Goal: Task Accomplishment & Management: Use online tool/utility

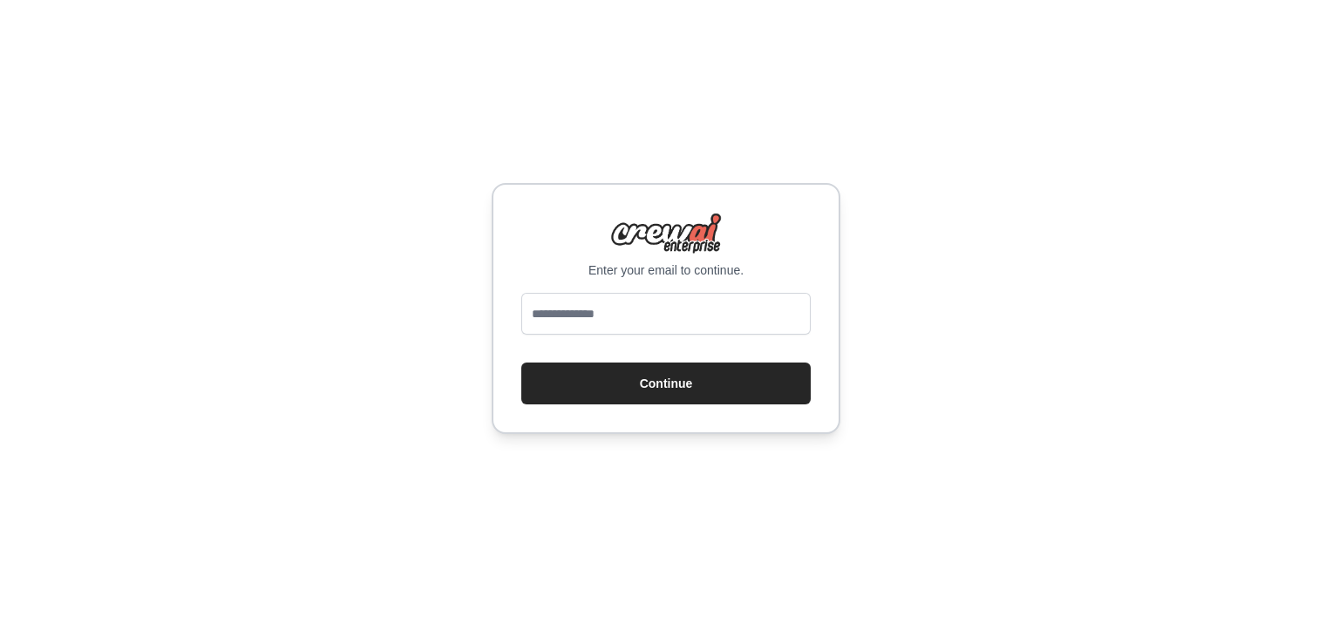
type input "**********"
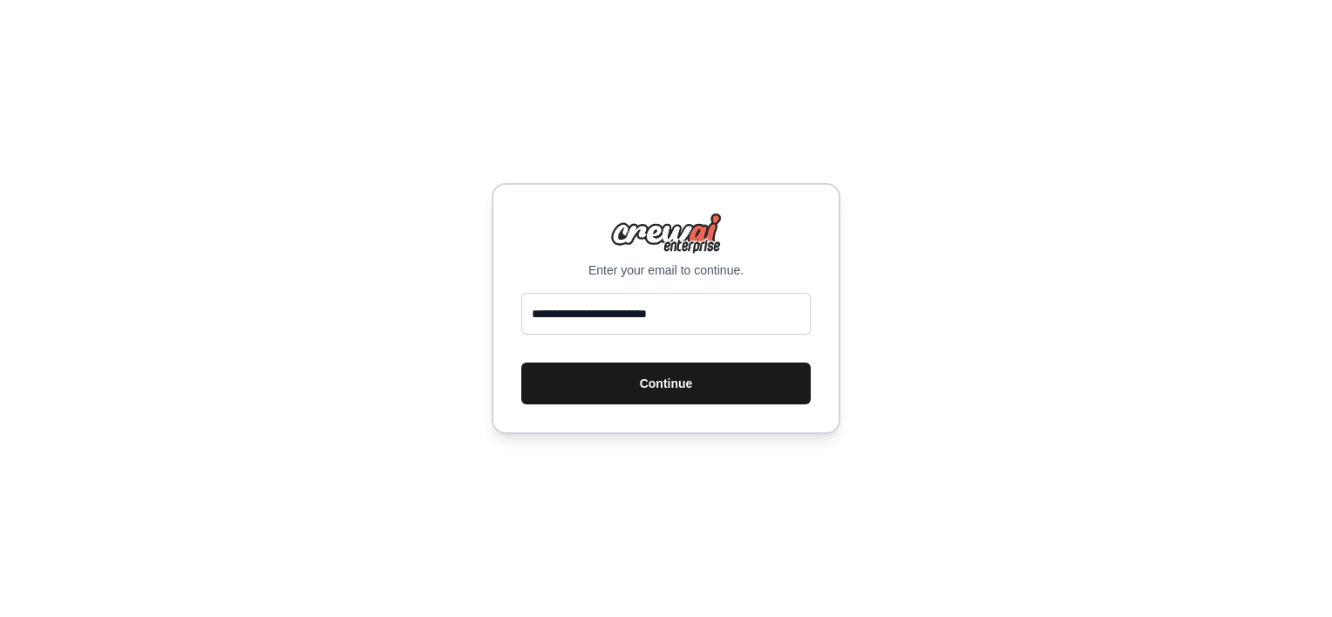
click at [589, 377] on button "Continue" at bounding box center [665, 384] width 289 height 42
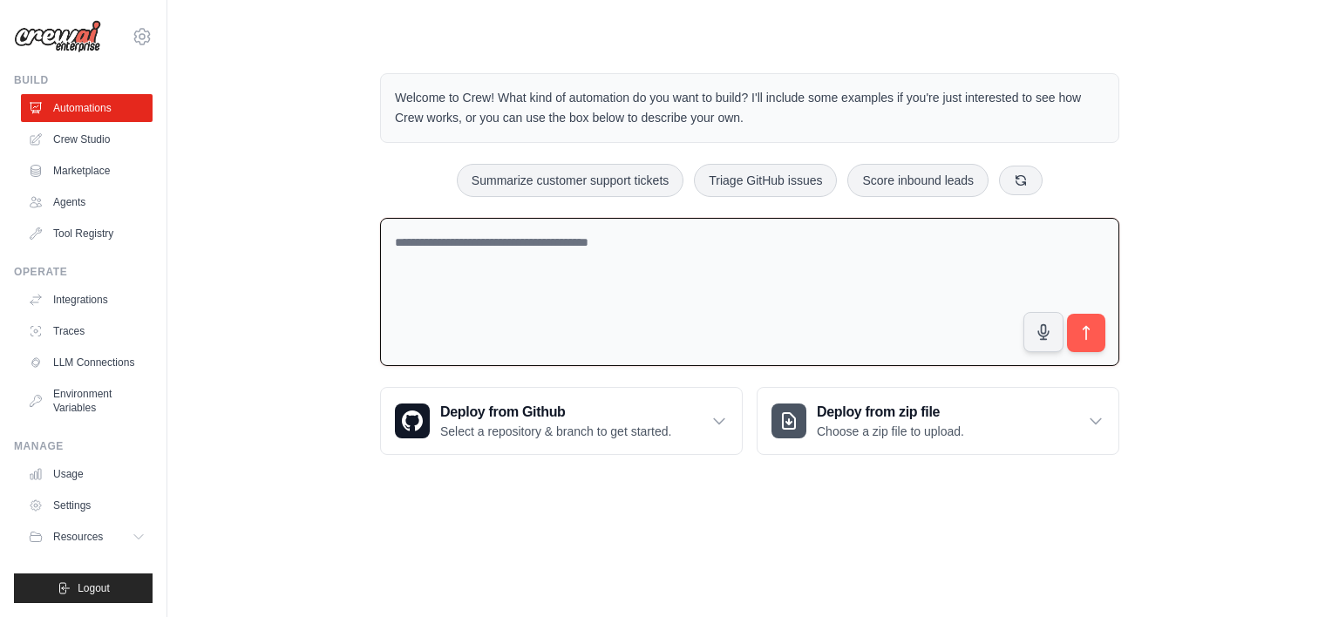
click at [619, 267] on textarea at bounding box center [749, 292] width 739 height 149
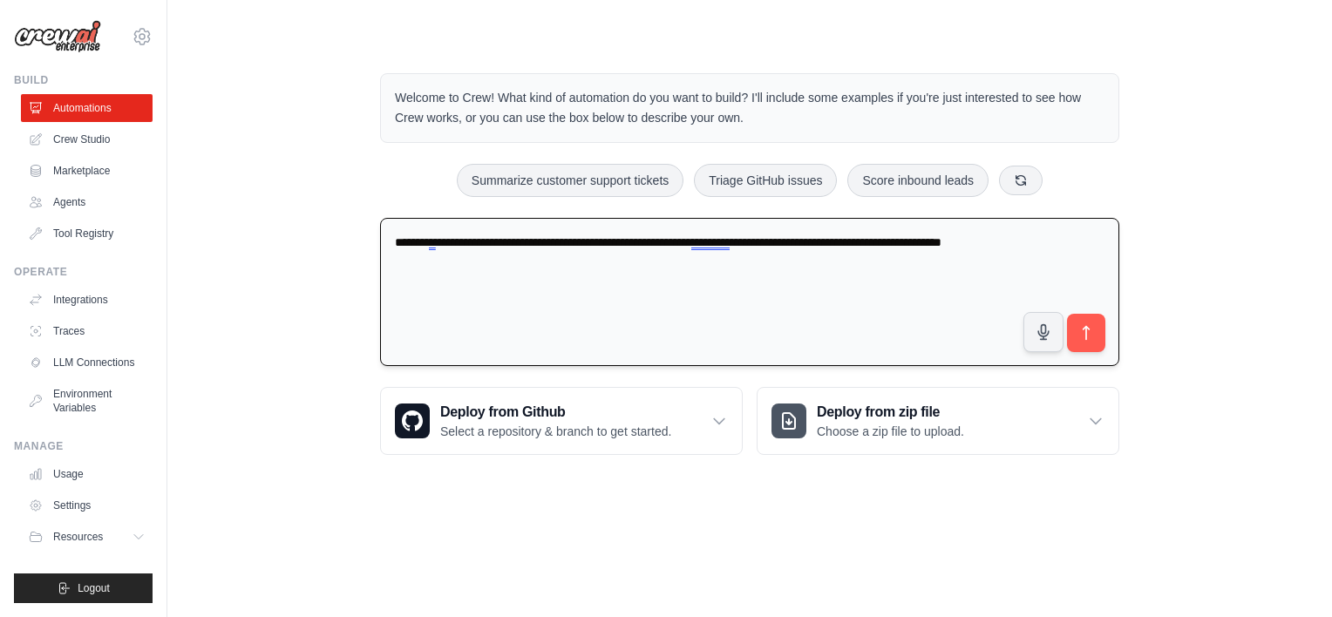
type textarea "**********"
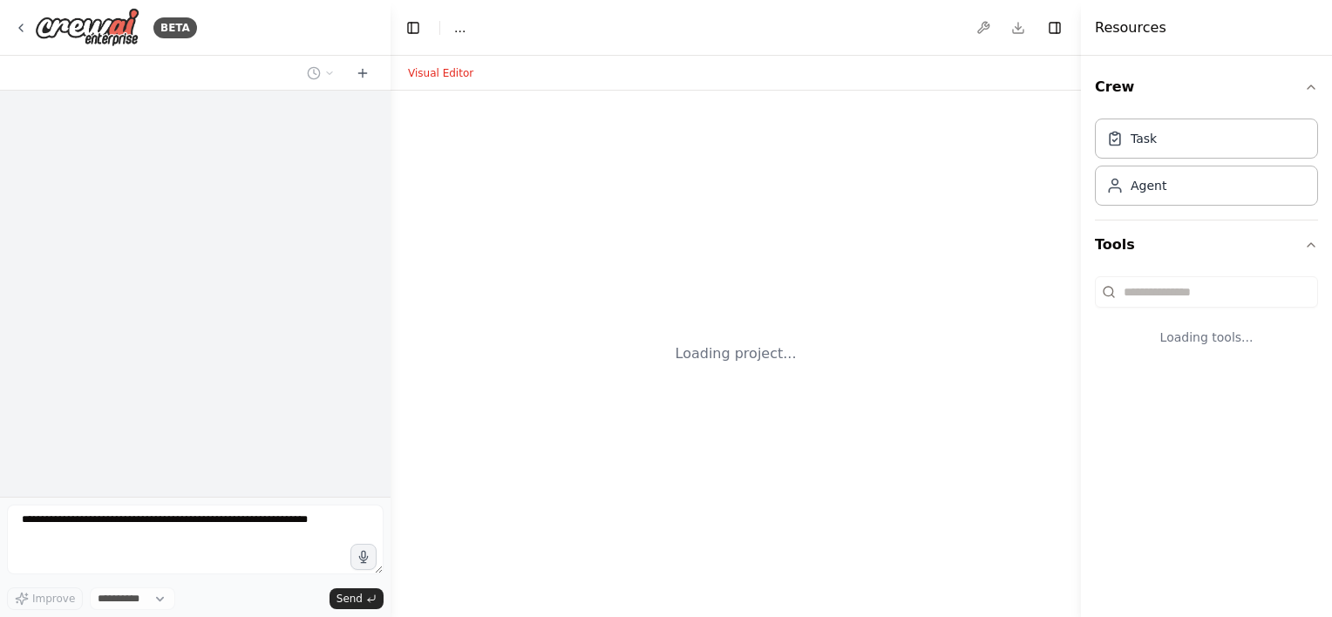
select select "****"
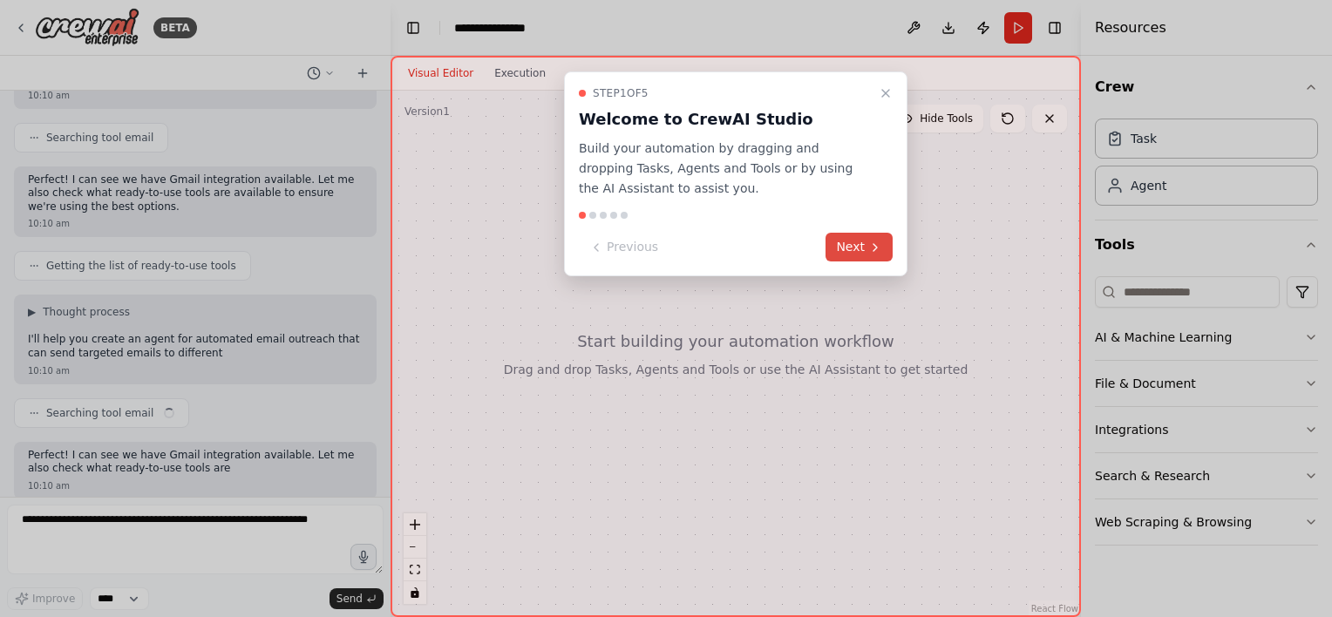
click at [855, 253] on button "Next" at bounding box center [859, 247] width 67 height 29
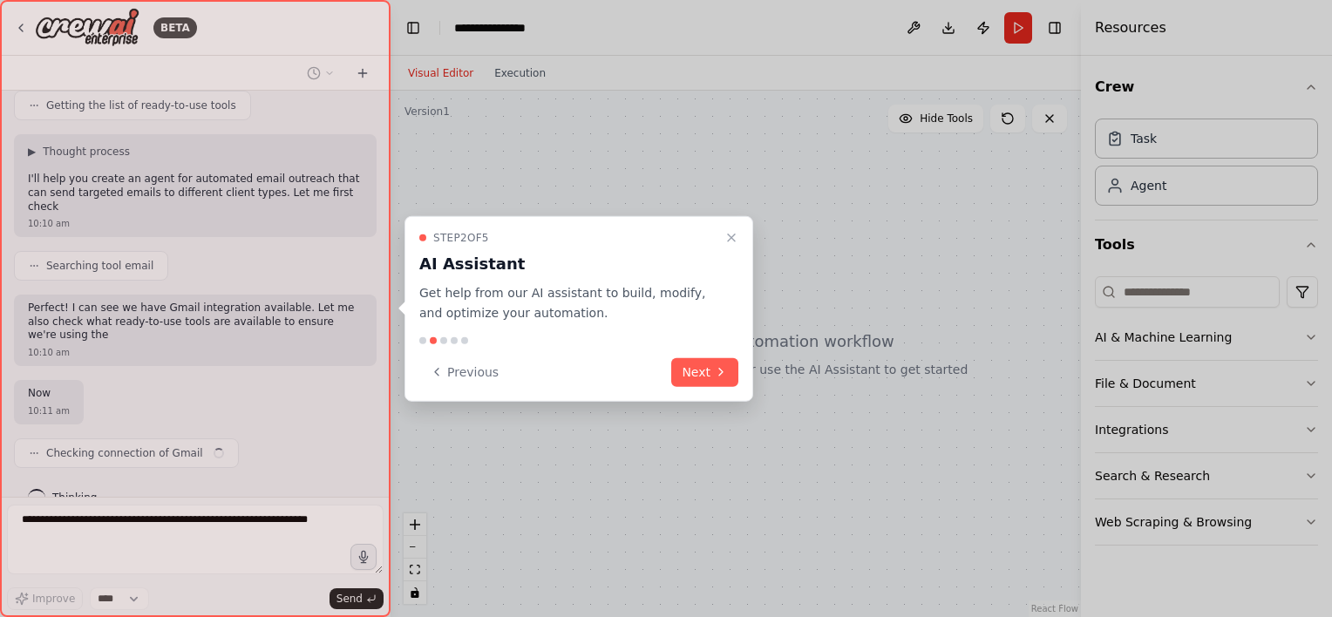
scroll to position [358, 0]
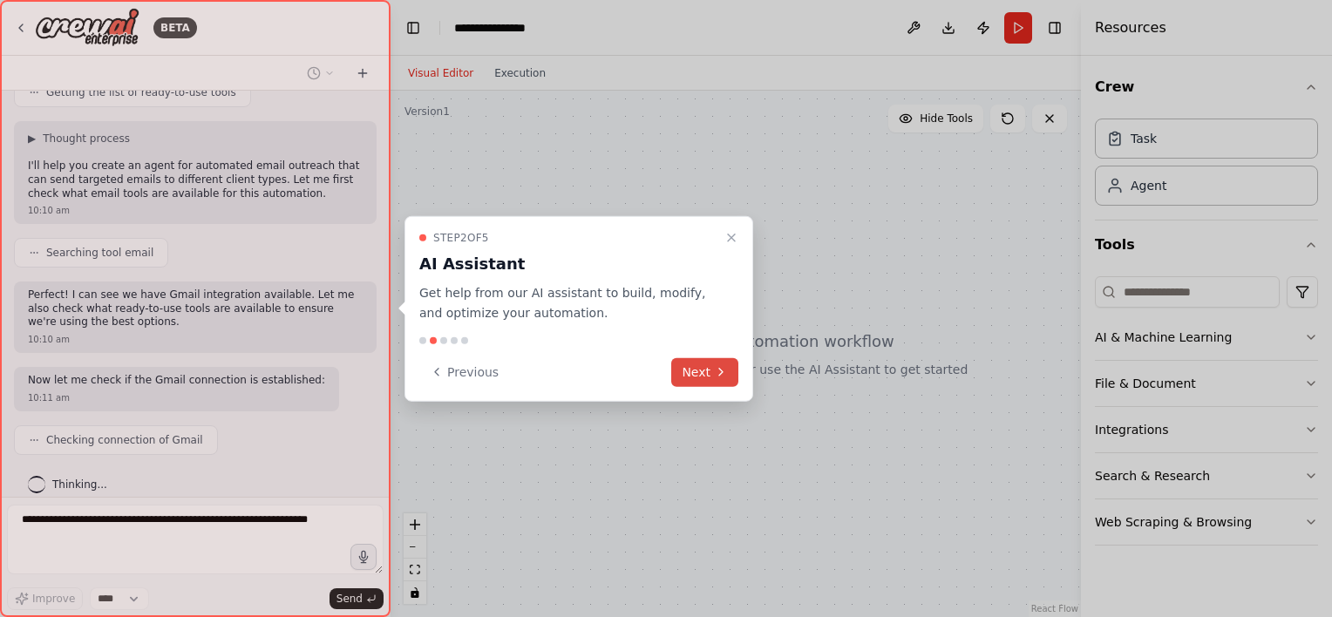
click at [686, 380] on button "Next" at bounding box center [704, 372] width 67 height 29
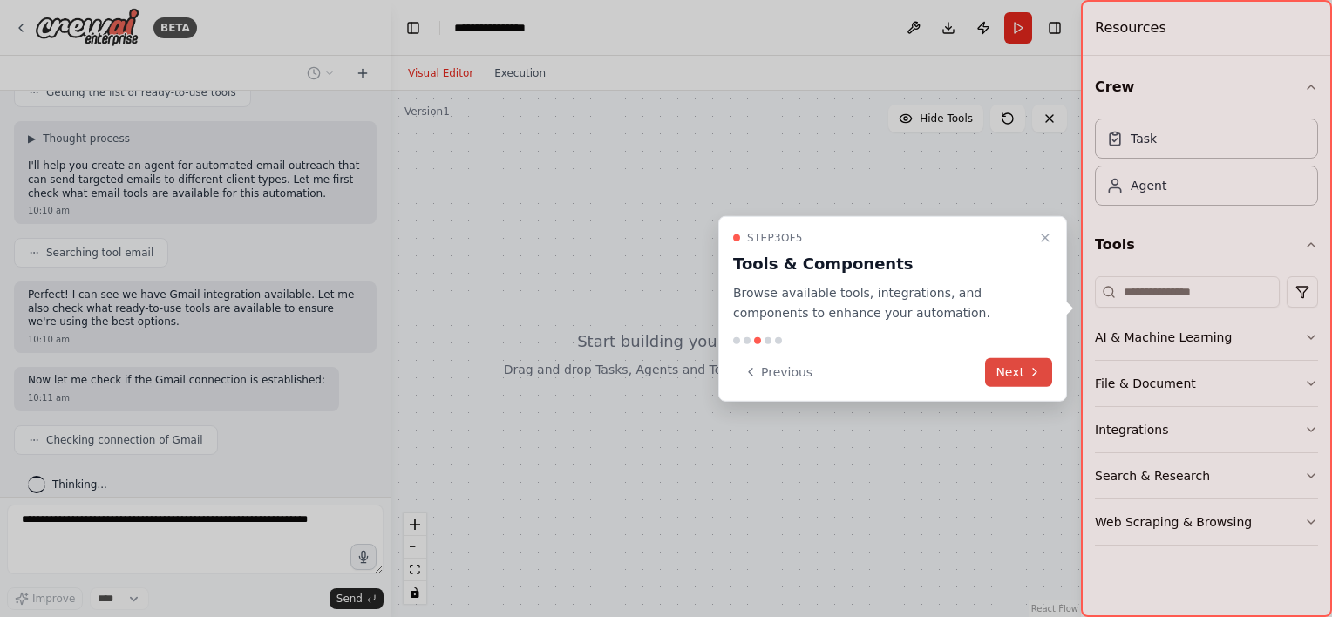
click at [1010, 373] on button "Next" at bounding box center [1018, 372] width 67 height 29
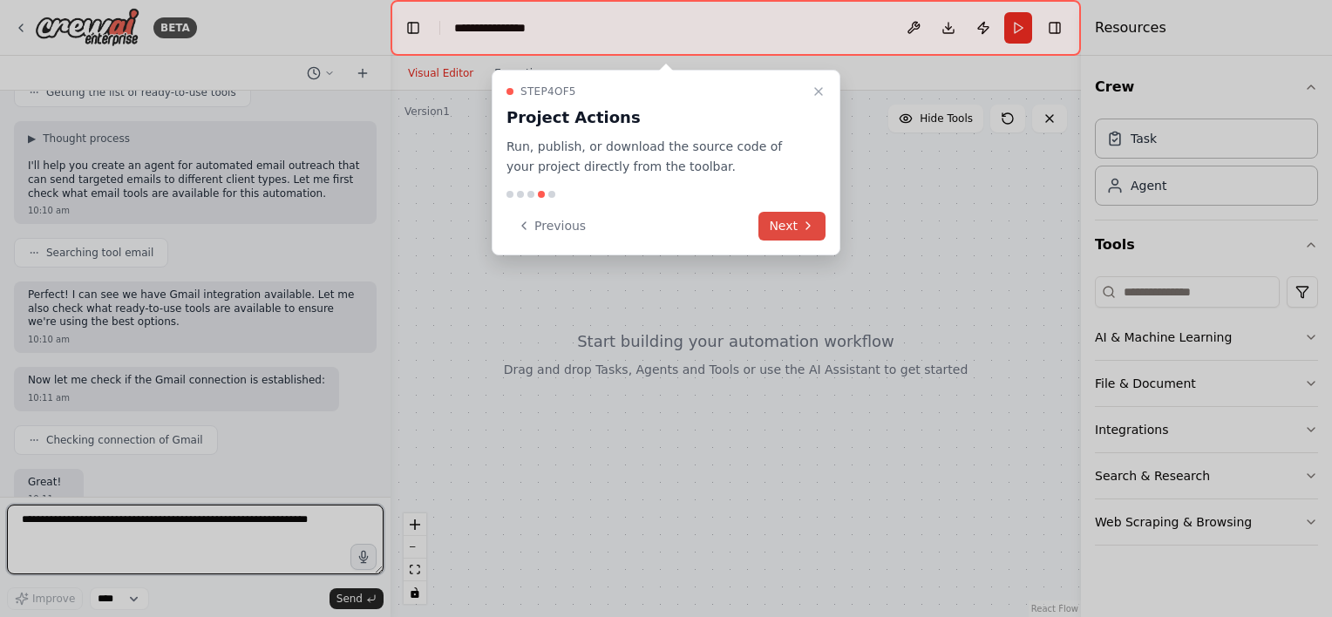
click at [802, 227] on icon at bounding box center [808, 226] width 14 height 14
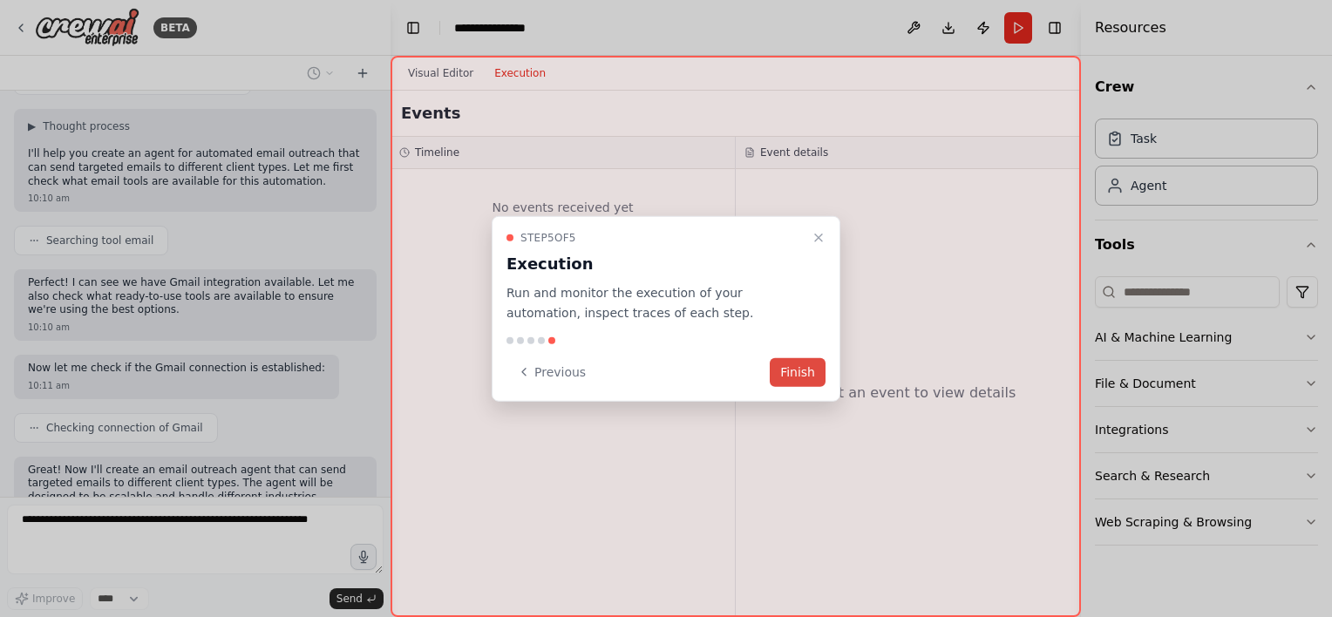
click at [798, 368] on button "Finish" at bounding box center [798, 372] width 56 height 29
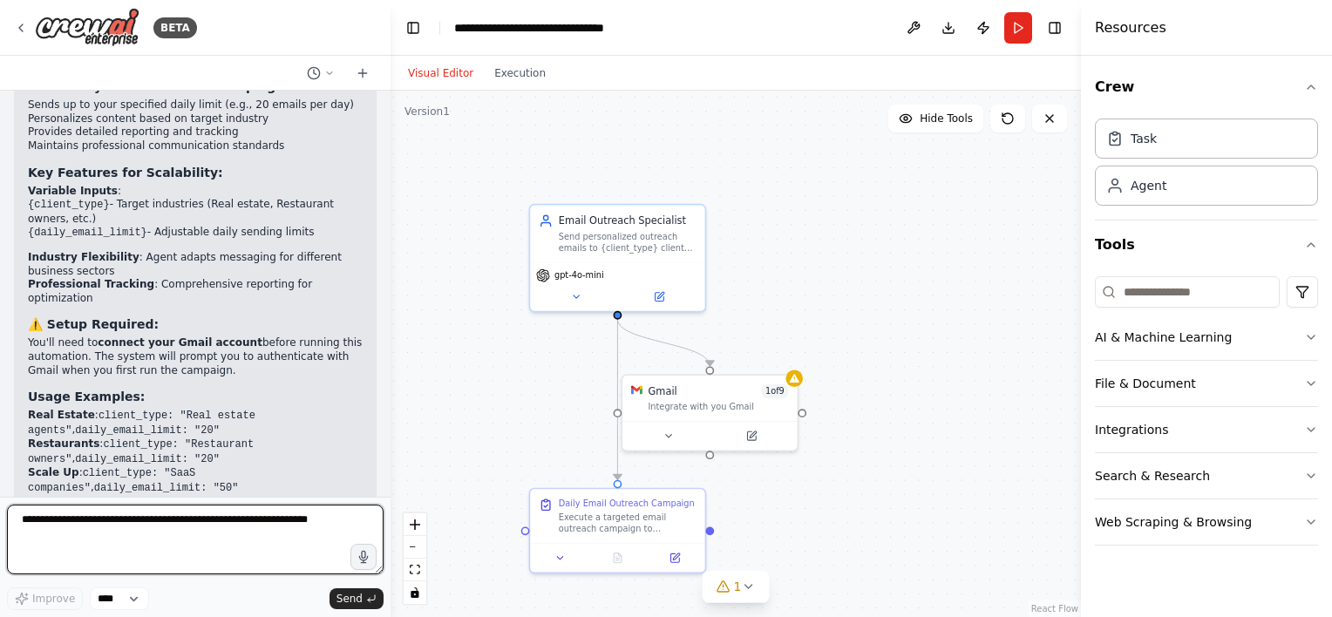
scroll to position [1423, 0]
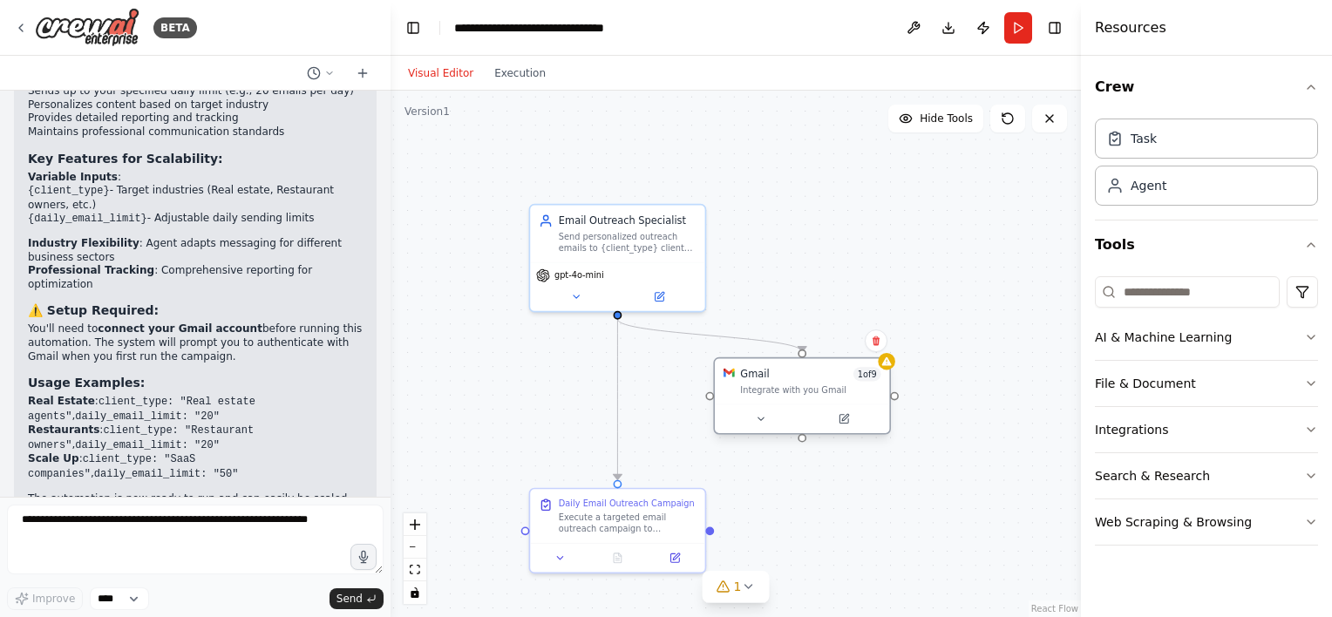
drag, startPoint x: 718, startPoint y: 384, endPoint x: 815, endPoint y: 374, distance: 98.1
click at [815, 374] on div "Gmail 1 of 9" at bounding box center [810, 374] width 140 height 14
click at [838, 422] on icon at bounding box center [843, 418] width 11 height 11
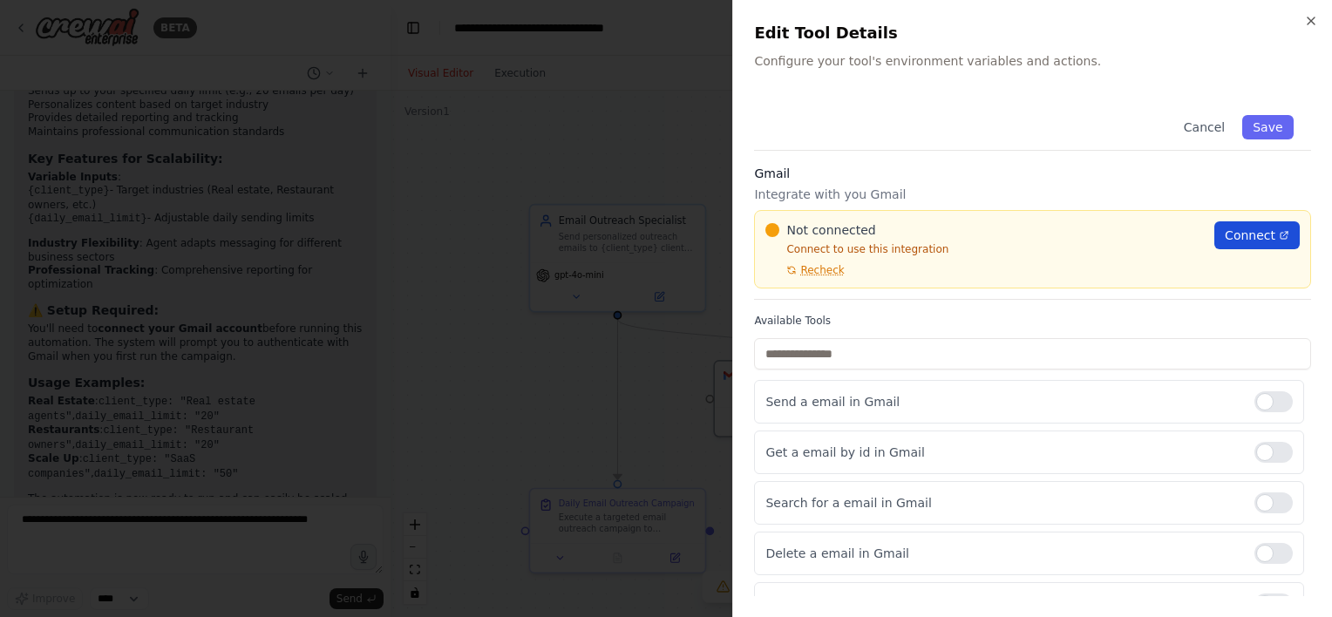
click at [1241, 234] on span "Connect" at bounding box center [1250, 235] width 51 height 17
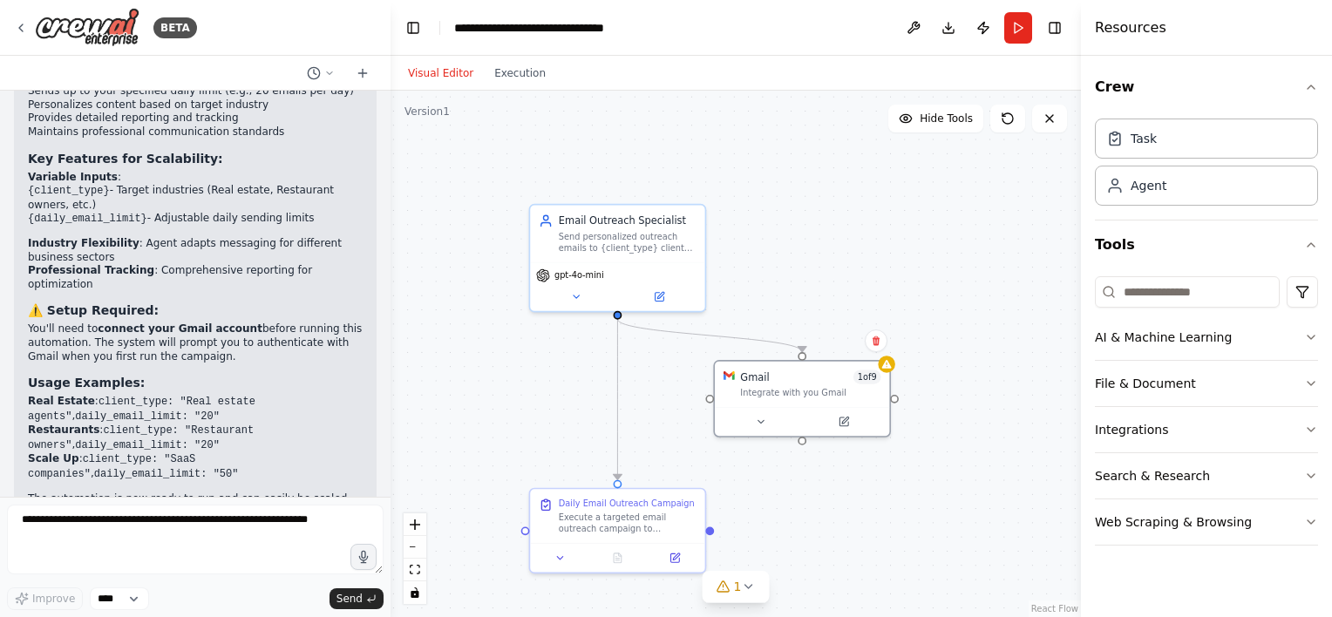
click at [606, 98] on div ".deletable-edge-delete-btn { width: 20px; height: 20px; border: 0px solid #ffff…" at bounding box center [736, 354] width 691 height 527
click at [543, 181] on div ".deletable-edge-delete-btn { width: 20px; height: 20px; border: 0px solid #ffff…" at bounding box center [736, 354] width 691 height 527
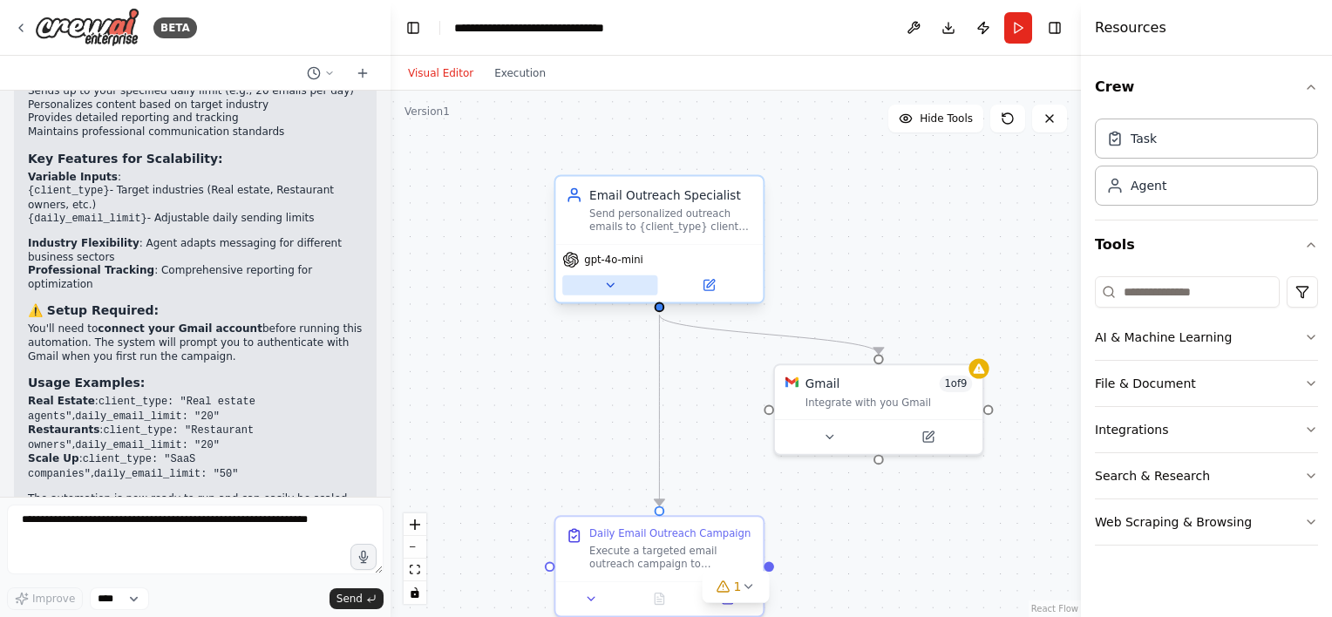
click at [610, 287] on icon at bounding box center [609, 285] width 13 height 13
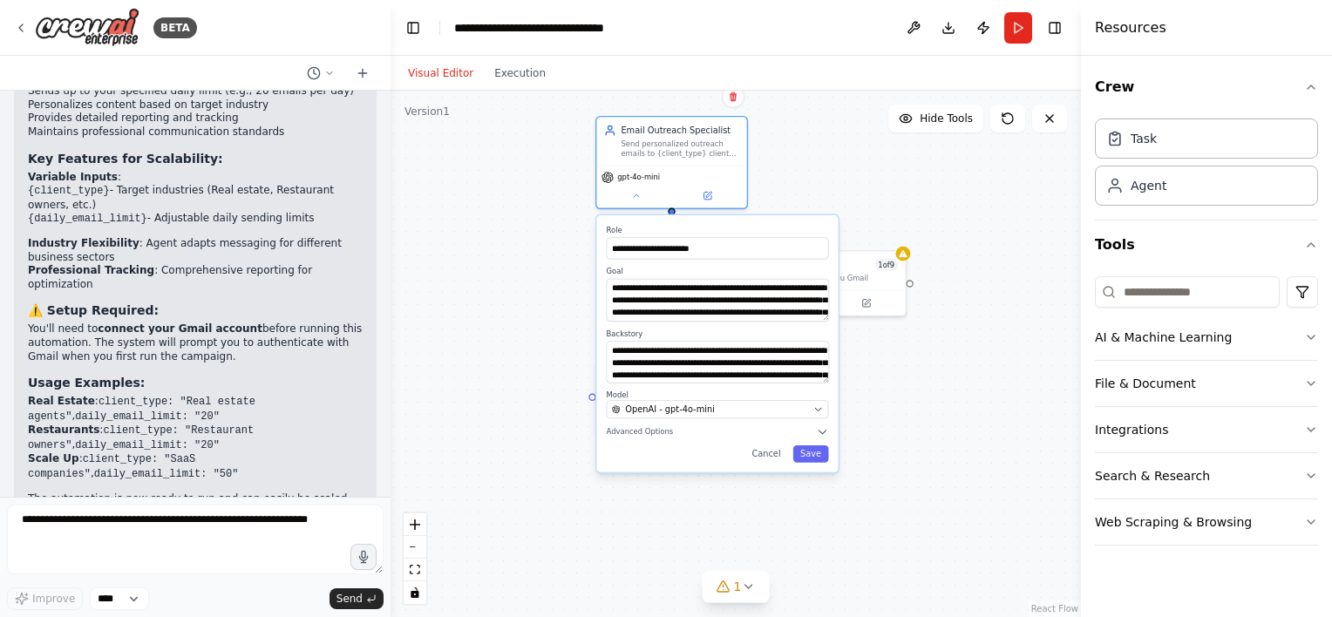
drag, startPoint x: 766, startPoint y: 330, endPoint x: 821, endPoint y: 195, distance: 145.6
click at [821, 195] on div "**********" at bounding box center [736, 354] width 691 height 527
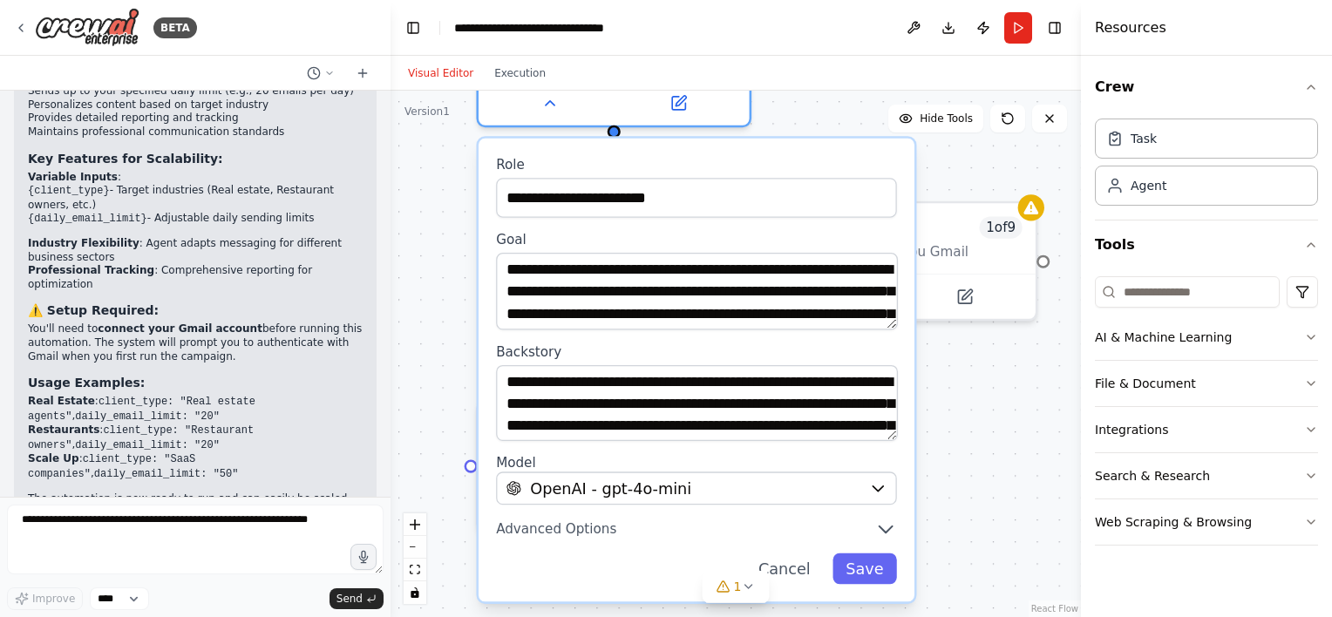
drag, startPoint x: 565, startPoint y: 303, endPoint x: 441, endPoint y: 282, distance: 125.7
click at [441, 282] on div "**********" at bounding box center [736, 354] width 691 height 527
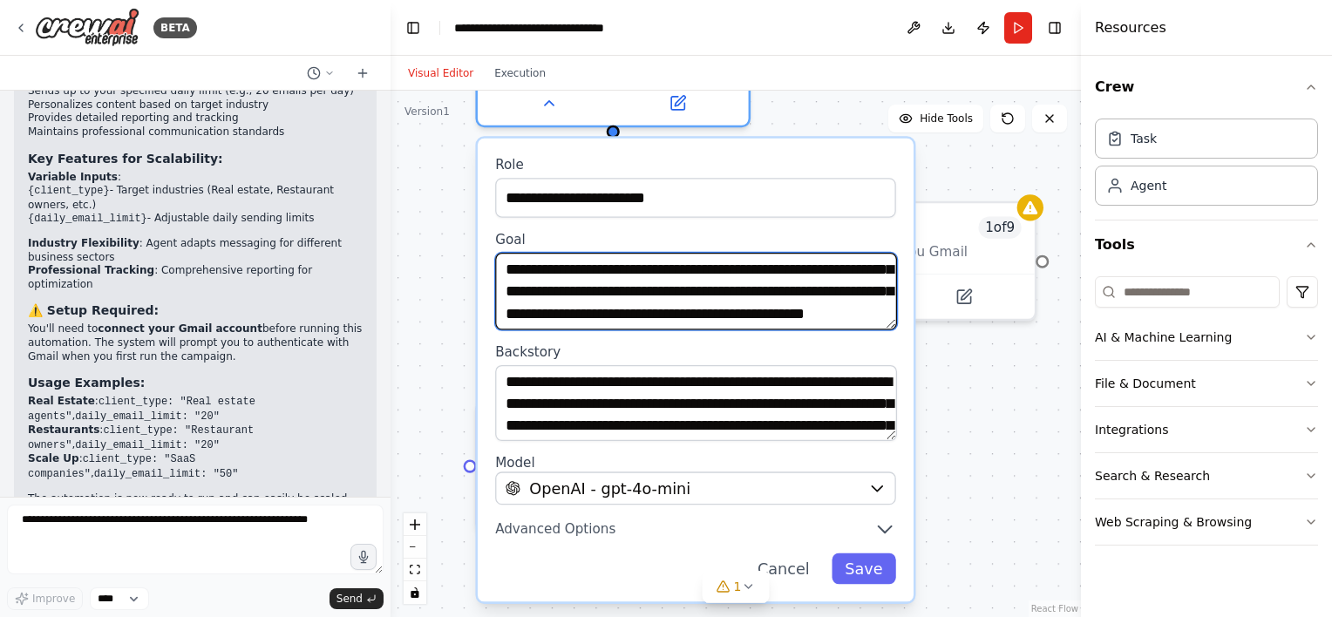
scroll to position [52, 0]
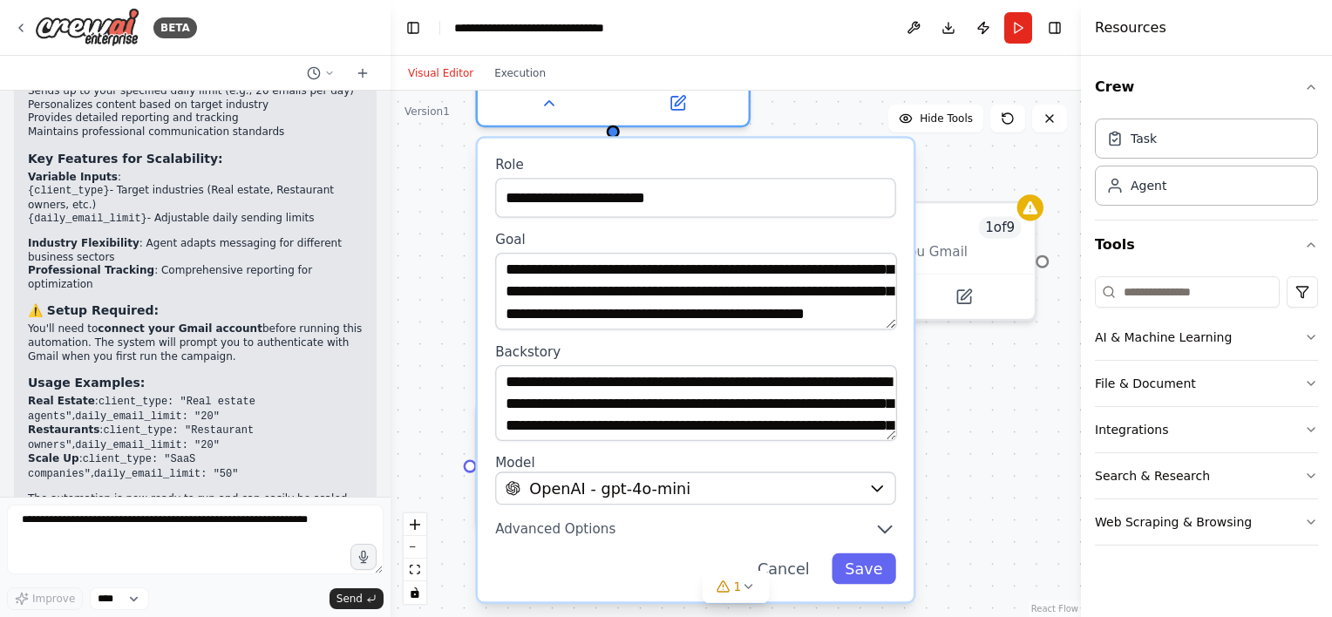
click at [818, 345] on label "Backstory" at bounding box center [695, 351] width 401 height 17
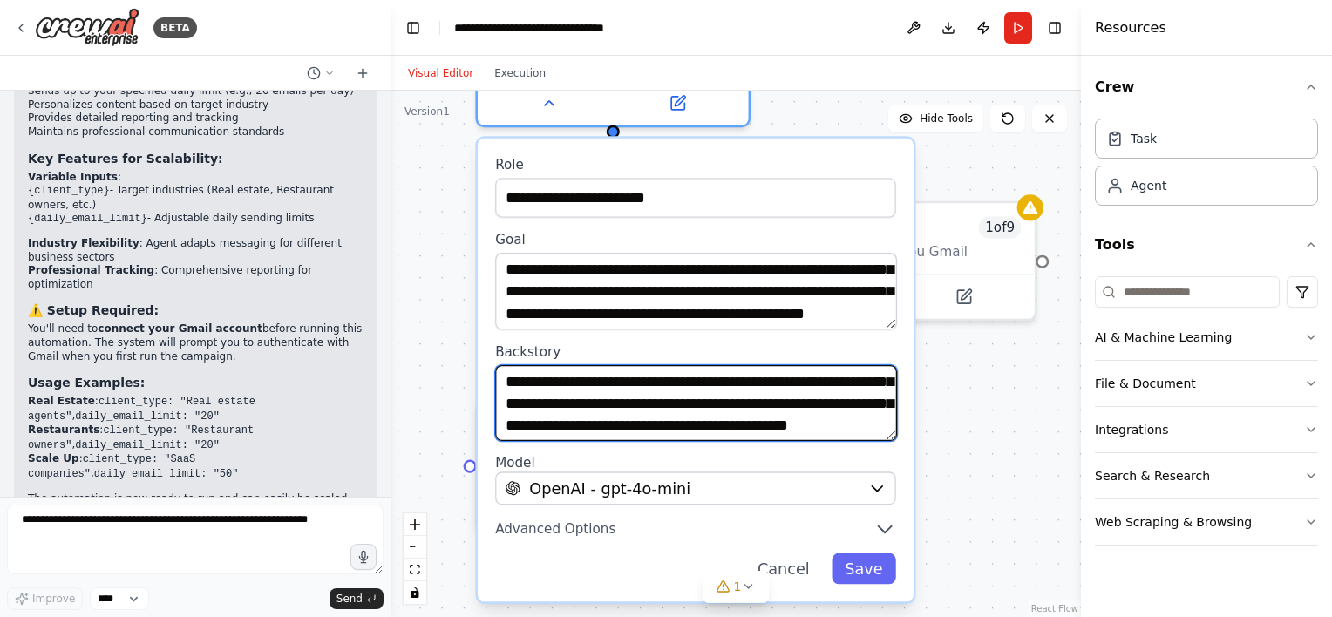
scroll to position [105, 0]
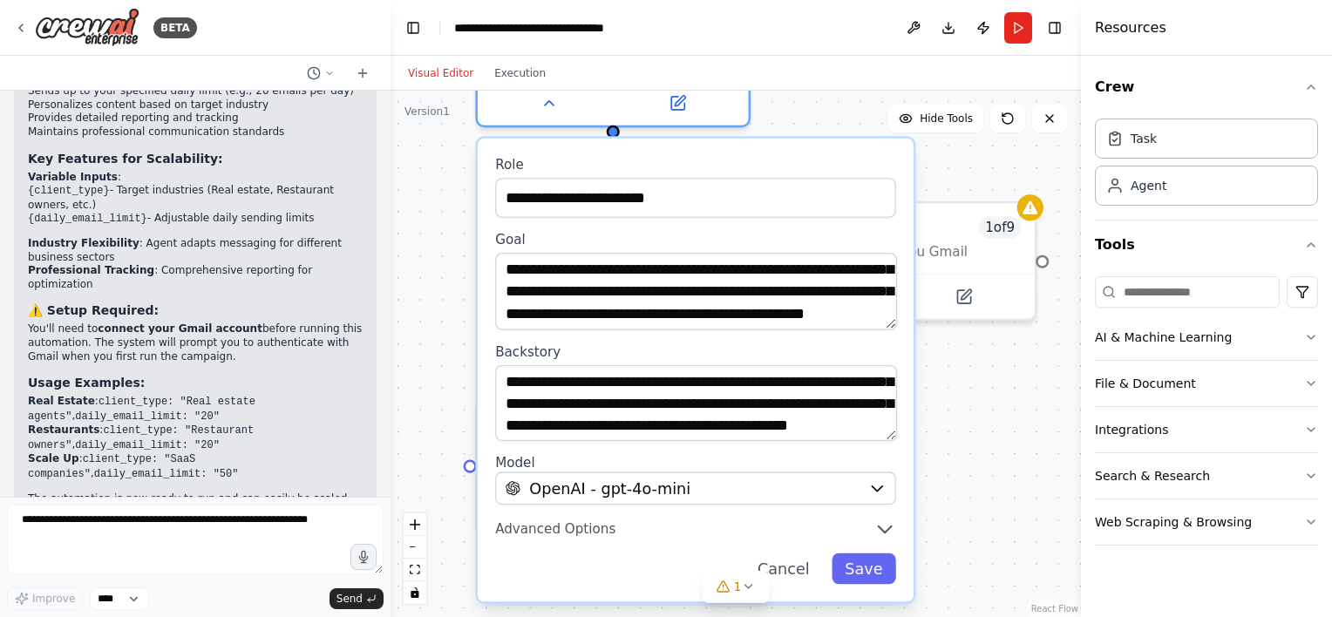
click at [785, 347] on label "Backstory" at bounding box center [695, 351] width 401 height 17
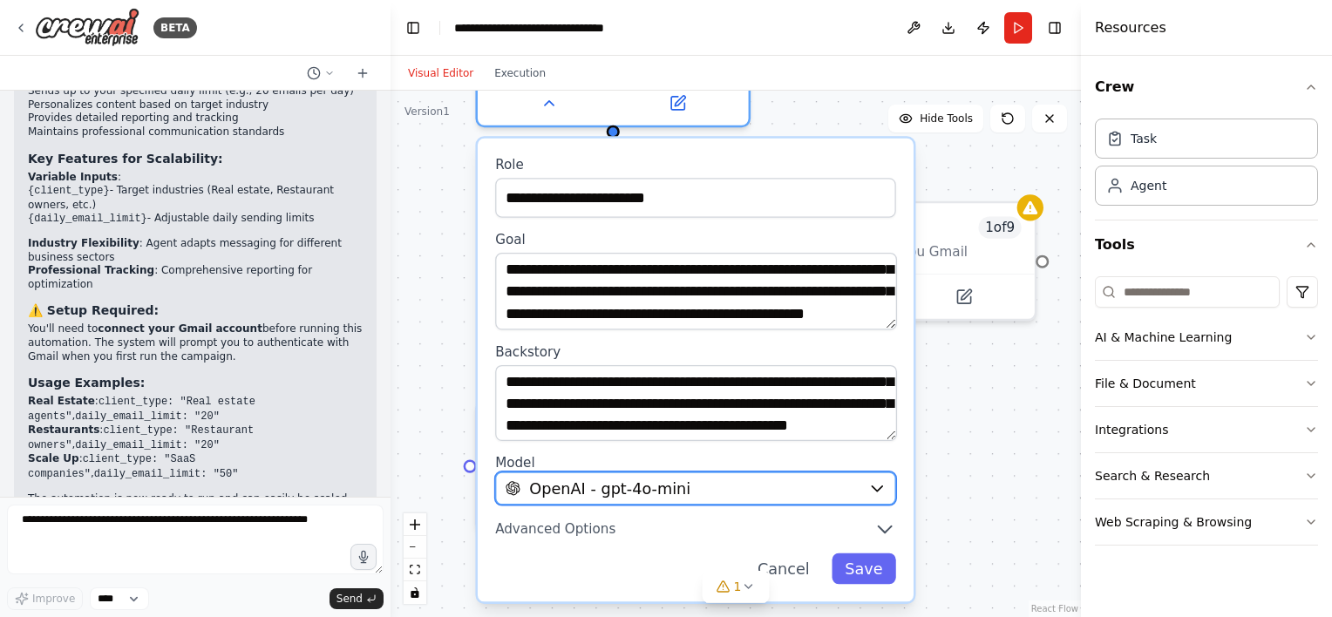
click at [877, 487] on icon "button" at bounding box center [877, 489] width 10 height 5
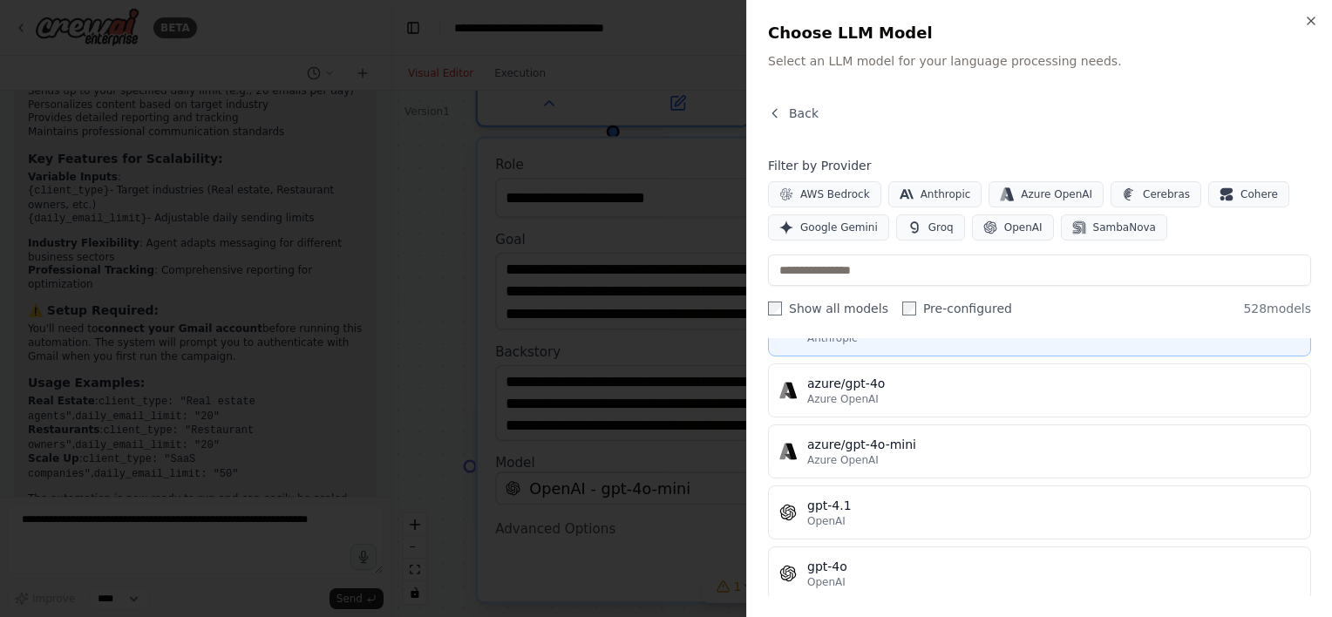
scroll to position [230, 0]
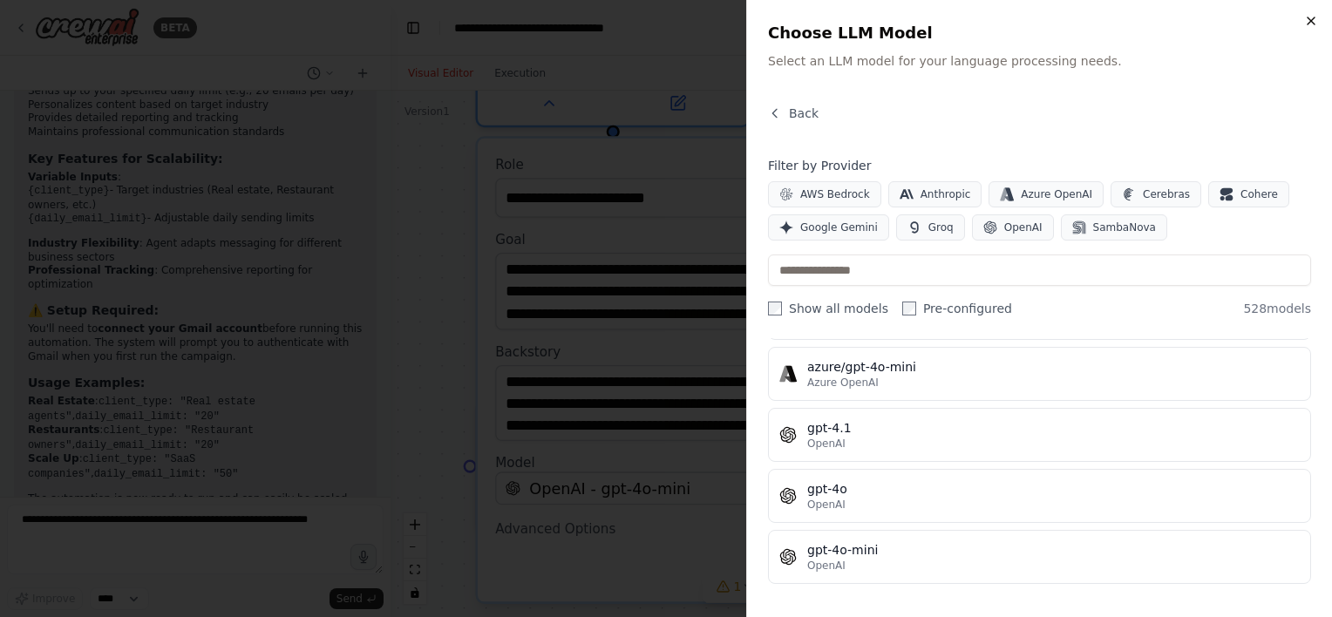
click at [1307, 18] on icon "button" at bounding box center [1311, 21] width 14 height 14
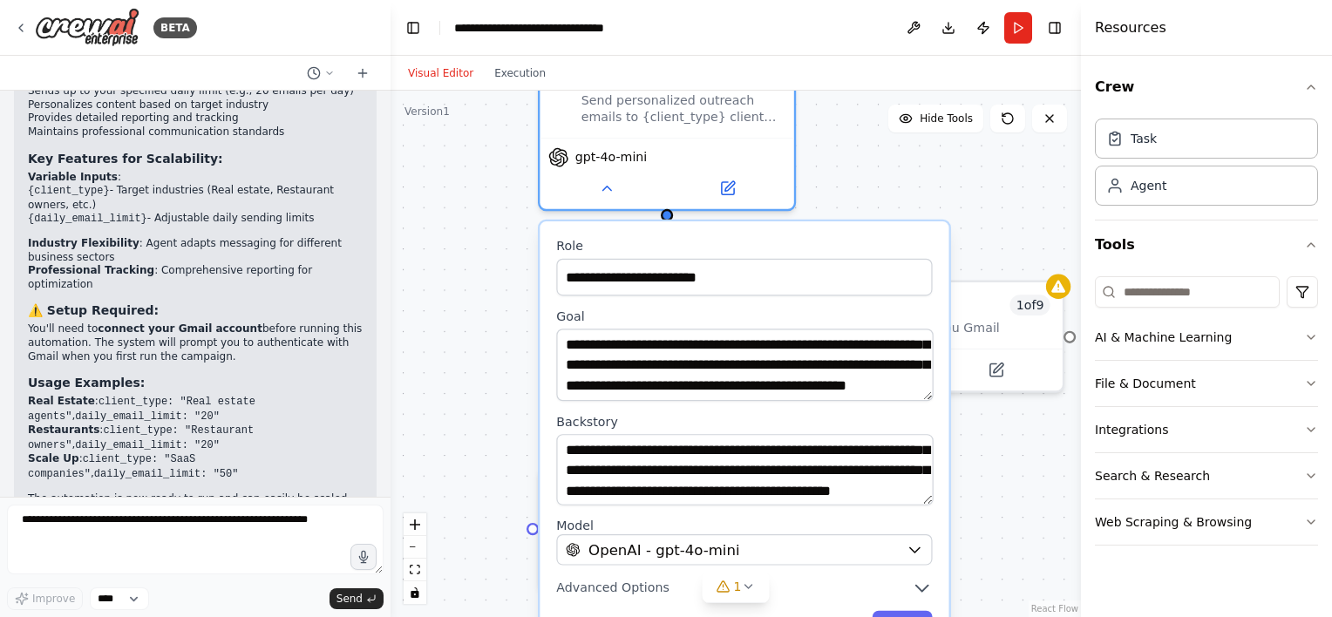
drag, startPoint x: 841, startPoint y: 112, endPoint x: 881, endPoint y: 194, distance: 90.9
click at [881, 194] on div "**********" at bounding box center [736, 354] width 691 height 527
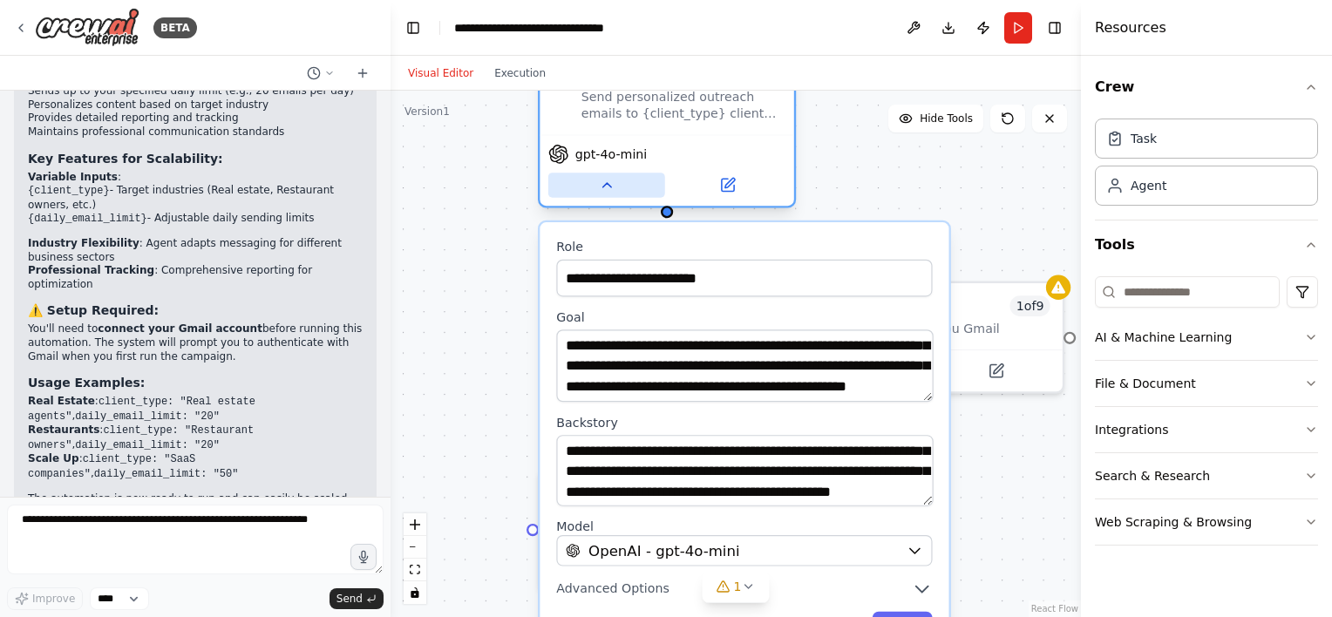
click at [633, 187] on button at bounding box center [606, 185] width 117 height 24
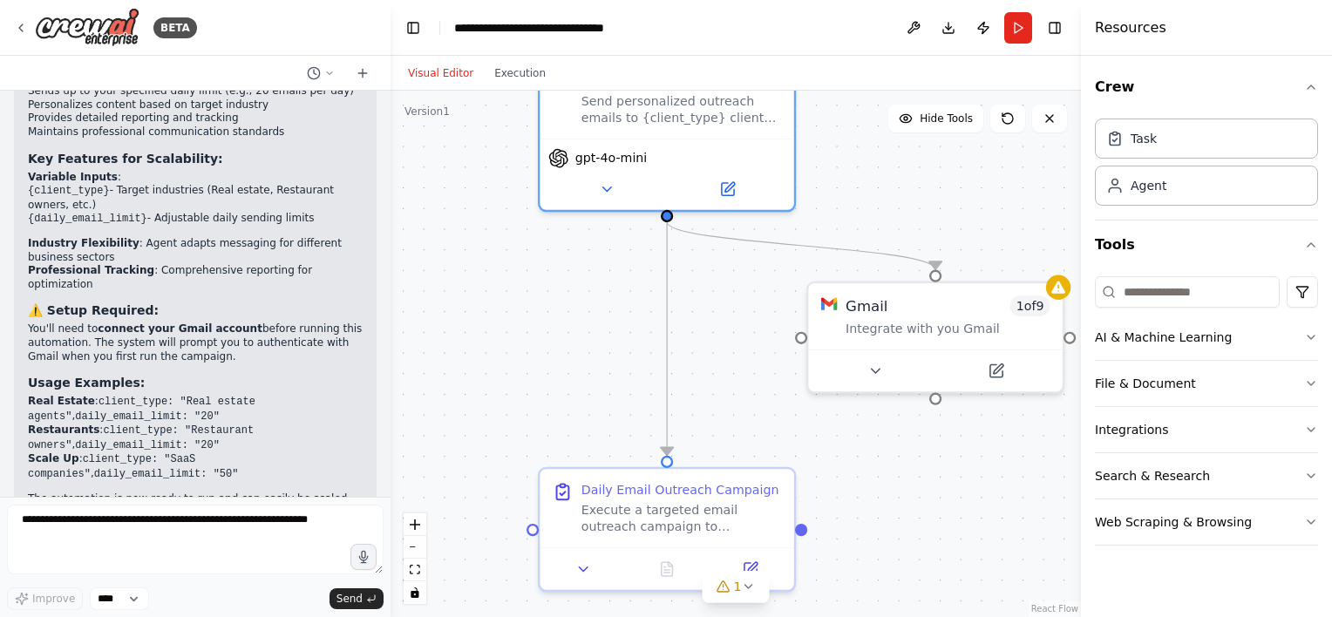
click at [949, 234] on div ".deletable-edge-delete-btn { width: 20px; height: 20px; border: 0px solid #ffff…" at bounding box center [736, 354] width 691 height 527
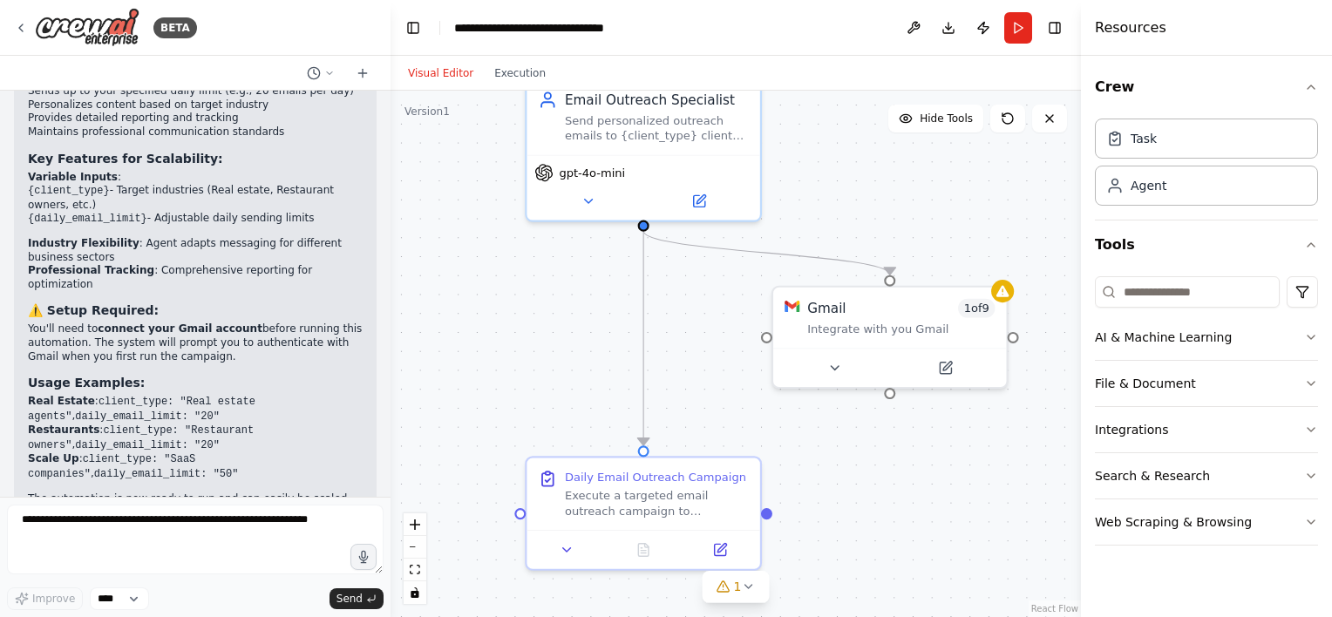
drag, startPoint x: 558, startPoint y: 387, endPoint x: 510, endPoint y: 378, distance: 48.7
click at [510, 378] on div ".deletable-edge-delete-btn { width: 20px; height: 20px; border: 0px solid #ffff…" at bounding box center [736, 354] width 691 height 527
drag, startPoint x: 551, startPoint y: 361, endPoint x: 617, endPoint y: 188, distance: 184.9
click at [617, 188] on div ".deletable-edge-delete-btn { width: 20px; height: 20px; border: 0px solid #ffff…" at bounding box center [736, 354] width 691 height 527
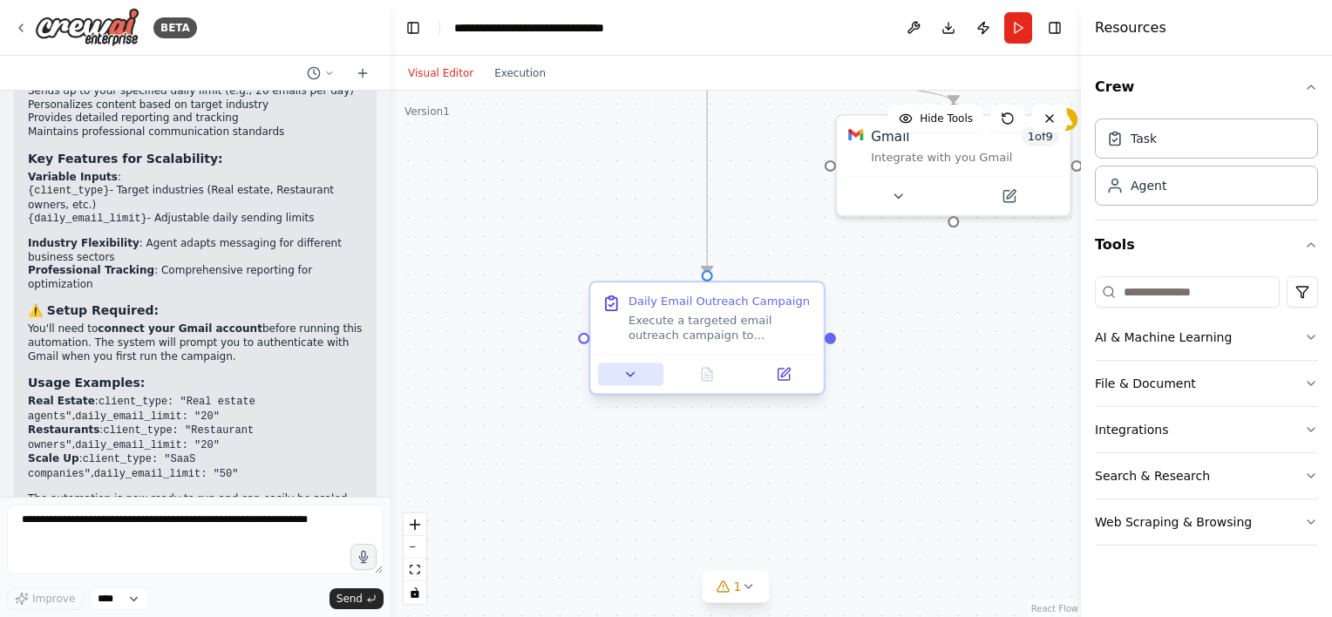
click at [638, 373] on button at bounding box center [630, 375] width 65 height 23
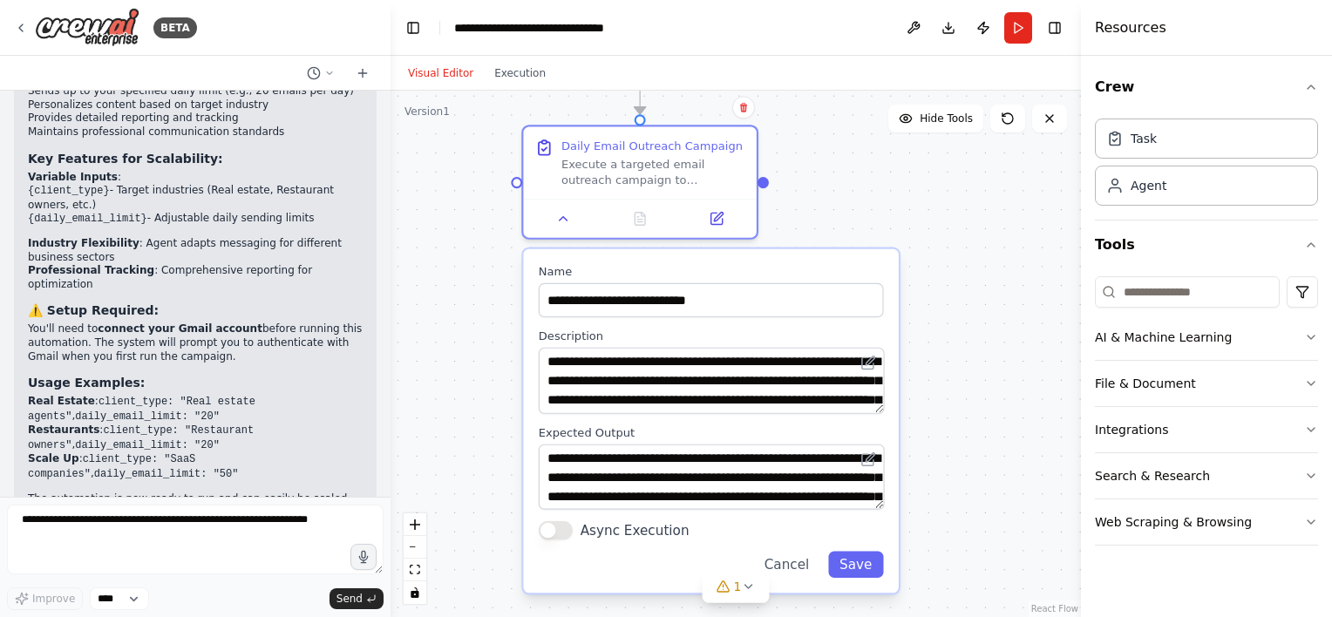
drag, startPoint x: 528, startPoint y: 439, endPoint x: 459, endPoint y: 281, distance: 173.0
click at [459, 281] on div ".deletable-edge-delete-btn { width: 20px; height: 20px; border: 0px solid #ffff…" at bounding box center [736, 354] width 691 height 527
click at [564, 528] on button "Async Execution" at bounding box center [554, 531] width 34 height 19
click at [882, 579] on div "**********" at bounding box center [708, 422] width 375 height 344
click at [864, 569] on button "Save" at bounding box center [854, 566] width 55 height 26
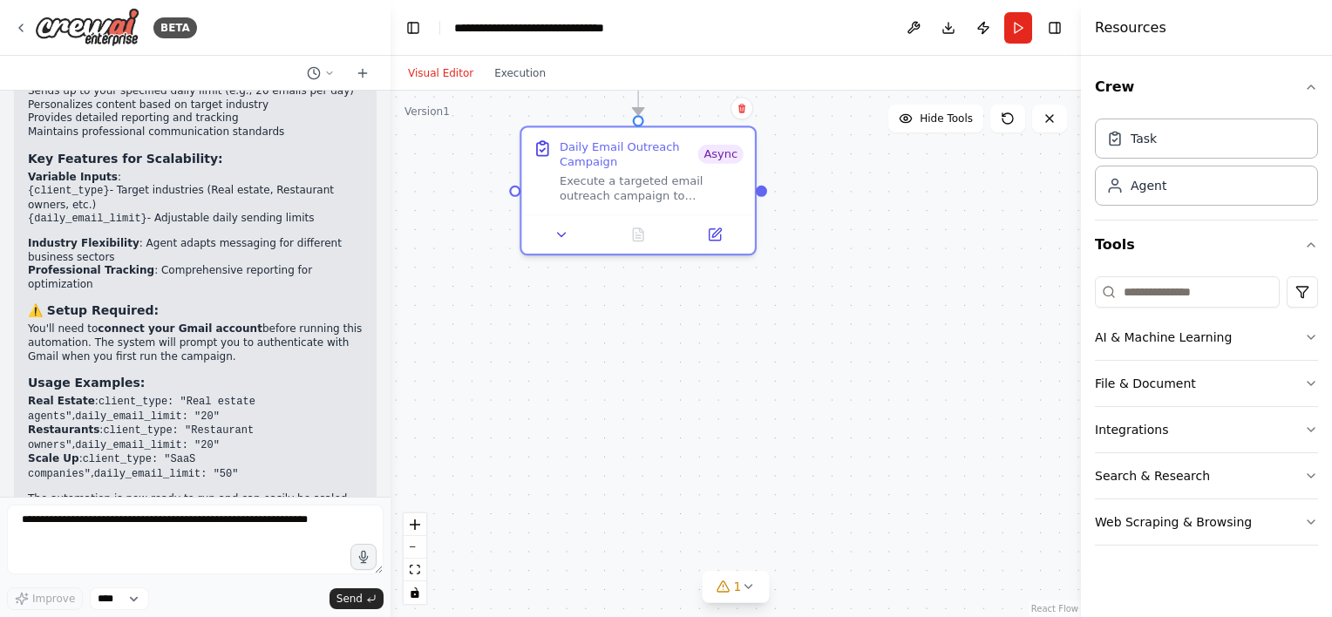
click at [794, 436] on div ".deletable-edge-delete-btn { width: 20px; height: 20px; border: 0px solid #ffff…" at bounding box center [736, 354] width 691 height 527
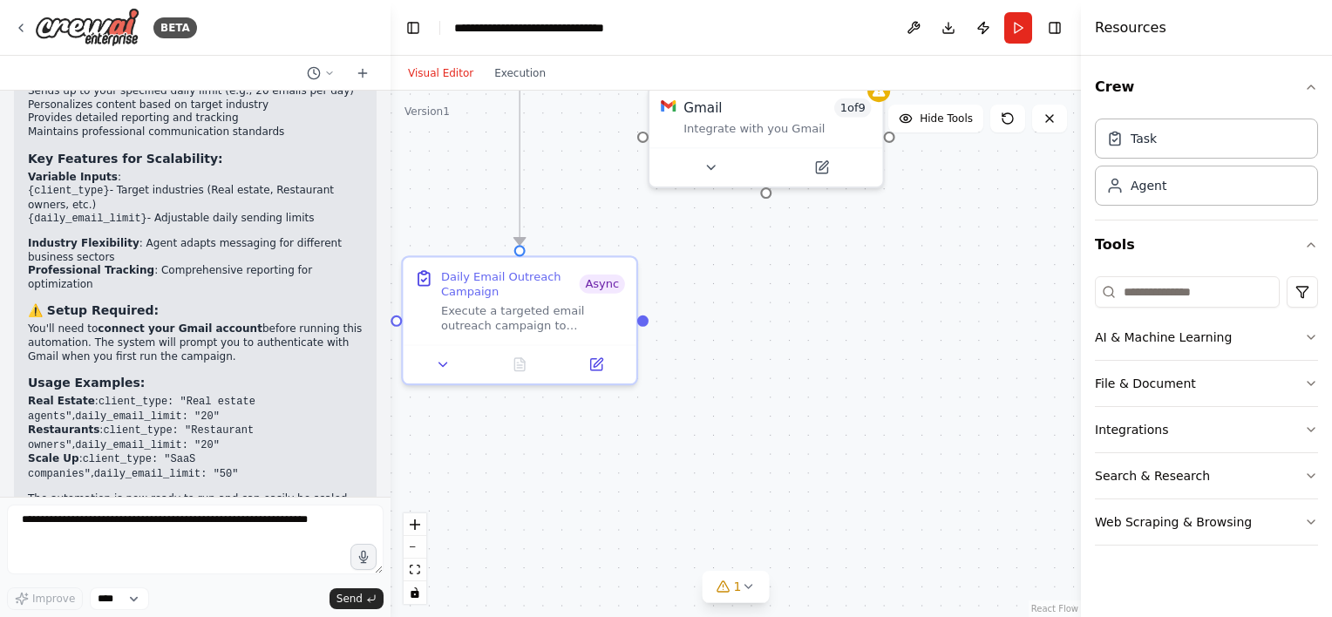
drag, startPoint x: 774, startPoint y: 412, endPoint x: 638, endPoint y: 585, distance: 219.8
click at [638, 585] on div ".deletable-edge-delete-btn { width: 20px; height: 20px; border: 0px solid #ffff…" at bounding box center [736, 354] width 691 height 527
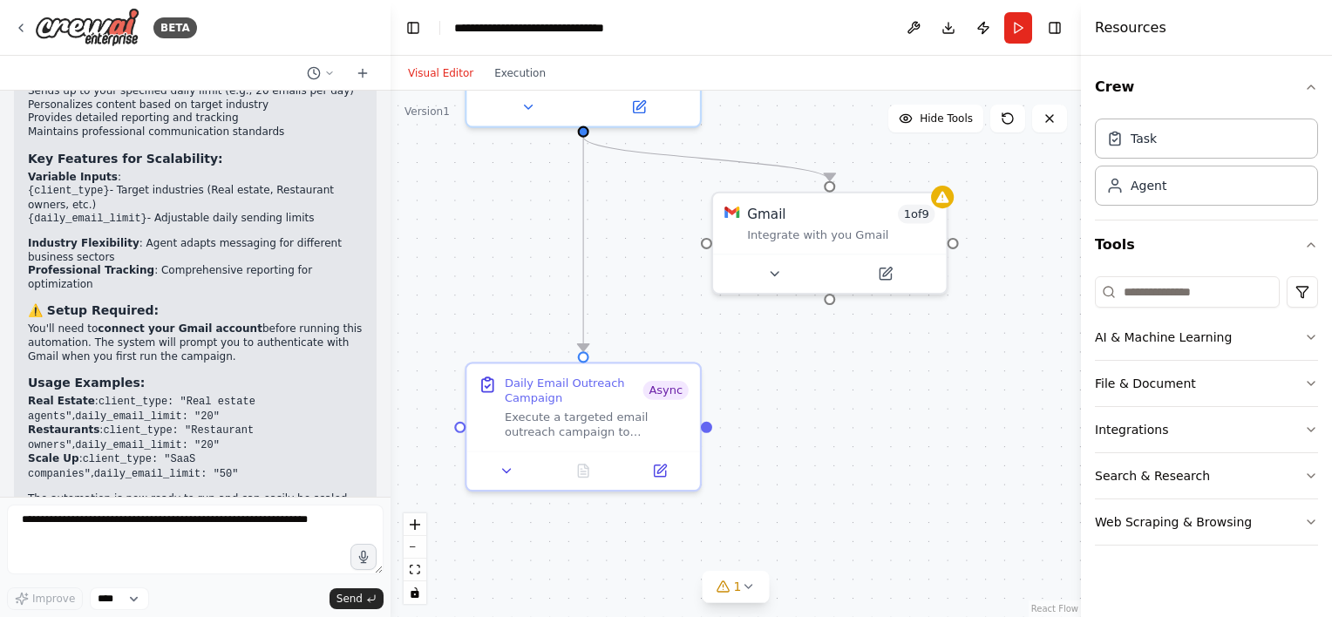
drag, startPoint x: 753, startPoint y: 446, endPoint x: 880, endPoint y: 577, distance: 182.5
click at [880, 577] on div ".deletable-edge-delete-btn { width: 20px; height: 20px; border: 0px solid #ffff…" at bounding box center [736, 354] width 691 height 527
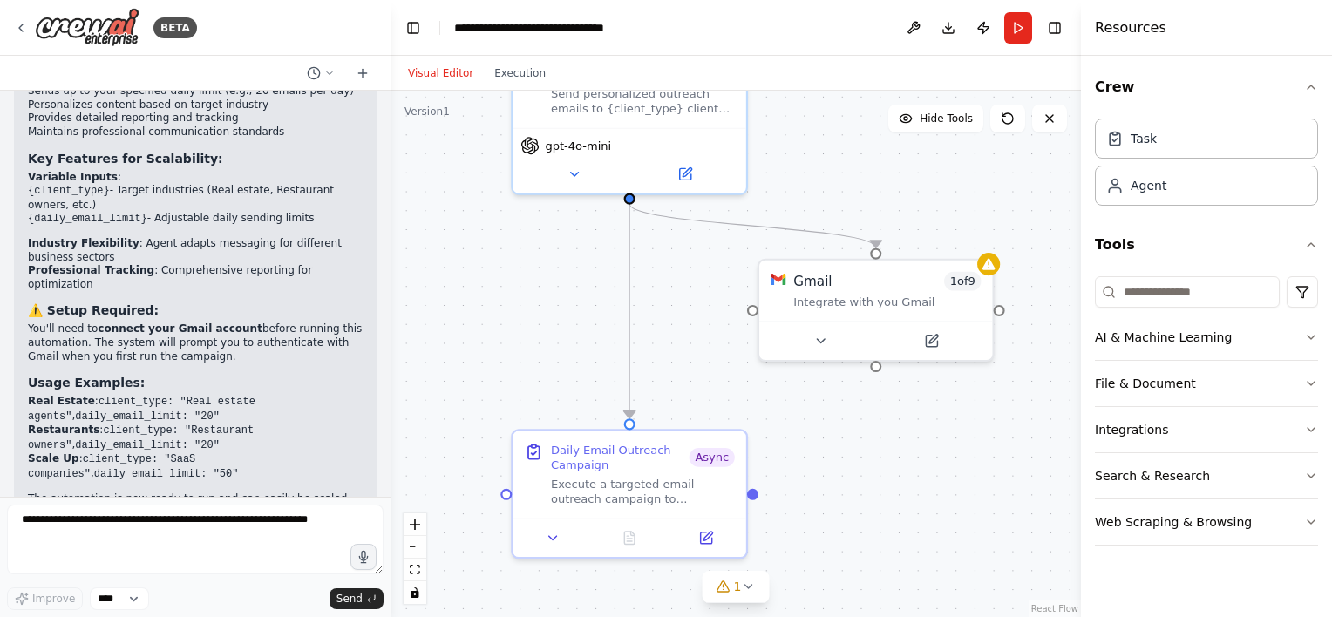
drag, startPoint x: 867, startPoint y: 484, endPoint x: 802, endPoint y: 515, distance: 71.8
click at [802, 515] on div ".deletable-edge-delete-btn { width: 20px; height: 20px; border: 0px solid #ffff…" at bounding box center [736, 354] width 691 height 527
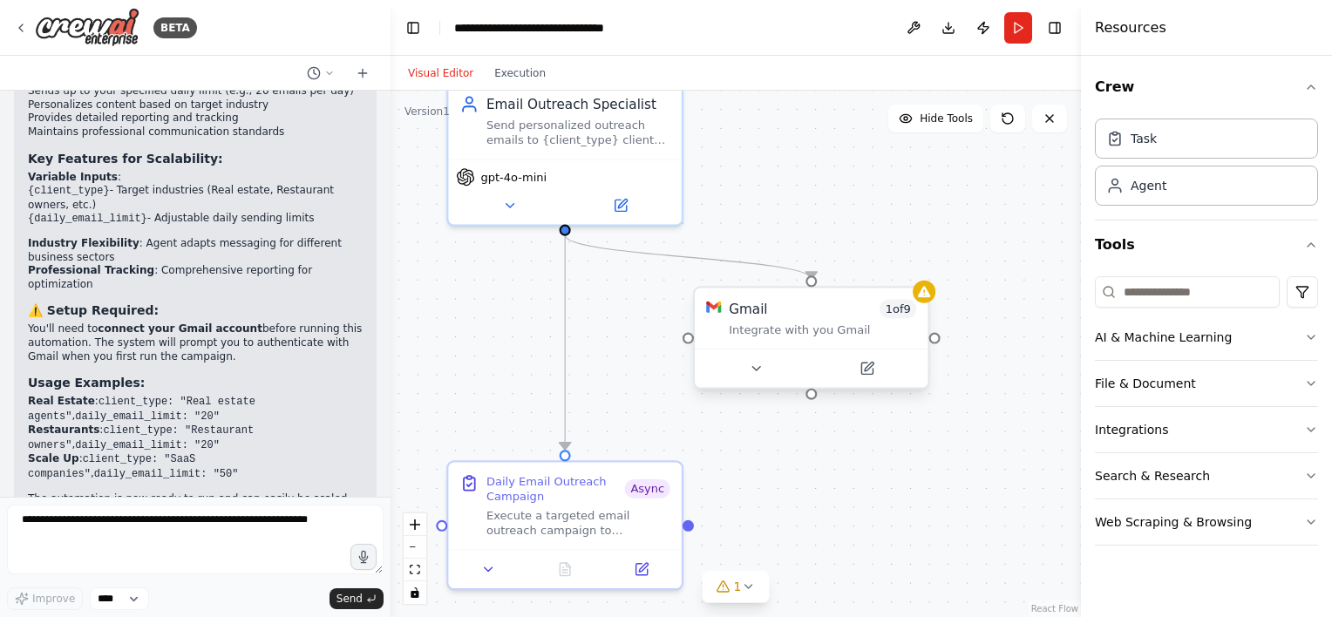
click at [762, 380] on div at bounding box center [811, 368] width 233 height 39
click at [753, 373] on icon at bounding box center [755, 368] width 15 height 15
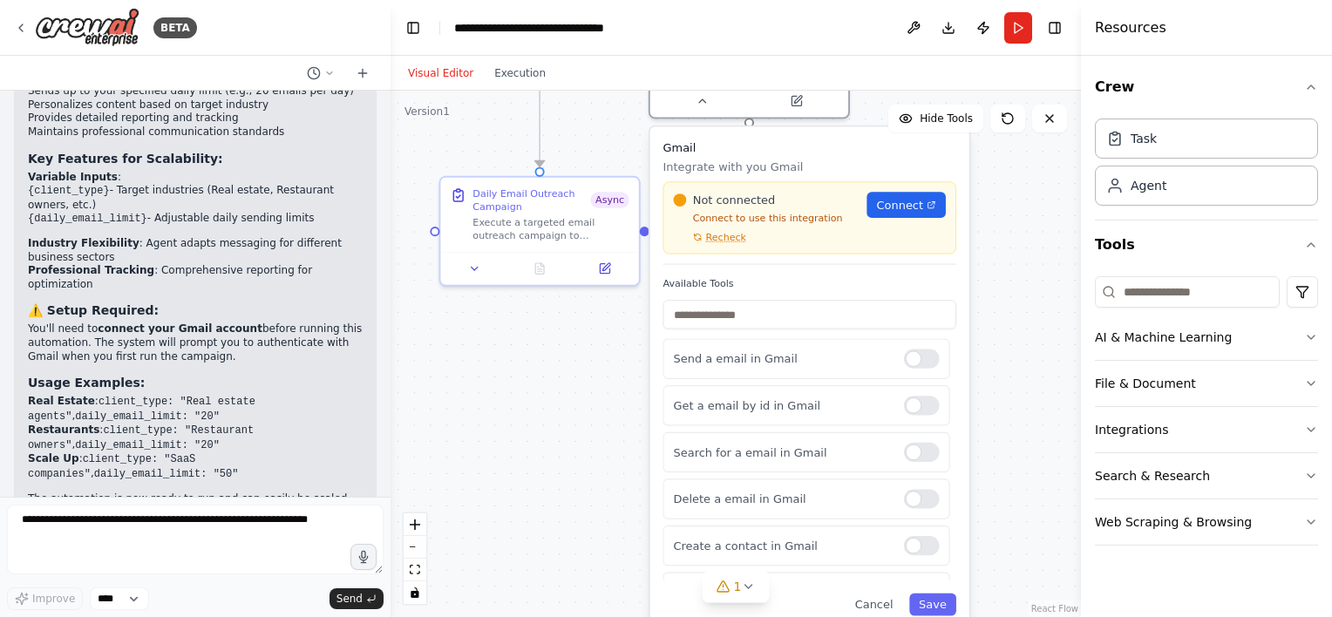
drag, startPoint x: 652, startPoint y: 412, endPoint x: 613, endPoint y: 119, distance: 295.6
click at [613, 119] on div ".deletable-edge-delete-btn { width: 20px; height: 20px; border: 0px solid #ffff…" at bounding box center [736, 354] width 691 height 527
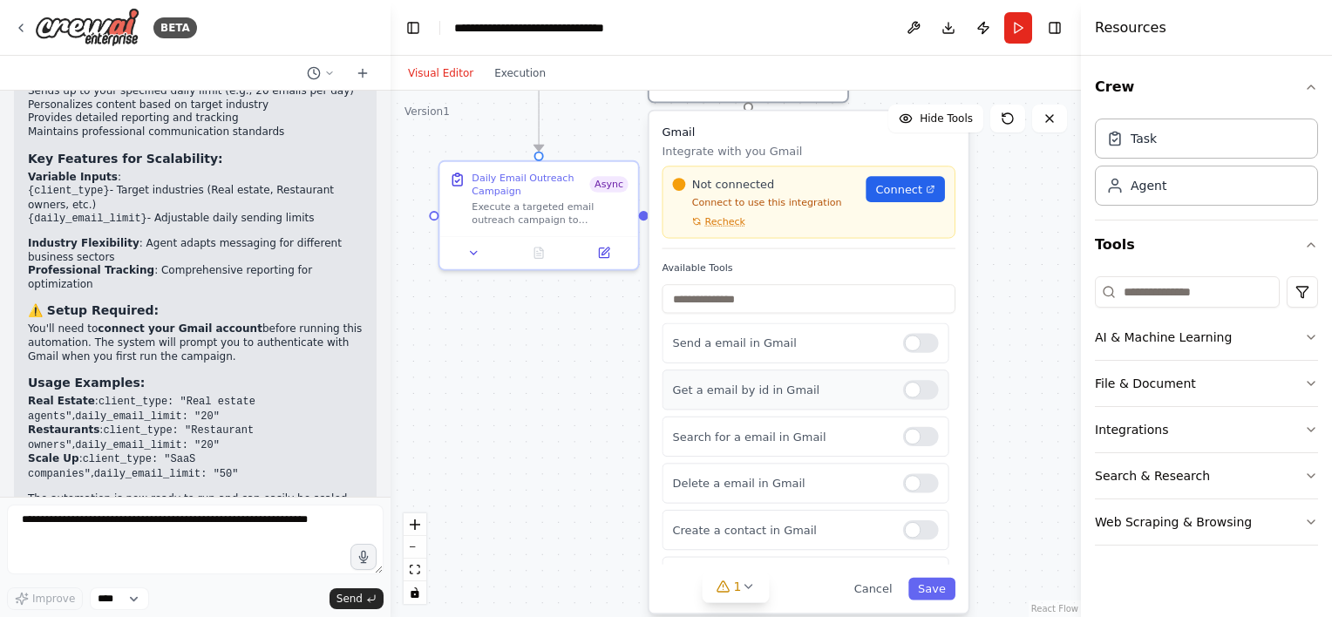
click at [903, 397] on div at bounding box center [921, 389] width 36 height 19
click at [903, 532] on div at bounding box center [921, 530] width 36 height 19
click at [938, 589] on button "Save" at bounding box center [932, 589] width 47 height 23
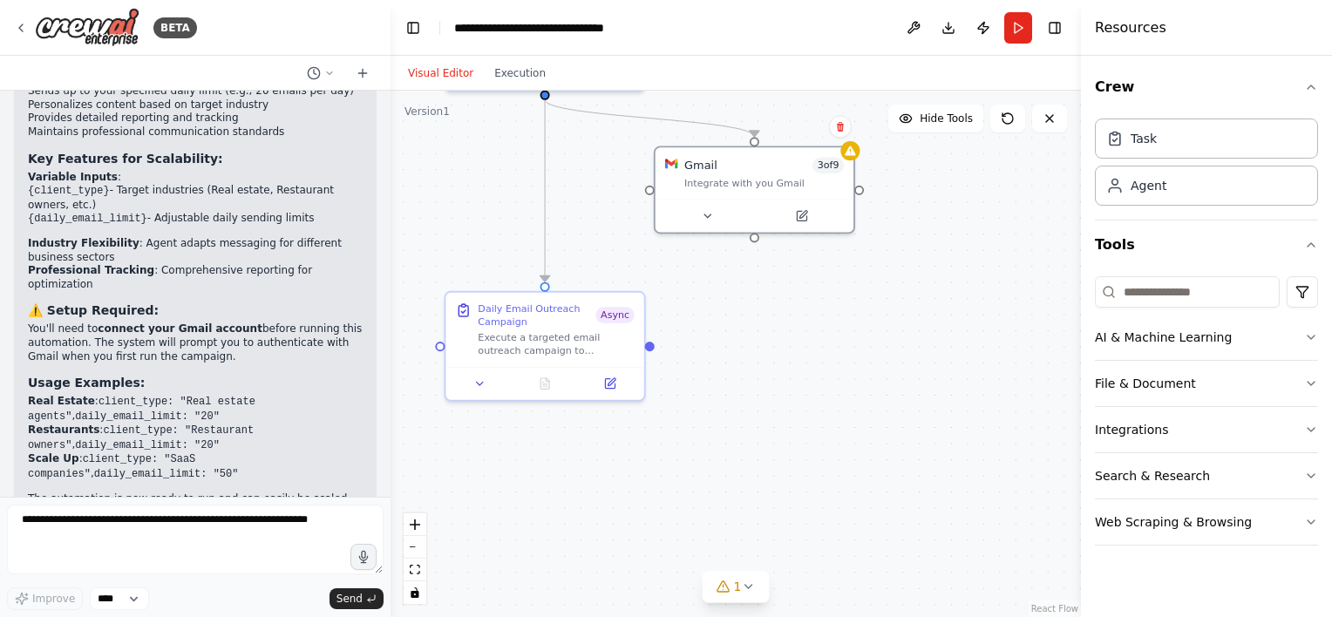
drag, startPoint x: 777, startPoint y: 310, endPoint x: 799, endPoint y: 506, distance: 196.5
click at [799, 506] on div ".deletable-edge-delete-btn { width: 20px; height: 20px; border: 0px solid #ffff…" at bounding box center [736, 354] width 691 height 527
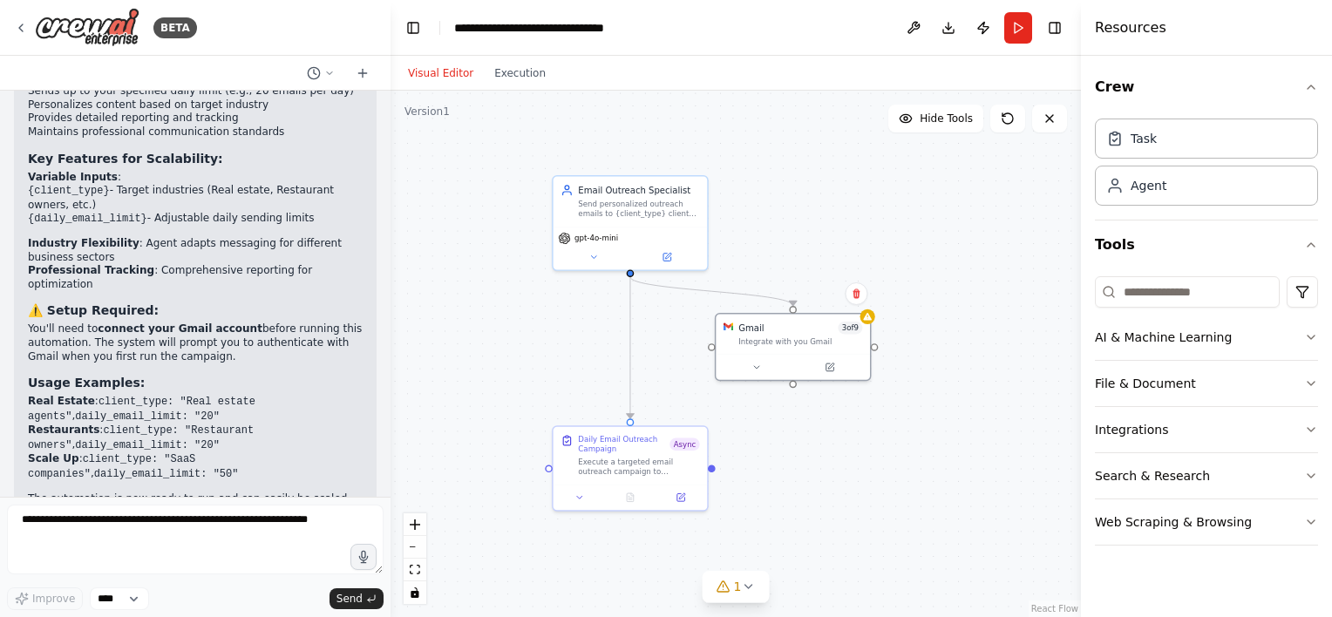
drag, startPoint x: 913, startPoint y: 415, endPoint x: 931, endPoint y: 455, distance: 44.1
click at [931, 455] on div ".deletable-edge-delete-btn { width: 20px; height: 20px; border: 0px solid #ffff…" at bounding box center [736, 354] width 691 height 527
click at [1141, 286] on input at bounding box center [1187, 291] width 185 height 31
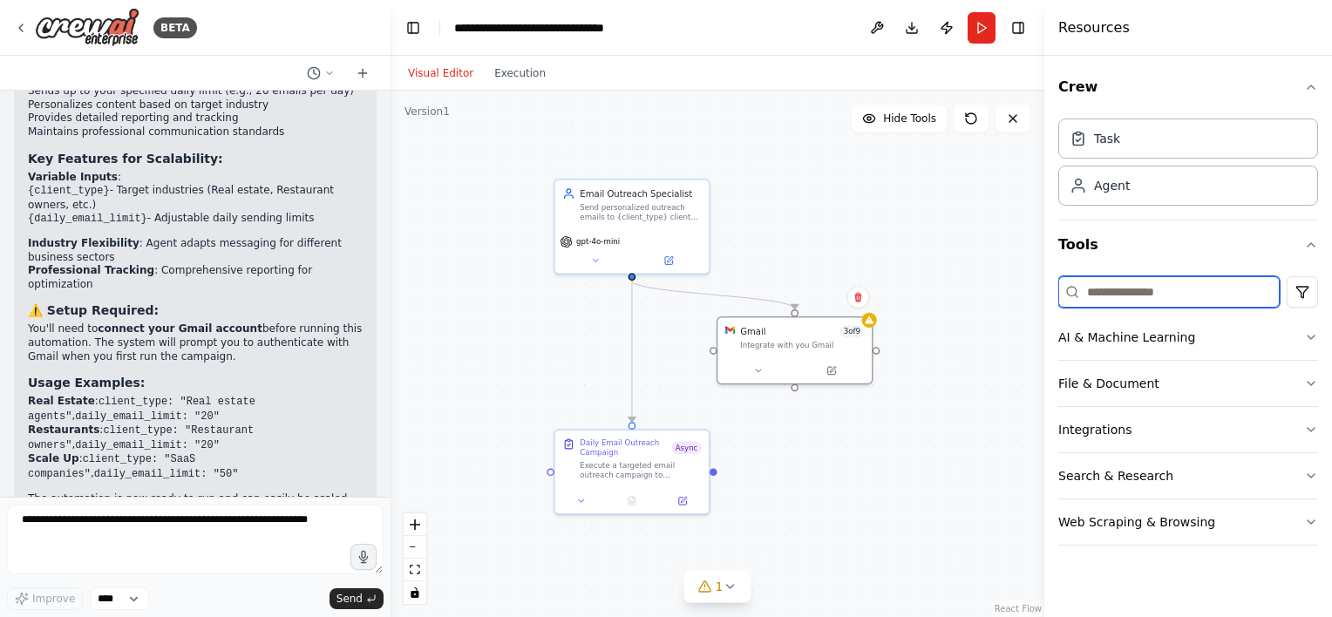
drag, startPoint x: 1082, startPoint y: 274, endPoint x: 1044, endPoint y: 278, distance: 38.6
click at [1045, 278] on div at bounding box center [1048, 308] width 7 height 617
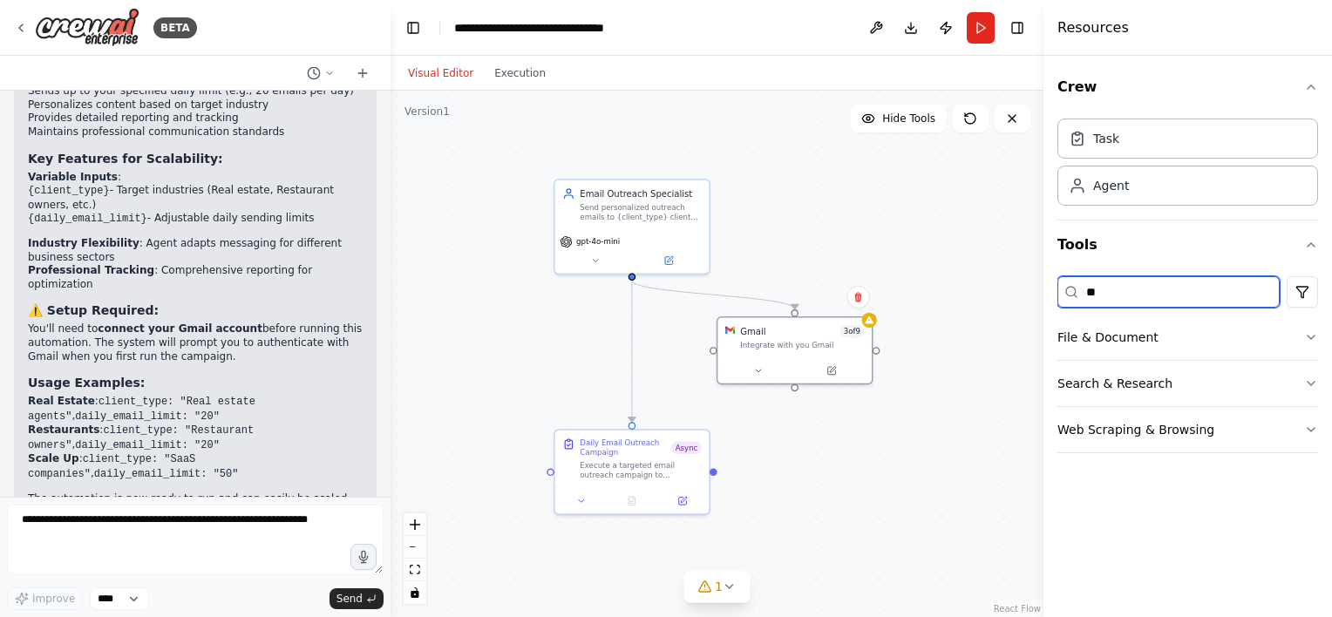
type input "*"
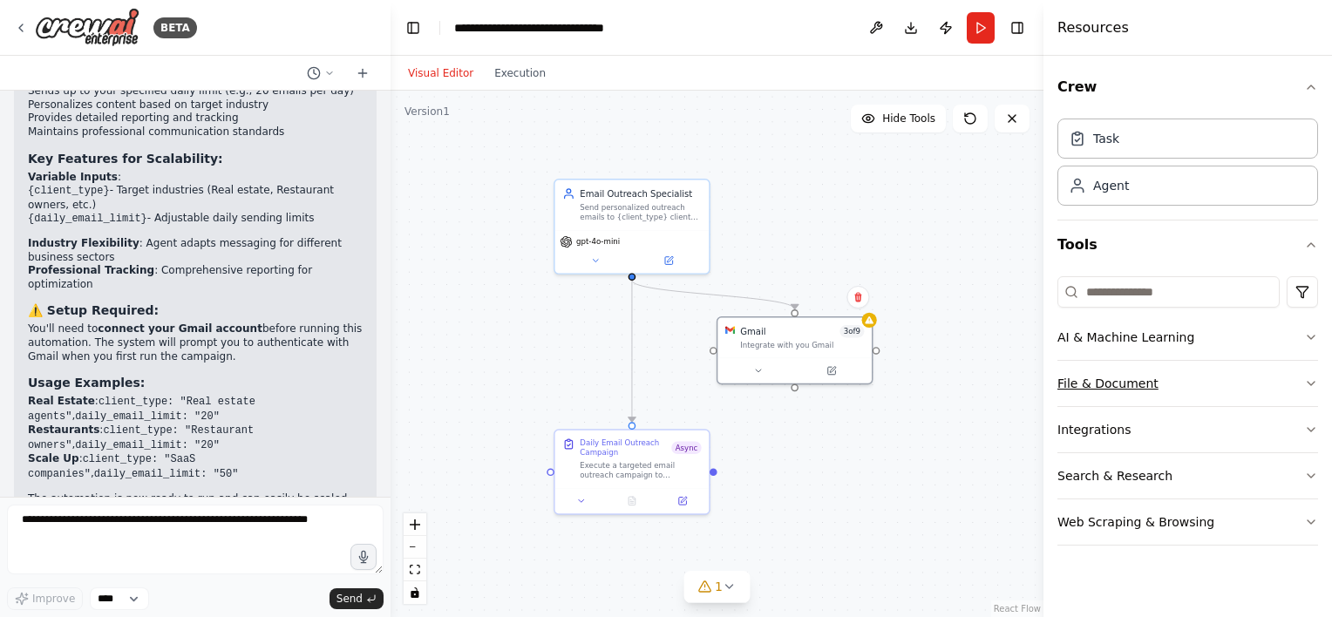
click at [1315, 379] on icon "button" at bounding box center [1311, 384] width 14 height 14
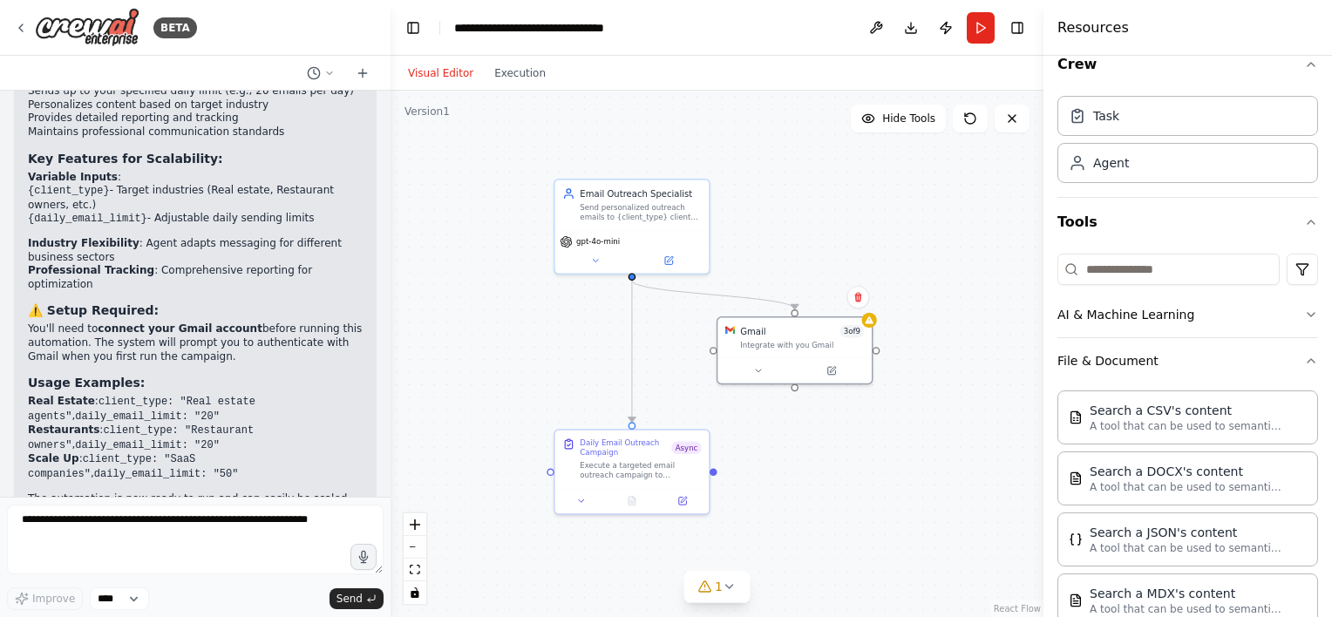
scroll to position [12, 0]
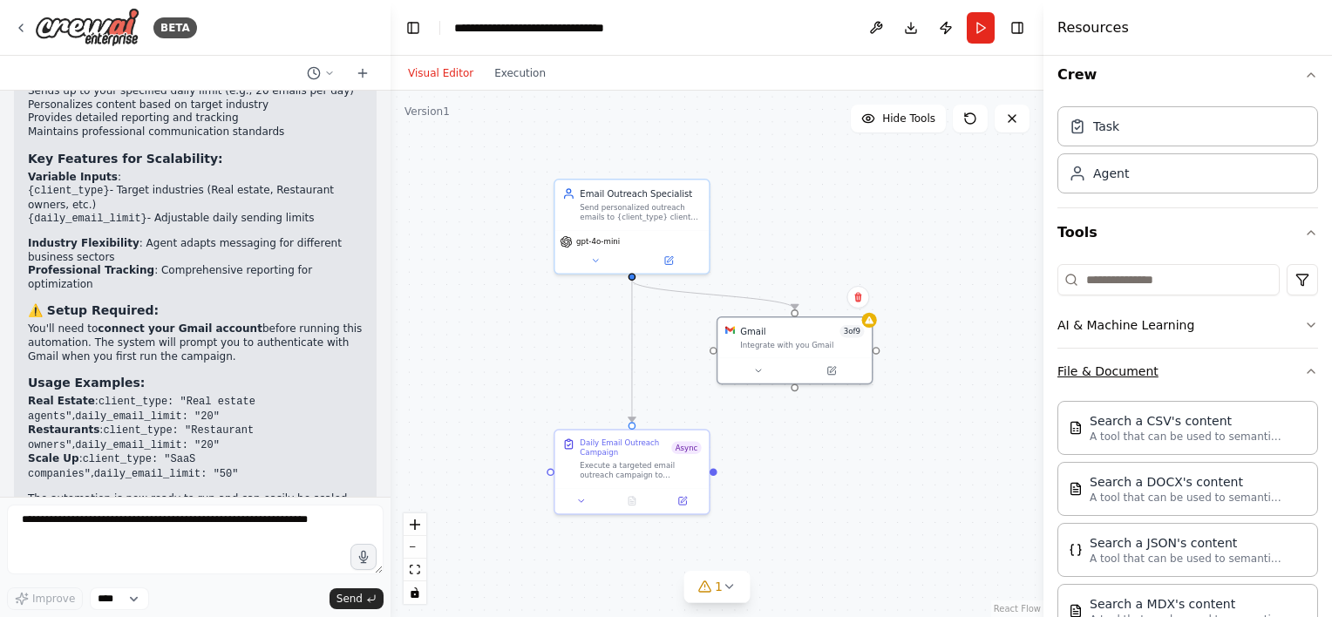
click at [1302, 363] on button "File & Document" at bounding box center [1188, 371] width 261 height 45
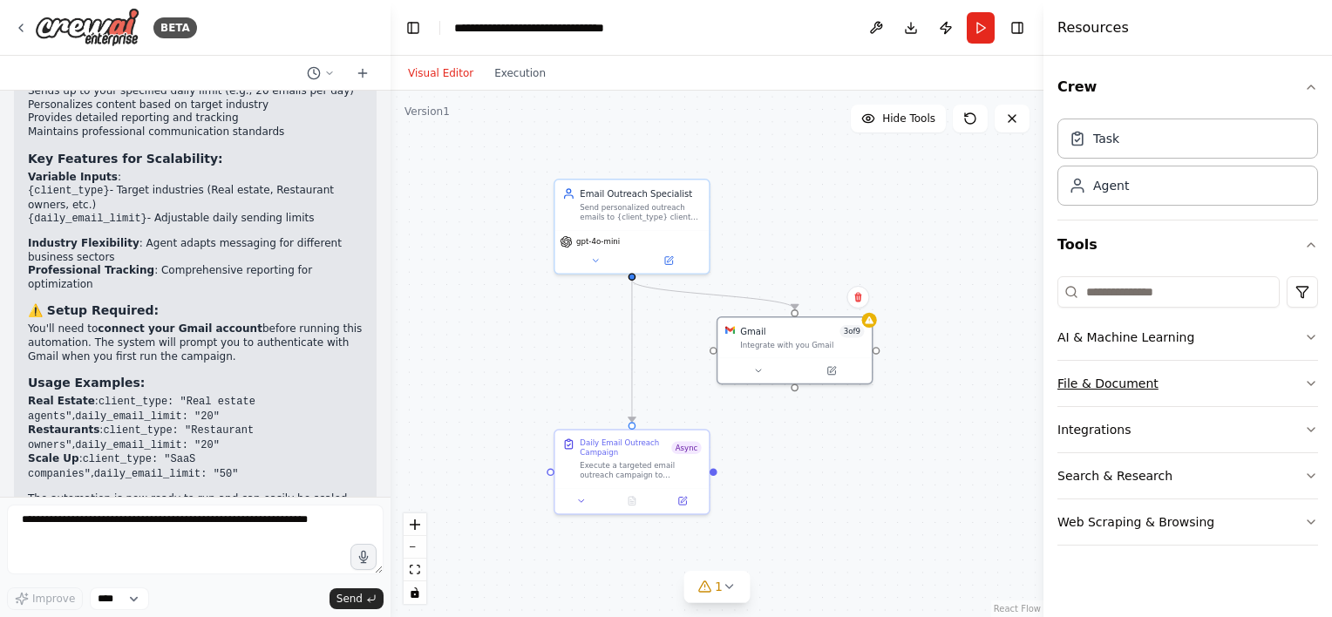
scroll to position [0, 0]
click at [1310, 338] on icon "button" at bounding box center [1311, 337] width 14 height 14
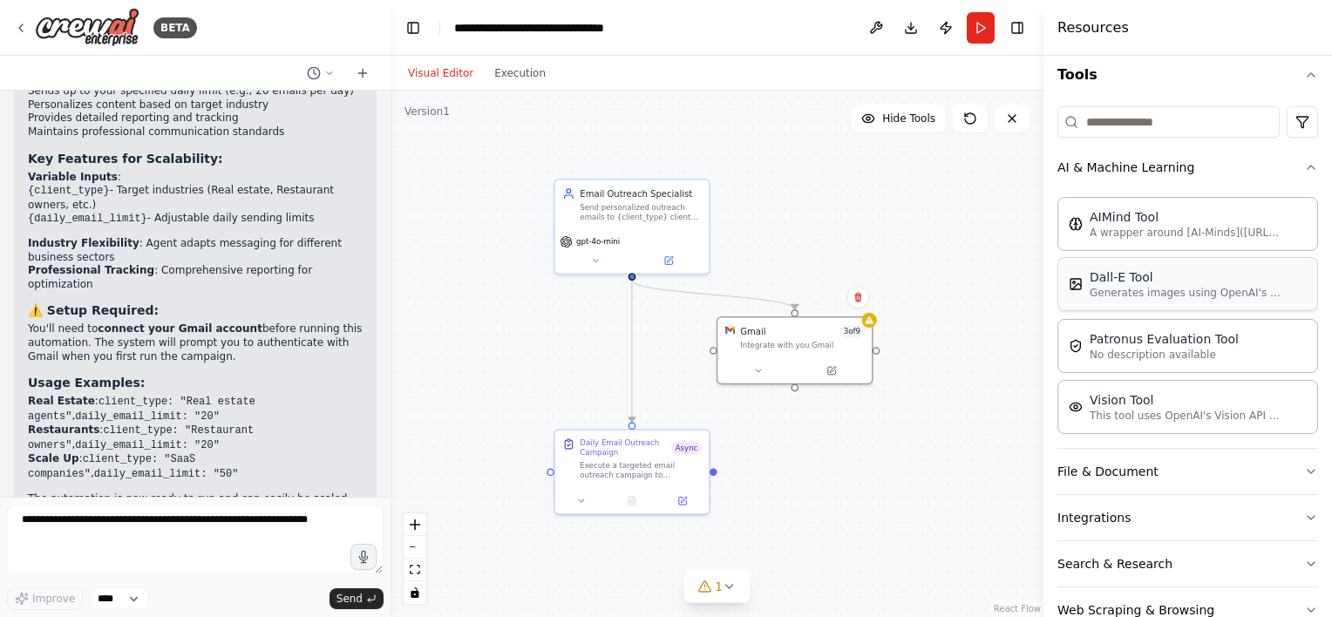
scroll to position [171, 0]
click at [1161, 234] on p "A wrapper around [AI-Minds]([URL][DOMAIN_NAME]). Useful for when you need answe…" at bounding box center [1186, 231] width 192 height 14
click at [875, 189] on div ".deletable-edge-delete-btn { width: 20px; height: 20px; border: 0px solid #ffff…" at bounding box center [717, 354] width 653 height 527
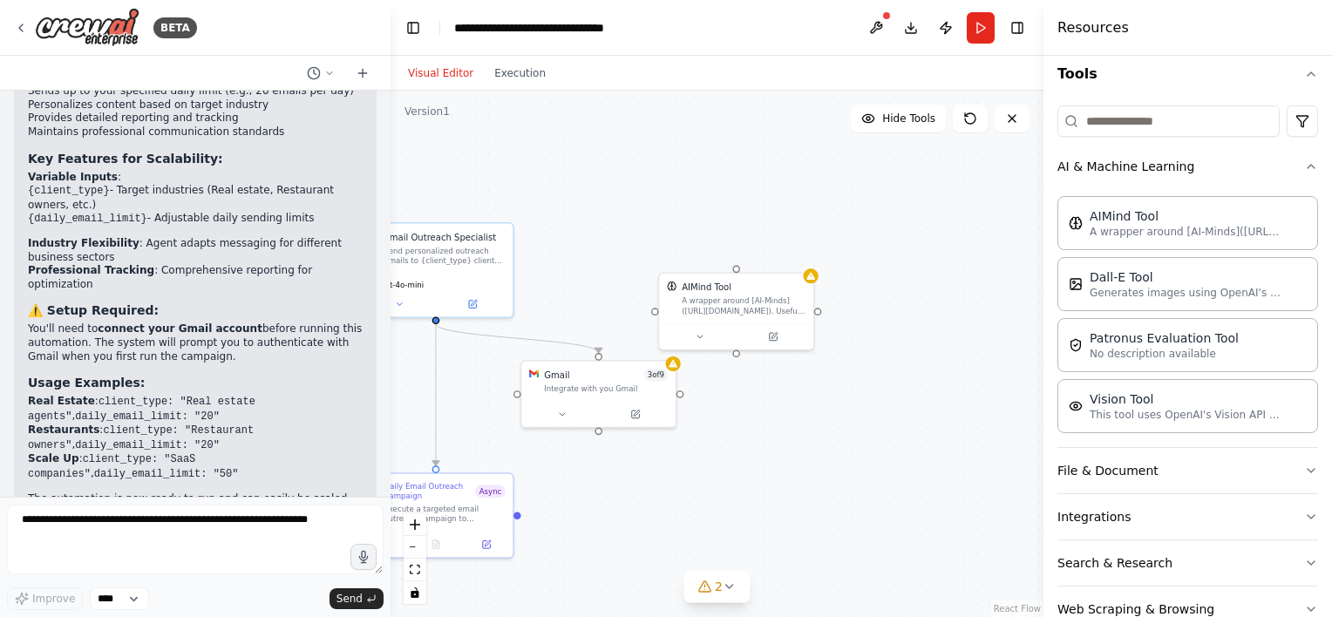
drag, startPoint x: 901, startPoint y: 413, endPoint x: 671, endPoint y: 461, distance: 234.3
click at [671, 461] on div ".deletable-edge-delete-btn { width: 20px; height: 20px; border: 0px solid #ffff…" at bounding box center [717, 354] width 653 height 527
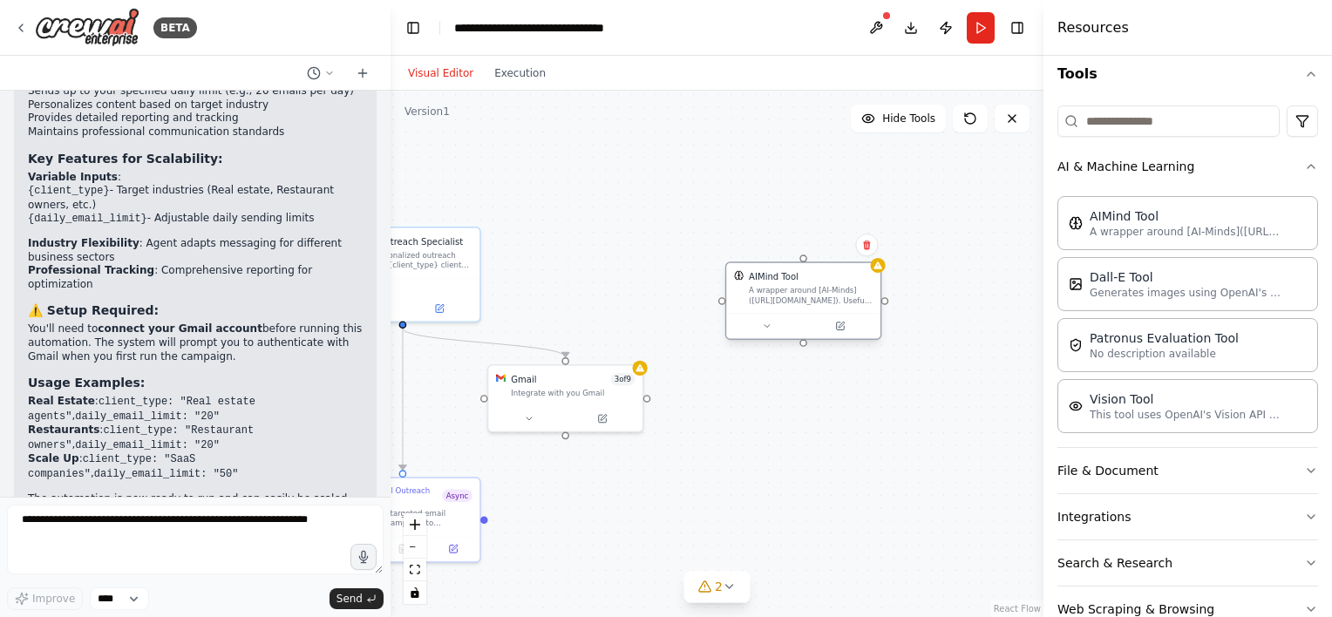
drag, startPoint x: 697, startPoint y: 305, endPoint x: 802, endPoint y: 297, distance: 105.8
click at [802, 297] on div "A wrapper around [AI-Minds]([URL][DOMAIN_NAME]). Useful for when you need answe…" at bounding box center [811, 295] width 124 height 20
click at [764, 324] on icon at bounding box center [767, 326] width 10 height 10
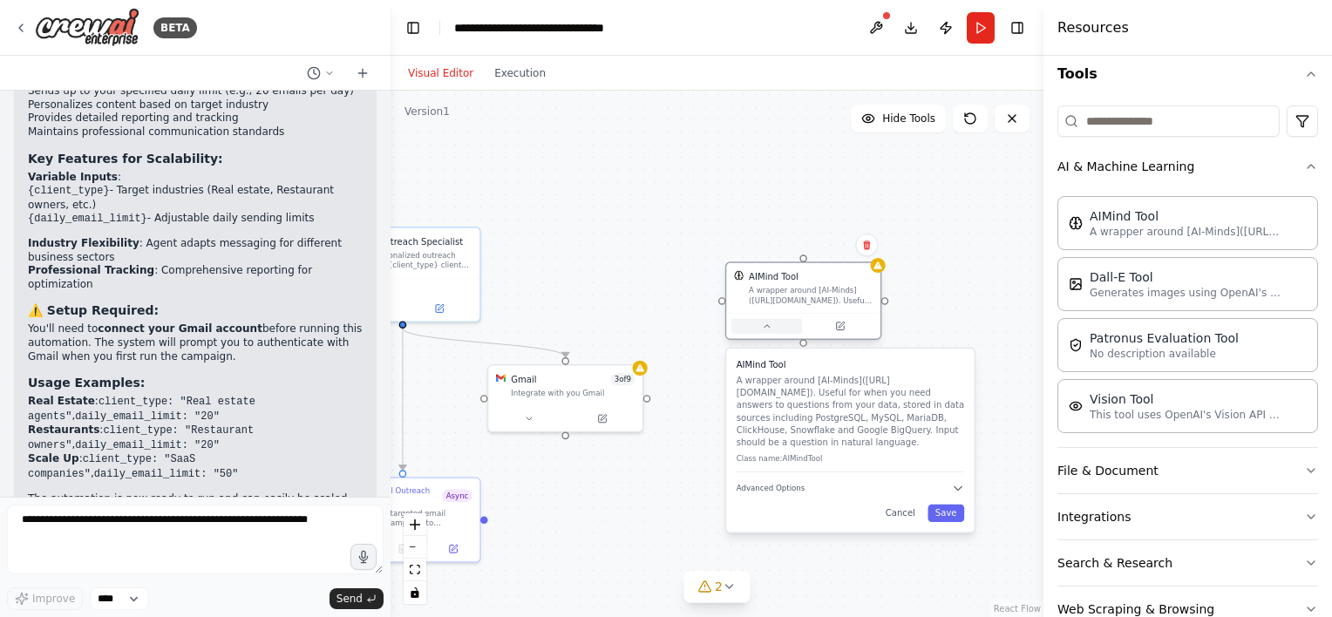
click at [762, 330] on icon at bounding box center [767, 326] width 10 height 10
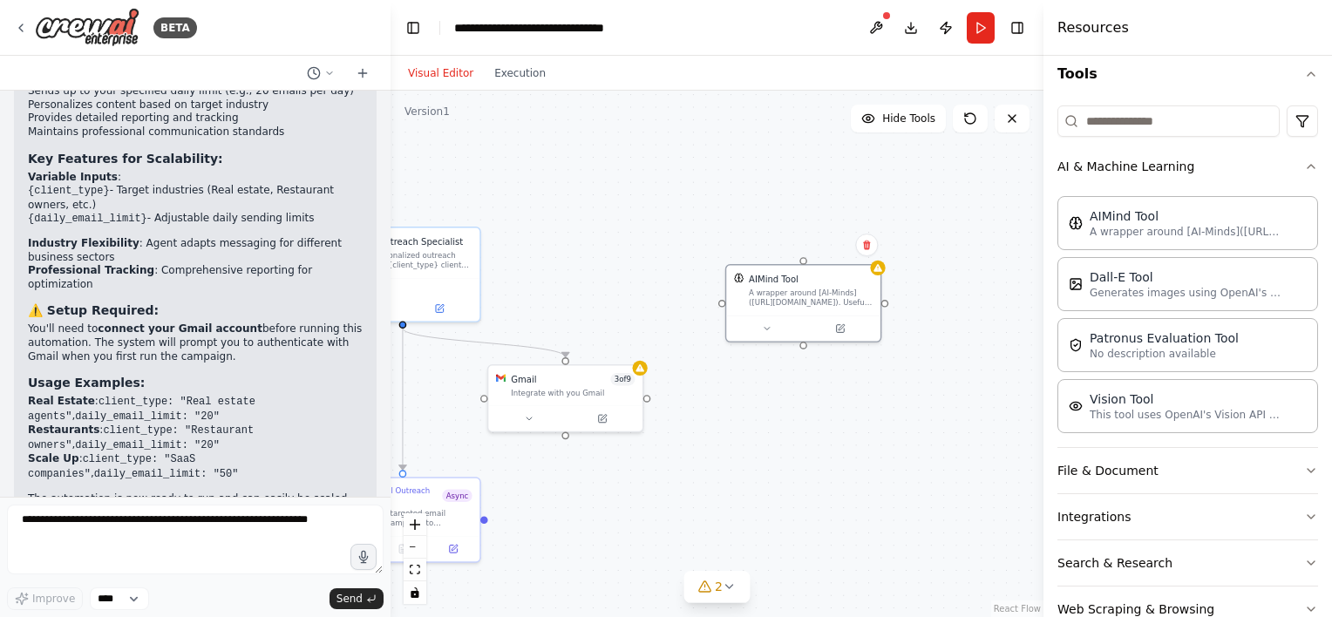
click at [827, 406] on div ".deletable-edge-delete-btn { width: 20px; height: 20px; border: 0px solid #ffff…" at bounding box center [717, 354] width 653 height 527
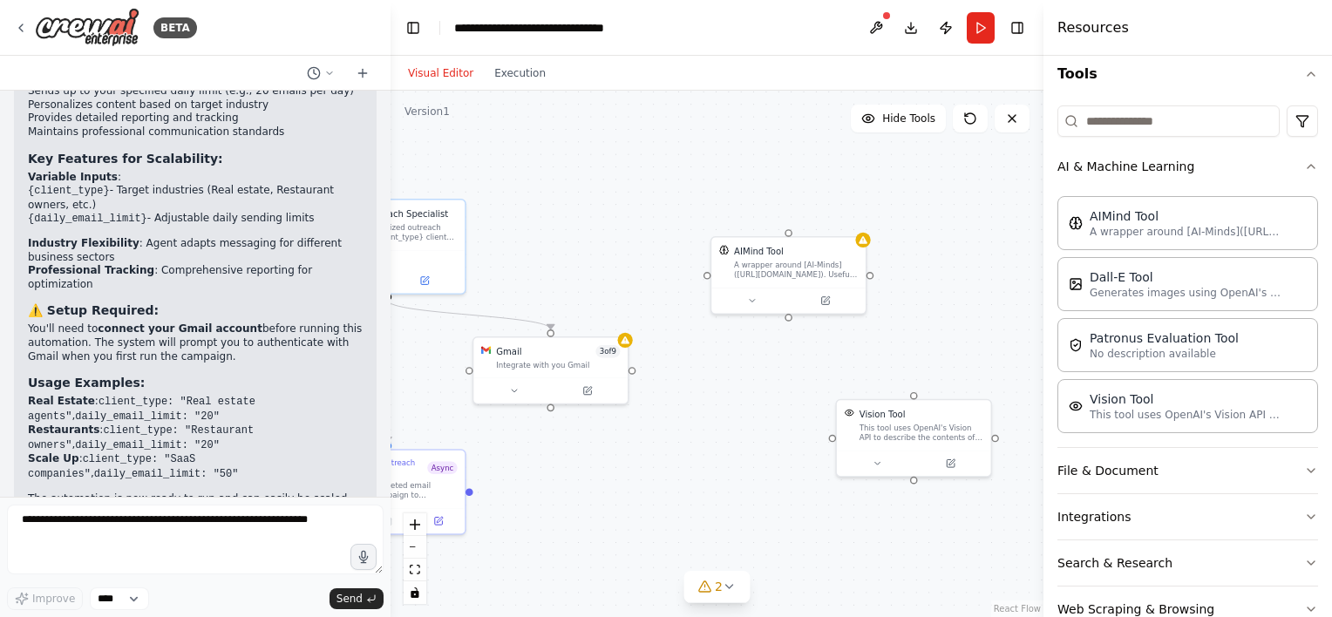
drag, startPoint x: 844, startPoint y: 468, endPoint x: 829, endPoint y: 440, distance: 31.6
click at [829, 440] on div ".deletable-edge-delete-btn { width: 20px; height: 20px; border: 0px solid #ffff…" at bounding box center [717, 354] width 653 height 527
drag, startPoint x: 884, startPoint y: 419, endPoint x: 762, endPoint y: 385, distance: 126.7
click at [762, 385] on div "Vision Tool This tool uses OpenAI's Vision API to describe the contents of an i…" at bounding box center [796, 385] width 124 height 35
click at [916, 464] on div ".deletable-edge-delete-btn { width: 20px; height: 20px; border: 0px solid #ffff…" at bounding box center [717, 354] width 653 height 527
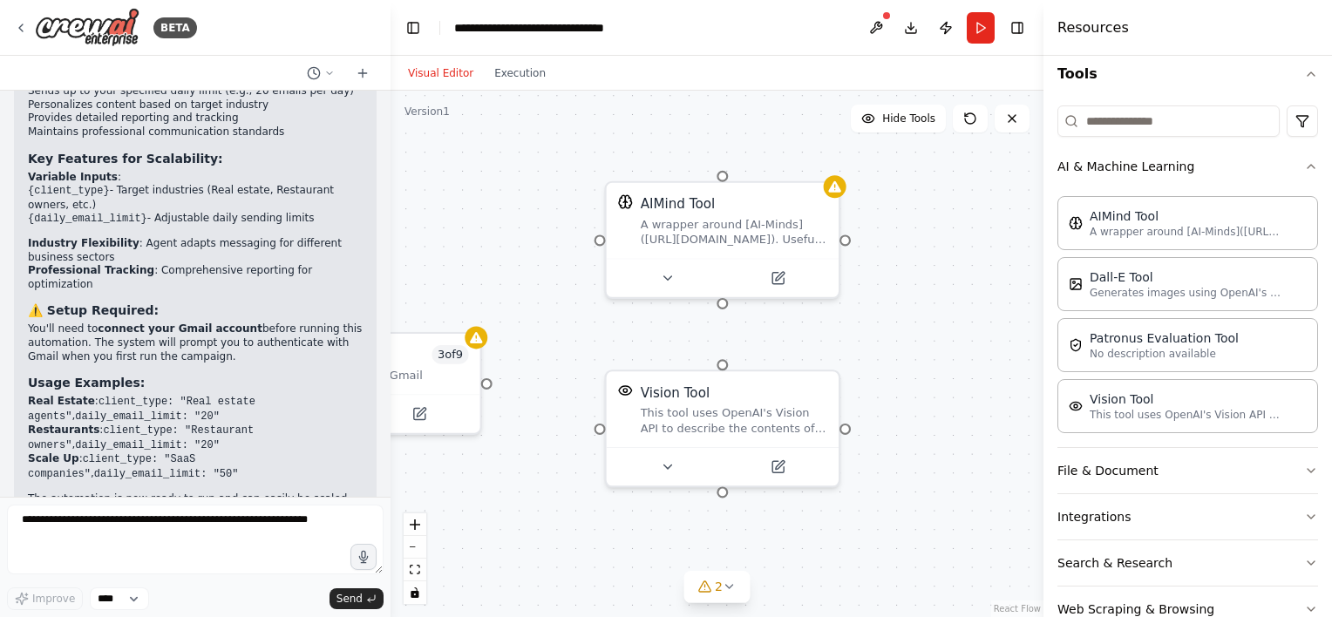
drag, startPoint x: 903, startPoint y: 366, endPoint x: 901, endPoint y: 437, distance: 70.7
click at [901, 437] on div ".deletable-edge-delete-btn { width: 20px; height: 20px; border: 0px solid #ffff…" at bounding box center [717, 354] width 653 height 527
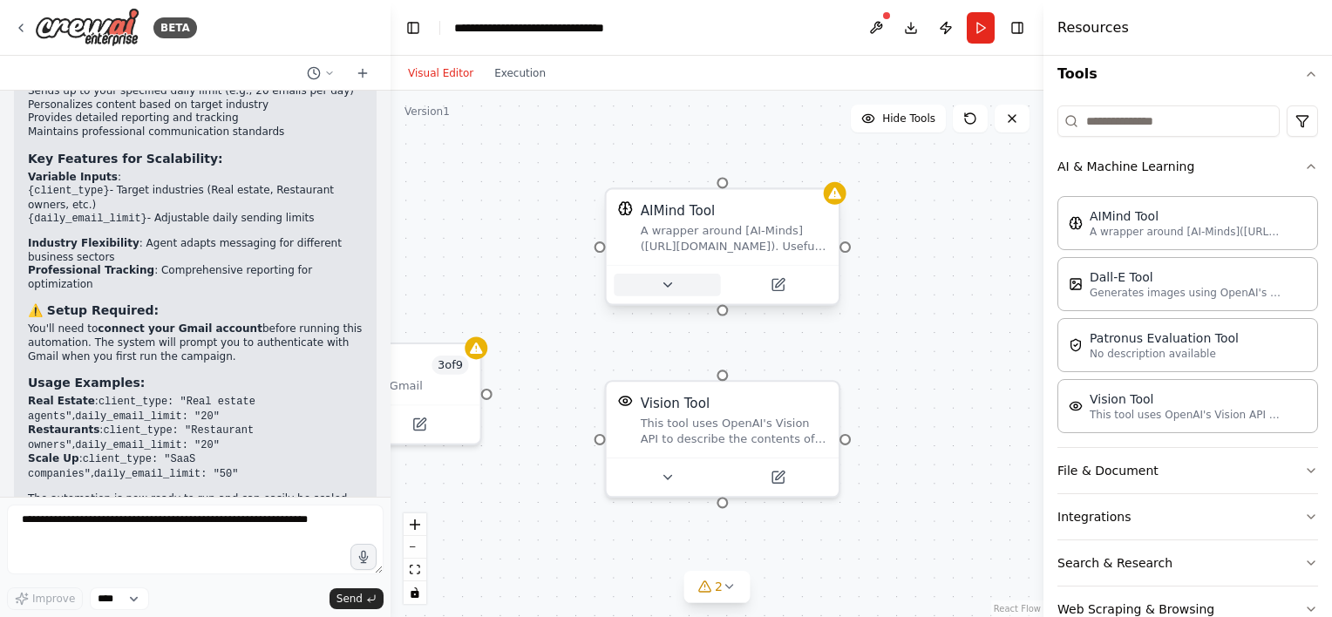
click at [672, 290] on icon at bounding box center [667, 284] width 15 height 15
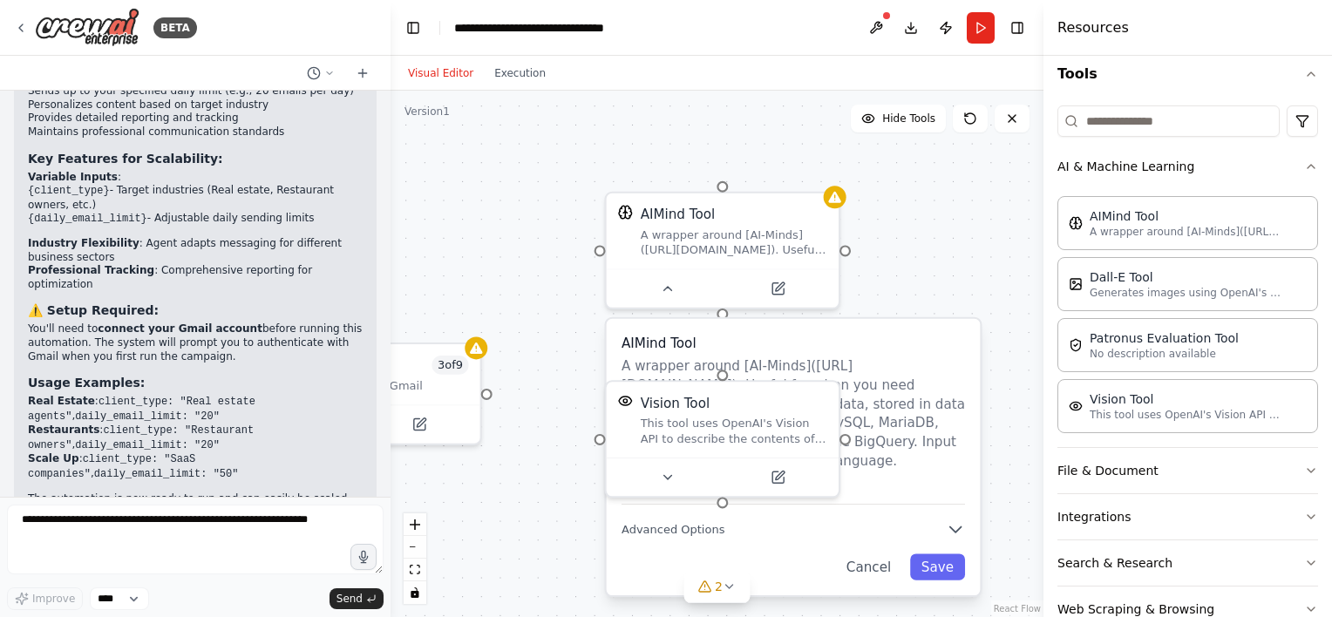
click at [888, 295] on div ".deletable-edge-delete-btn { width: 20px; height: 20px; border: 0px solid #ffff…" at bounding box center [717, 354] width 653 height 527
click at [671, 286] on icon at bounding box center [668, 284] width 8 height 3
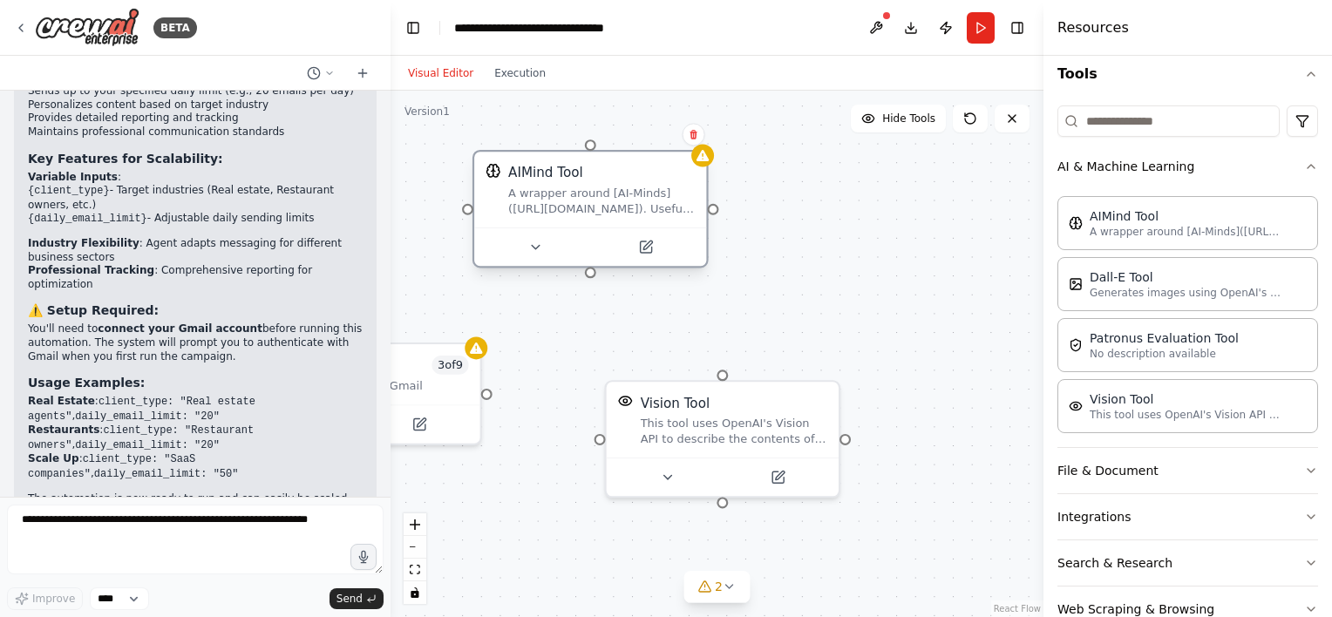
drag, startPoint x: 755, startPoint y: 204, endPoint x: 637, endPoint y: 161, distance: 125.2
click at [637, 161] on div "AIMind Tool A wrapper around [AI-Minds]([URL][DOMAIN_NAME]). Useful for when yo…" at bounding box center [590, 190] width 232 height 76
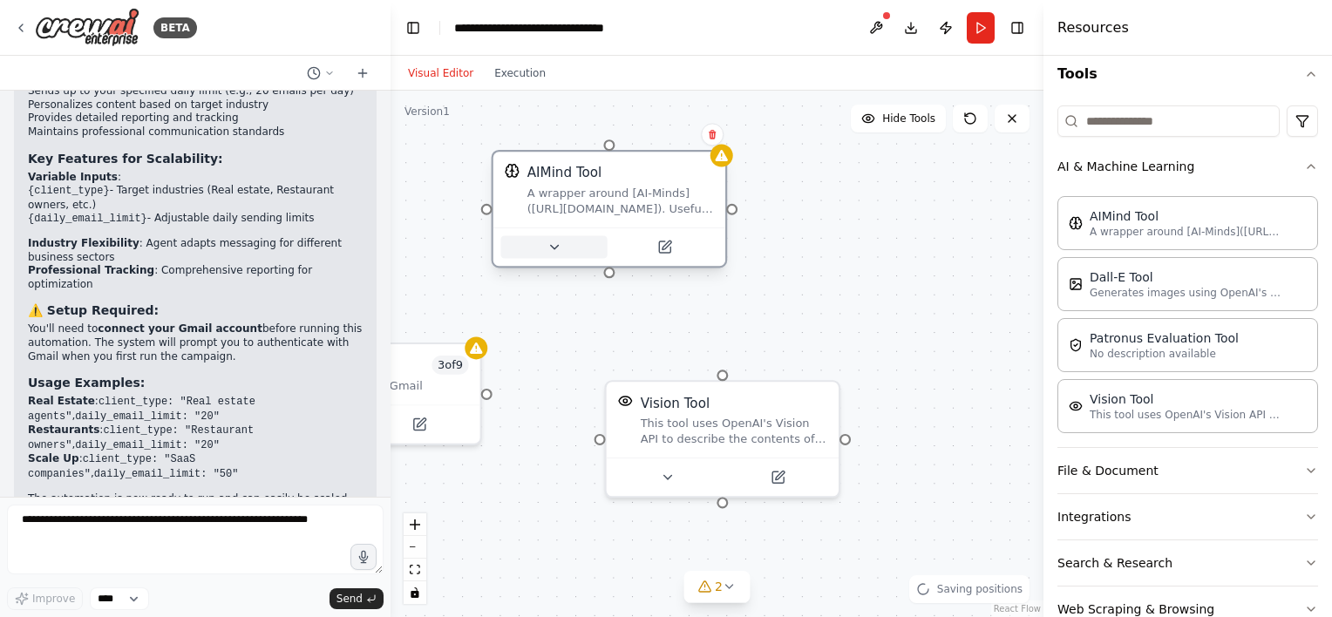
click at [576, 241] on button at bounding box center [554, 247] width 106 height 23
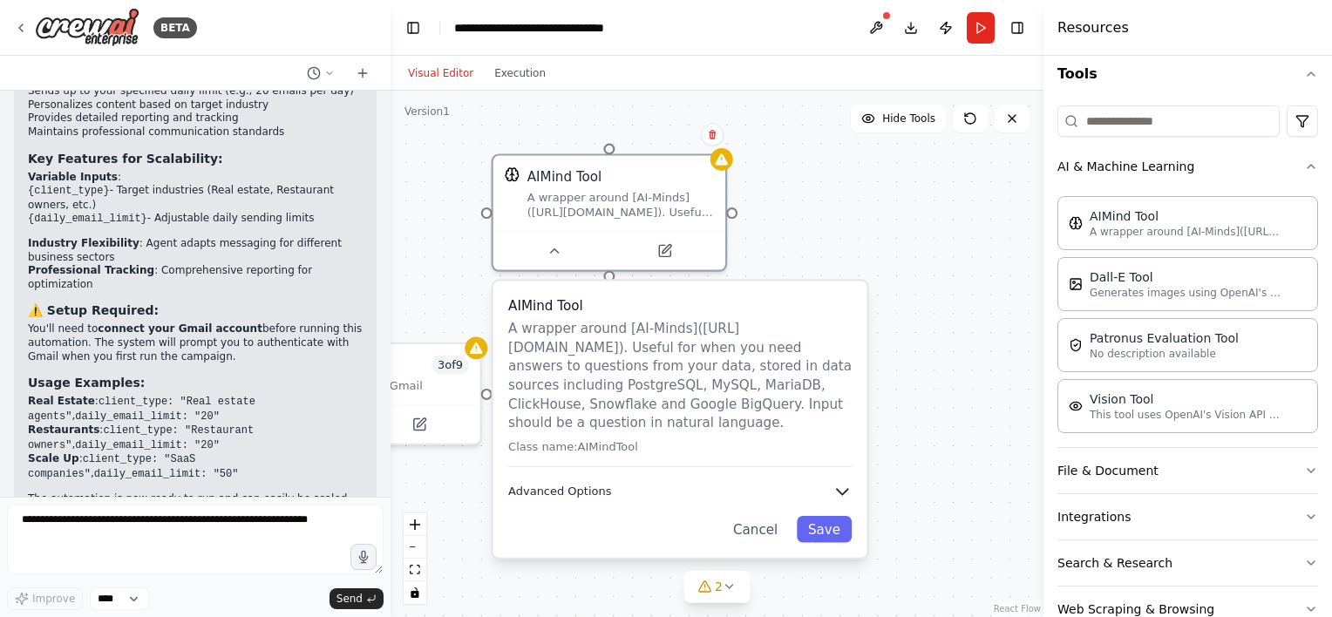
click at [837, 482] on icon "button" at bounding box center [842, 491] width 19 height 19
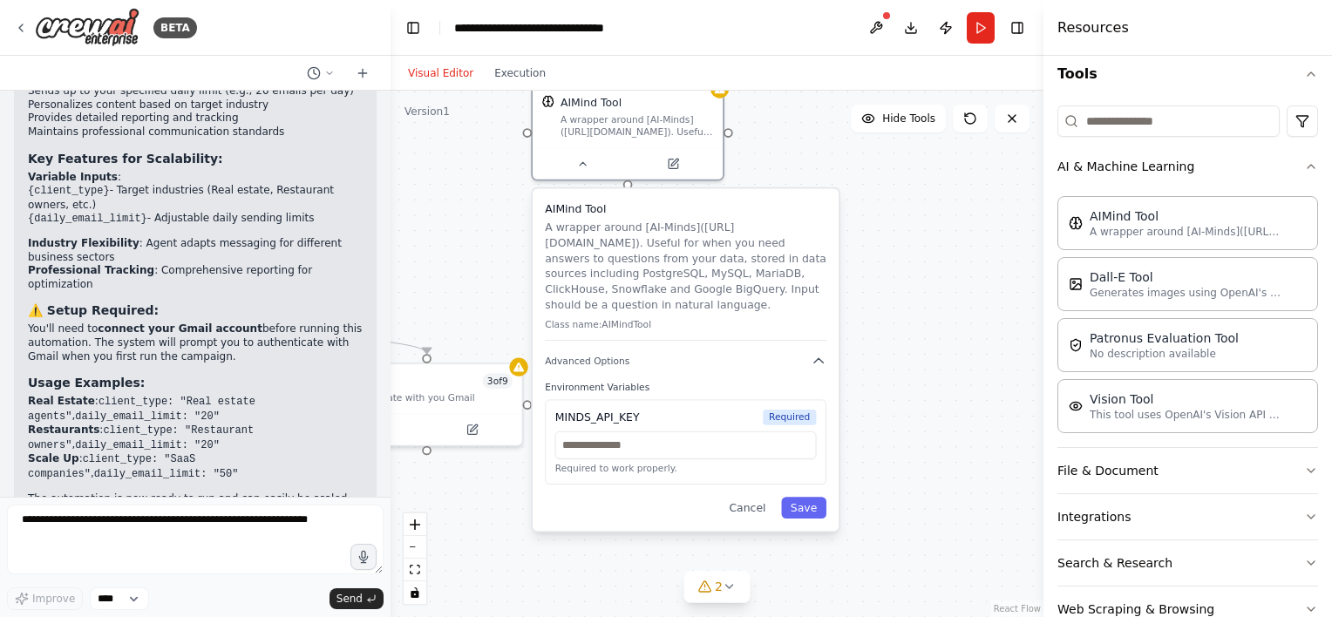
drag, startPoint x: 780, startPoint y: 370, endPoint x: 778, endPoint y: 238, distance: 131.7
click at [778, 238] on p "A wrapper around [AI-Minds]([URL][DOMAIN_NAME]). Useful for when you need answe…" at bounding box center [686, 266] width 282 height 92
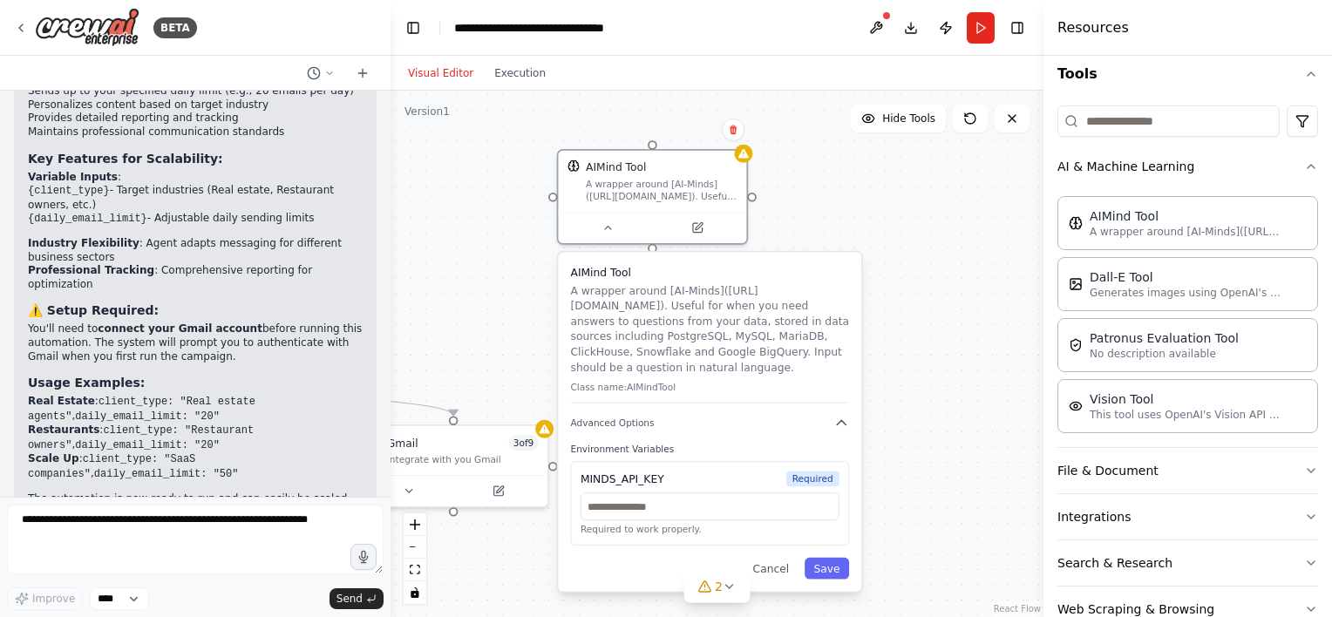
drag, startPoint x: 904, startPoint y: 220, endPoint x: 927, endPoint y: 283, distance: 67.6
click at [927, 283] on div ".deletable-edge-delete-btn { width: 20px; height: 20px; border: 0px solid #ffff…" at bounding box center [717, 354] width 653 height 527
click at [446, 178] on div ".deletable-edge-delete-btn { width: 20px; height: 20px; border: 0px solid #ffff…" at bounding box center [717, 354] width 653 height 527
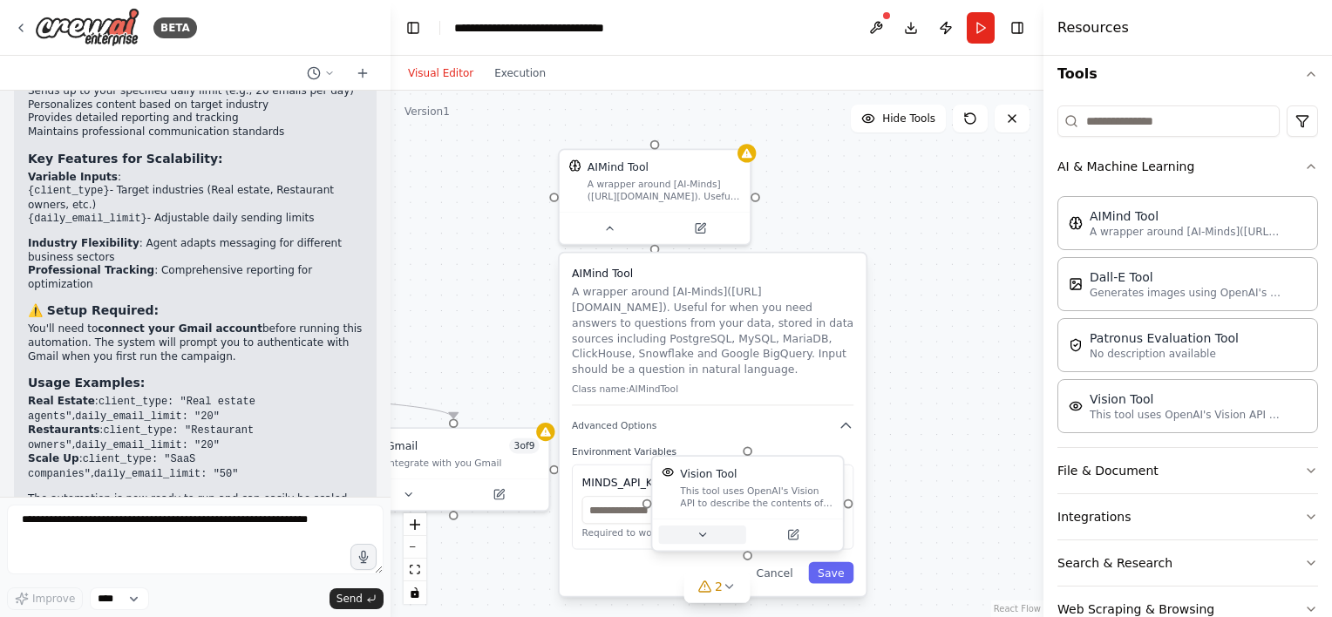
click at [705, 538] on icon at bounding box center [703, 535] width 12 height 12
click at [942, 433] on div ".deletable-edge-delete-btn { width: 20px; height: 20px; border: 0px solid #ffff…" at bounding box center [717, 354] width 653 height 527
click at [807, 394] on div "AIMind Tool A wrapper around [AI-Minds]([URL][DOMAIN_NAME]). Useful for when yo…" at bounding box center [713, 424] width 307 height 343
click at [725, 253] on div "AIMind Tool A wrapper around [AI-Minds]([URL][DOMAIN_NAME]). Useful for when yo…" at bounding box center [713, 424] width 307 height 343
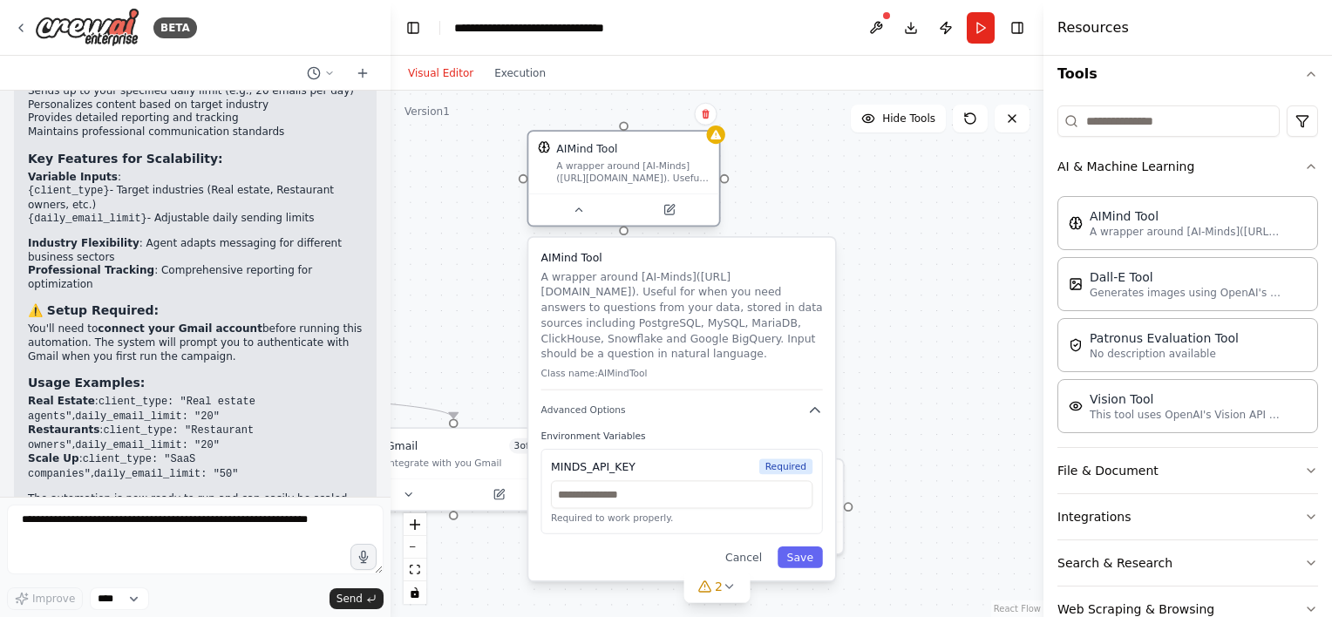
drag, startPoint x: 725, startPoint y: 234, endPoint x: 704, endPoint y: 220, distance: 25.9
click at [704, 220] on div at bounding box center [623, 209] width 190 height 31
click at [750, 547] on button "Cancel" at bounding box center [743, 558] width 55 height 22
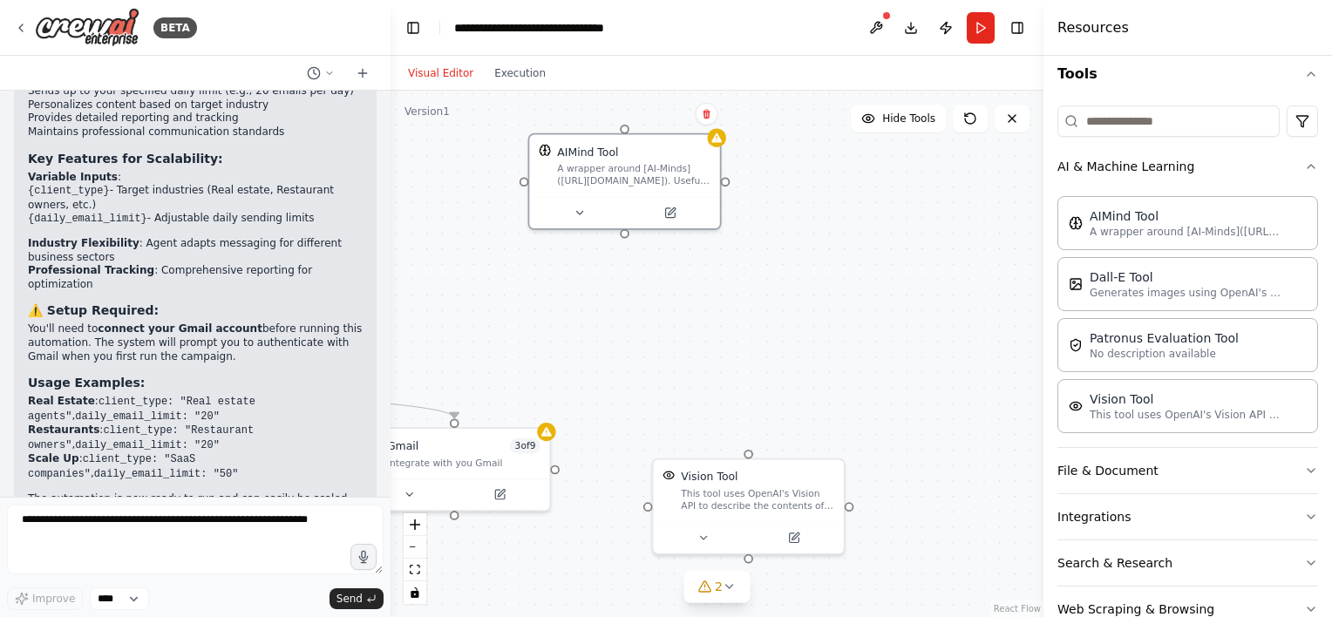
drag, startPoint x: 607, startPoint y: 167, endPoint x: 533, endPoint y: 314, distance: 164.2
click at [533, 314] on div ".deletable-edge-delete-btn { width: 20px; height: 20px; border: 0px solid #ffff…" at bounding box center [717, 354] width 653 height 527
click at [678, 187] on div "AIMind Tool A wrapper around [AI-Minds]([URL][DOMAIN_NAME]). Useful for when yo…" at bounding box center [624, 163] width 190 height 62
click at [708, 118] on icon at bounding box center [706, 114] width 7 height 10
click at [637, 115] on button "Confirm" at bounding box center [657, 114] width 62 height 21
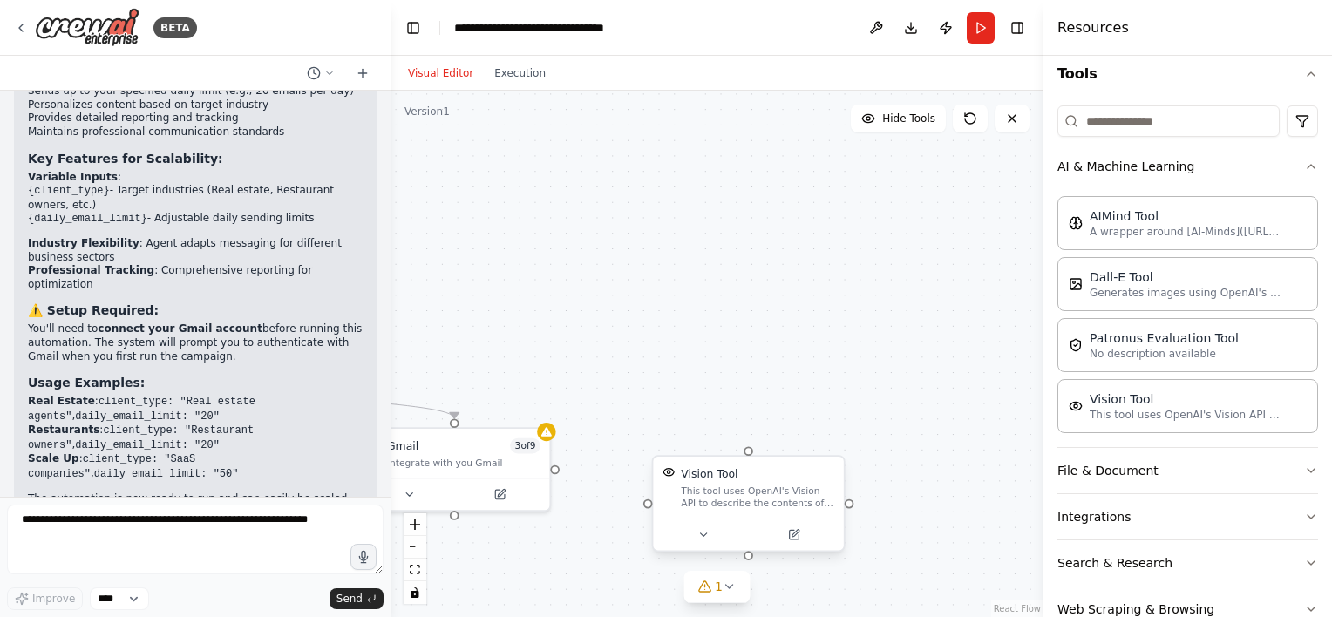
click at [770, 489] on div "This tool uses OpenAI's Vision API to describe the contents of an image." at bounding box center [757, 497] width 153 height 24
click at [840, 441] on button at bounding box center [831, 439] width 23 height 23
click at [788, 433] on button "Confirm" at bounding box center [781, 439] width 62 height 21
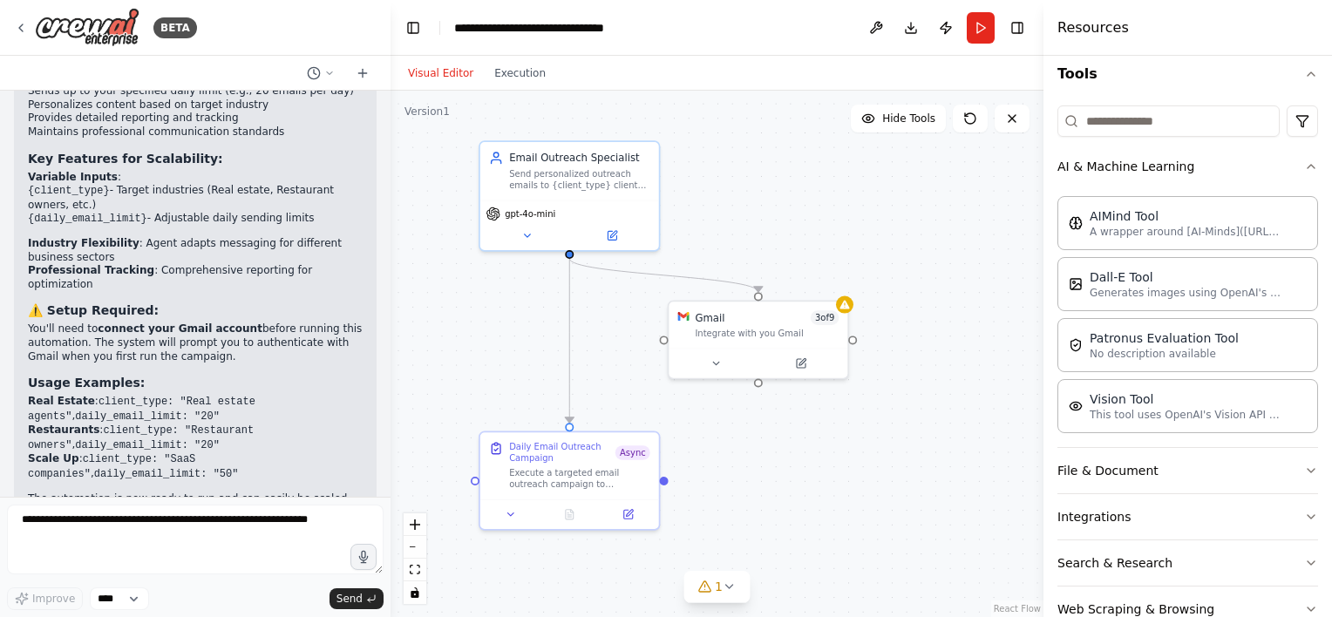
drag, startPoint x: 676, startPoint y: 378, endPoint x: 1033, endPoint y: 220, distance: 391.2
click at [1033, 220] on div ".deletable-edge-delete-btn { width: 20px; height: 20px; border: 0px solid #ffff…" at bounding box center [717, 354] width 653 height 527
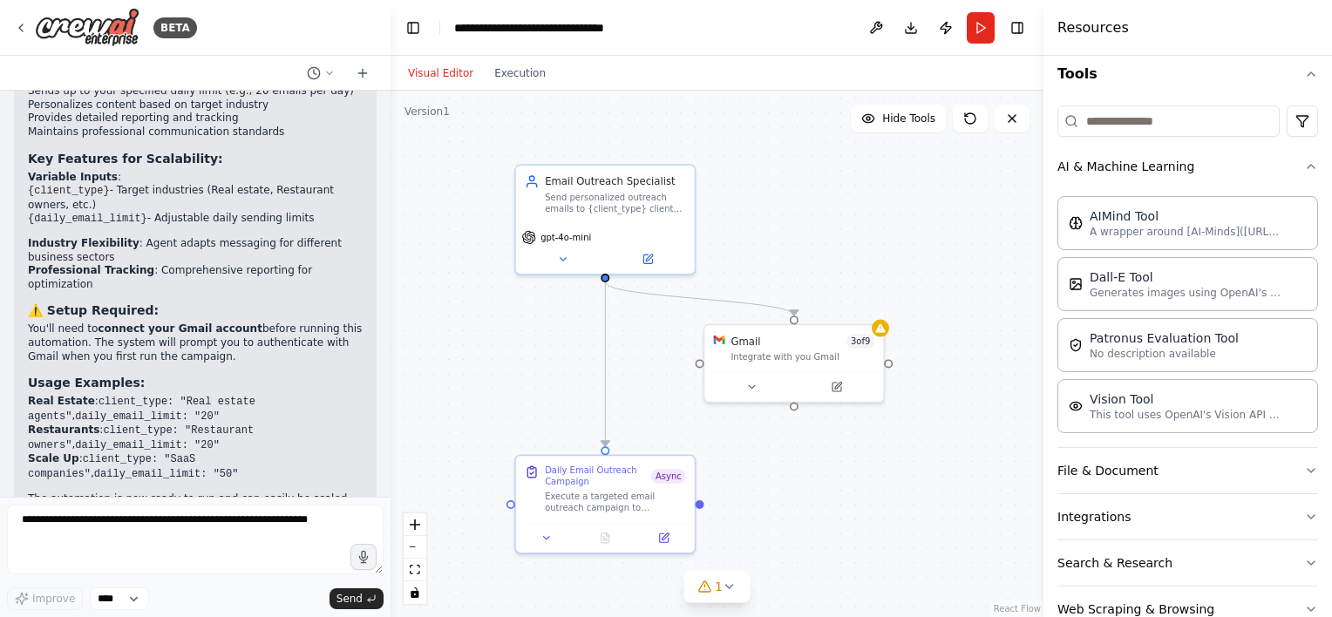
drag, startPoint x: 535, startPoint y: 360, endPoint x: 495, endPoint y: 415, distance: 67.5
click at [495, 415] on div ".deletable-edge-delete-btn { width: 20px; height: 20px; border: 0px solid #ffff…" at bounding box center [717, 354] width 653 height 527
click at [460, 378] on div ".deletable-edge-delete-btn { width: 20px; height: 20px; border: 0px solid #ffff…" at bounding box center [717, 354] width 653 height 527
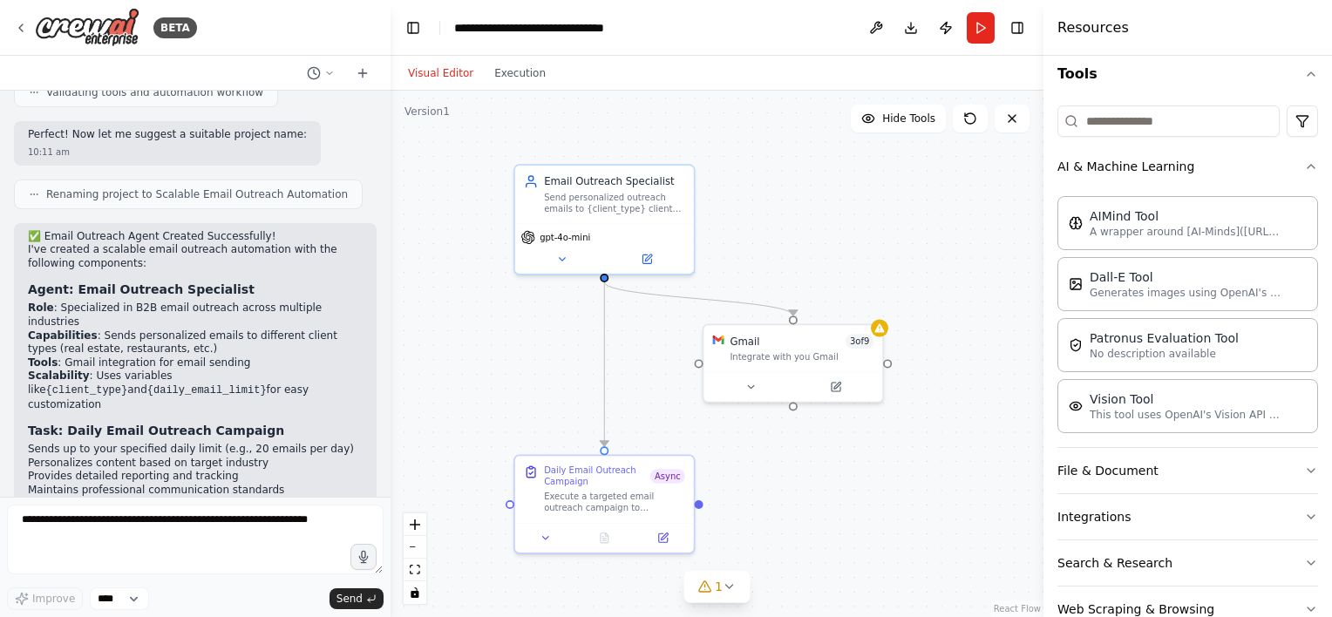
scroll to position [1423, 0]
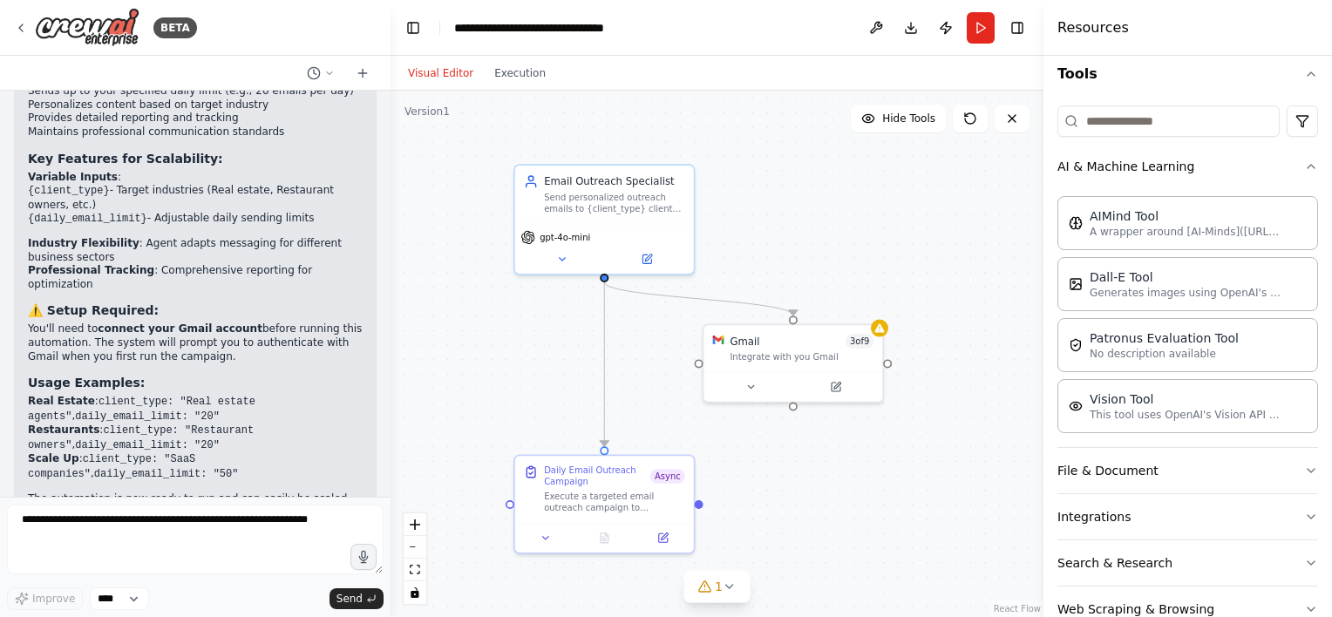
drag, startPoint x: 480, startPoint y: 196, endPoint x: 445, endPoint y: 237, distance: 53.8
click at [445, 237] on div ".deletable-edge-delete-btn { width: 20px; height: 20px; border: 0px solid #ffff…" at bounding box center [717, 354] width 653 height 527
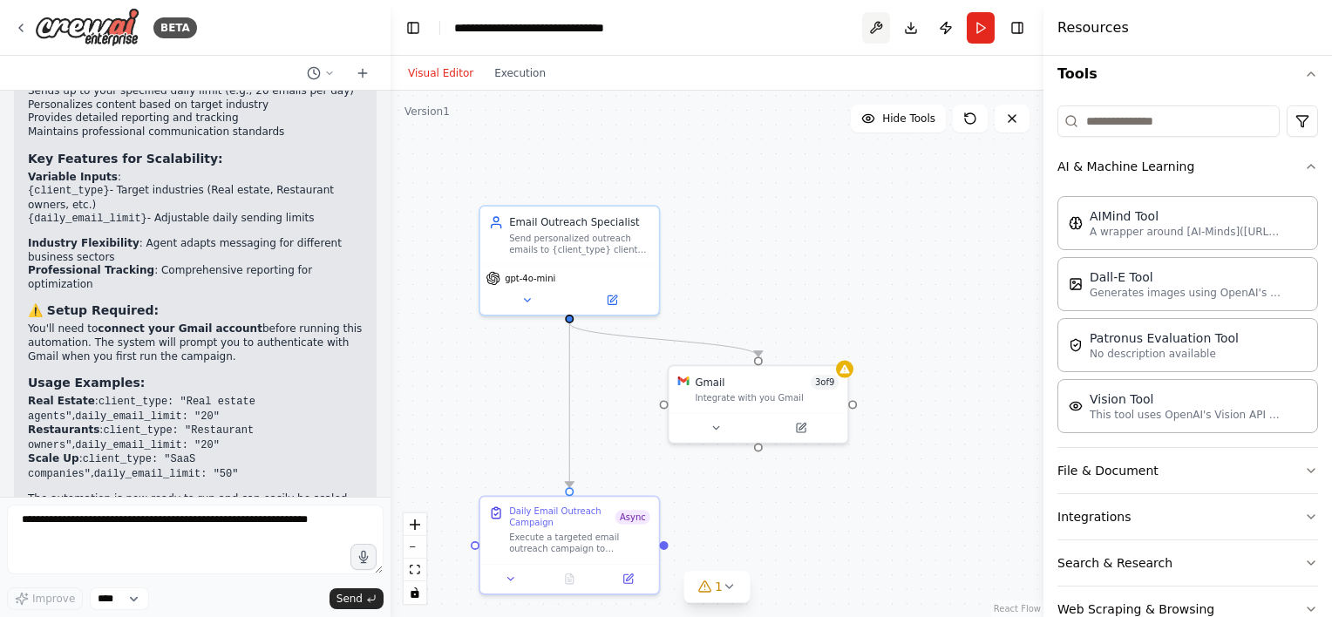
click at [872, 29] on button at bounding box center [876, 27] width 28 height 31
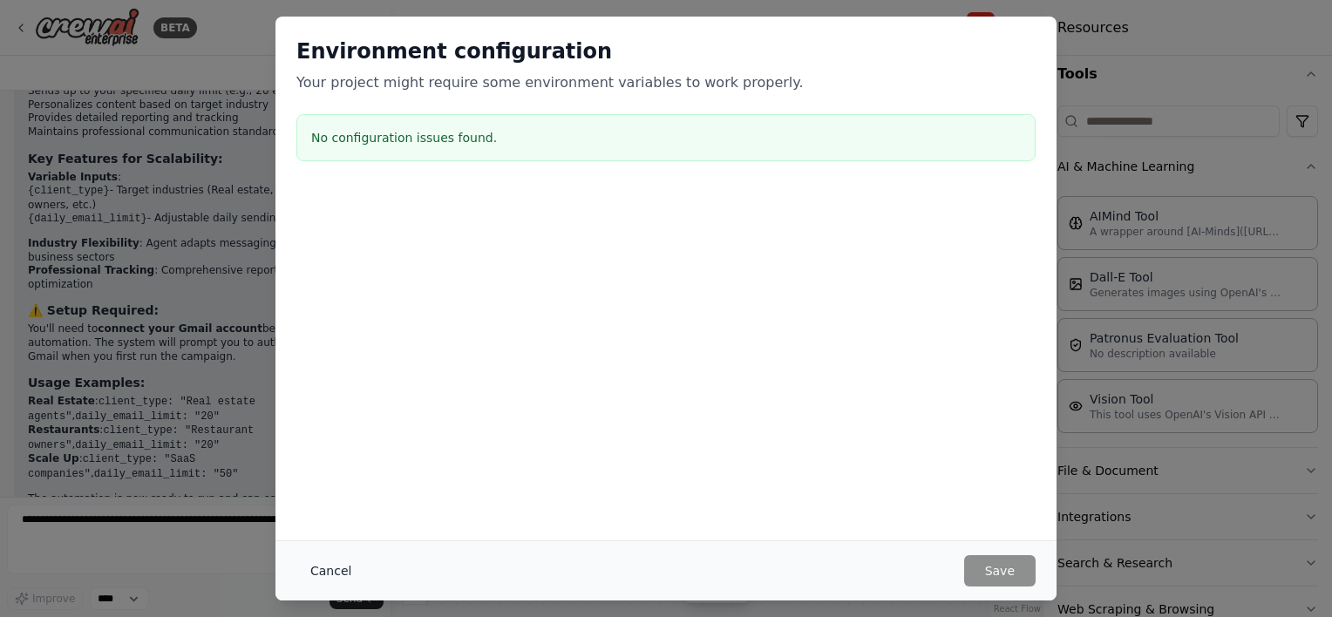
click at [334, 572] on button "Cancel" at bounding box center [330, 570] width 69 height 31
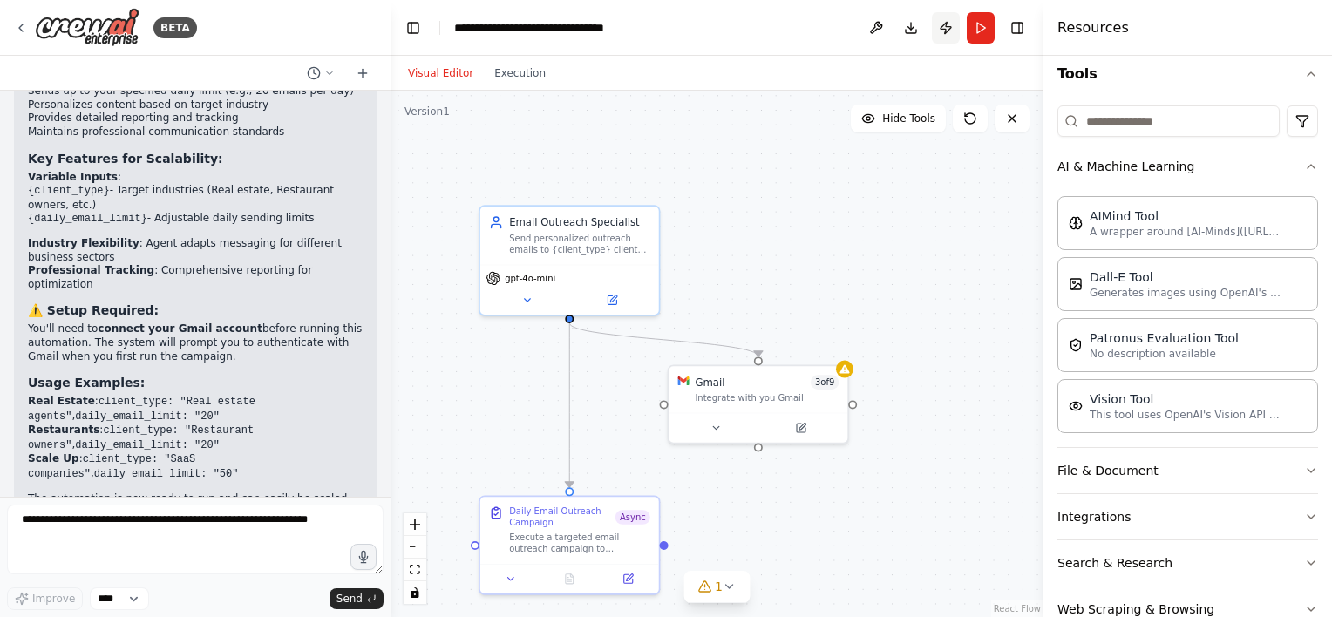
click at [939, 26] on button "Publish" at bounding box center [946, 27] width 28 height 31
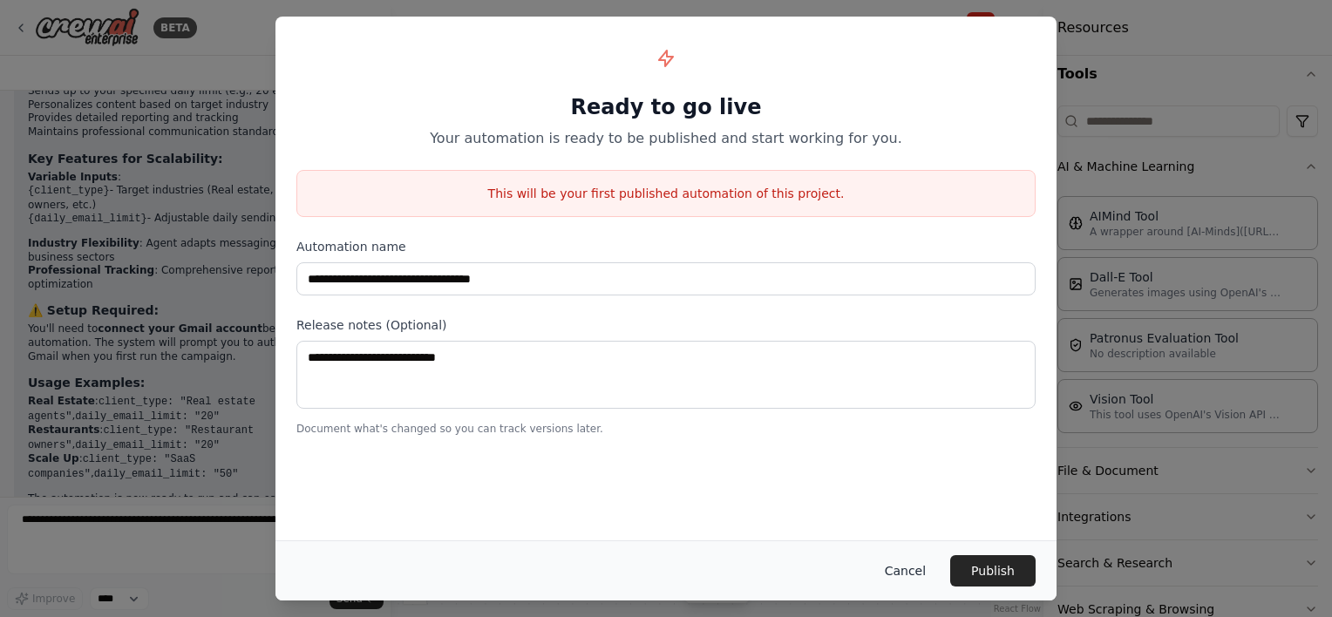
click at [924, 567] on button "Cancel" at bounding box center [905, 570] width 69 height 31
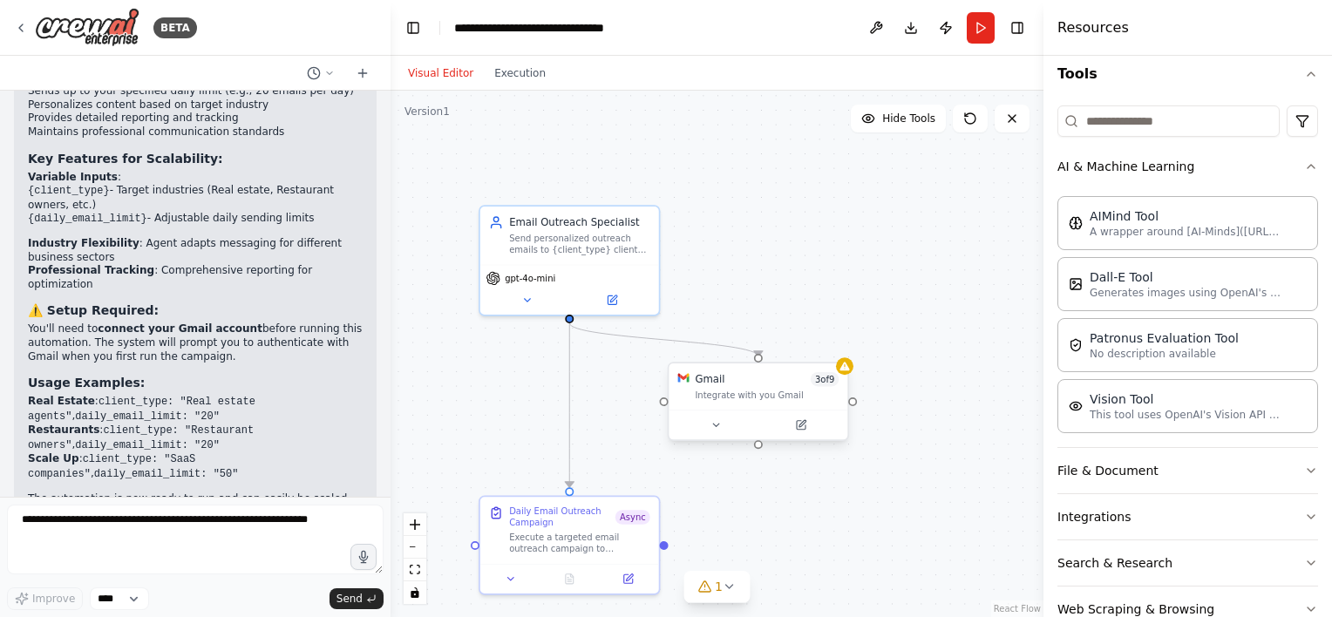
click at [768, 380] on div "Gmail 3 of 9" at bounding box center [767, 379] width 144 height 15
click at [765, 296] on div ".deletable-edge-delete-btn { width: 20px; height: 20px; border: 0px solid #ffff…" at bounding box center [717, 354] width 653 height 527
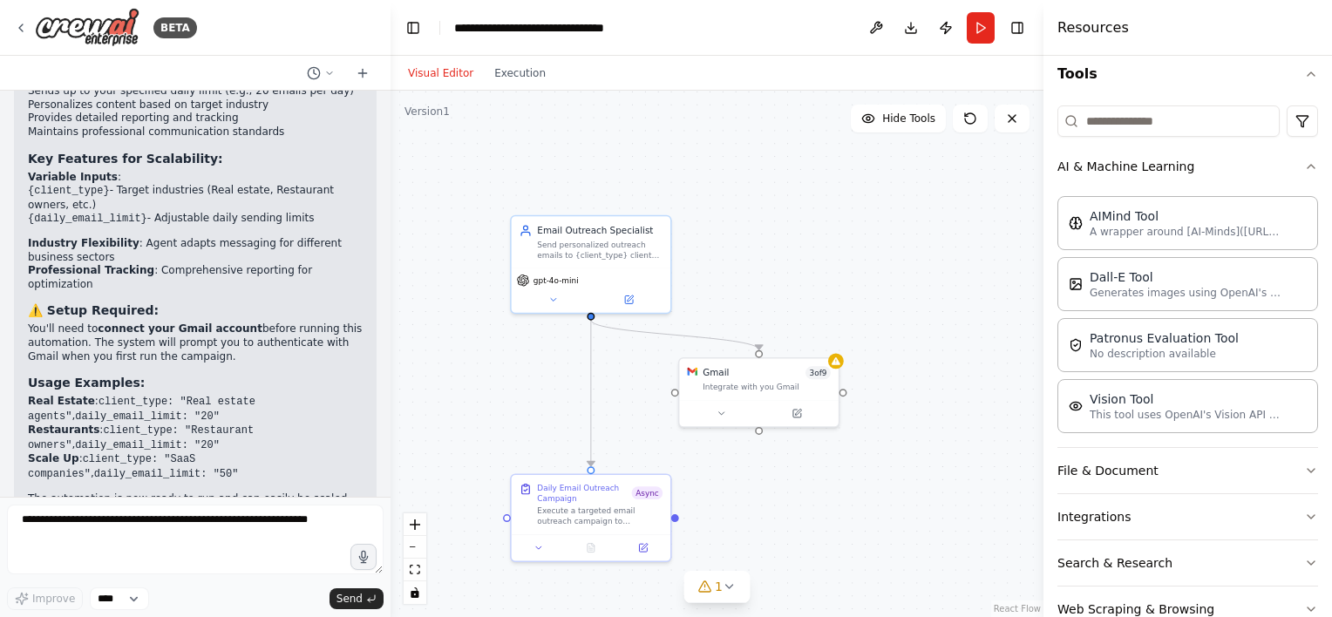
scroll to position [1178, 0]
click at [931, 258] on div ".deletable-edge-delete-btn { width: 20px; height: 20px; border: 0px solid #ffff…" at bounding box center [717, 354] width 653 height 527
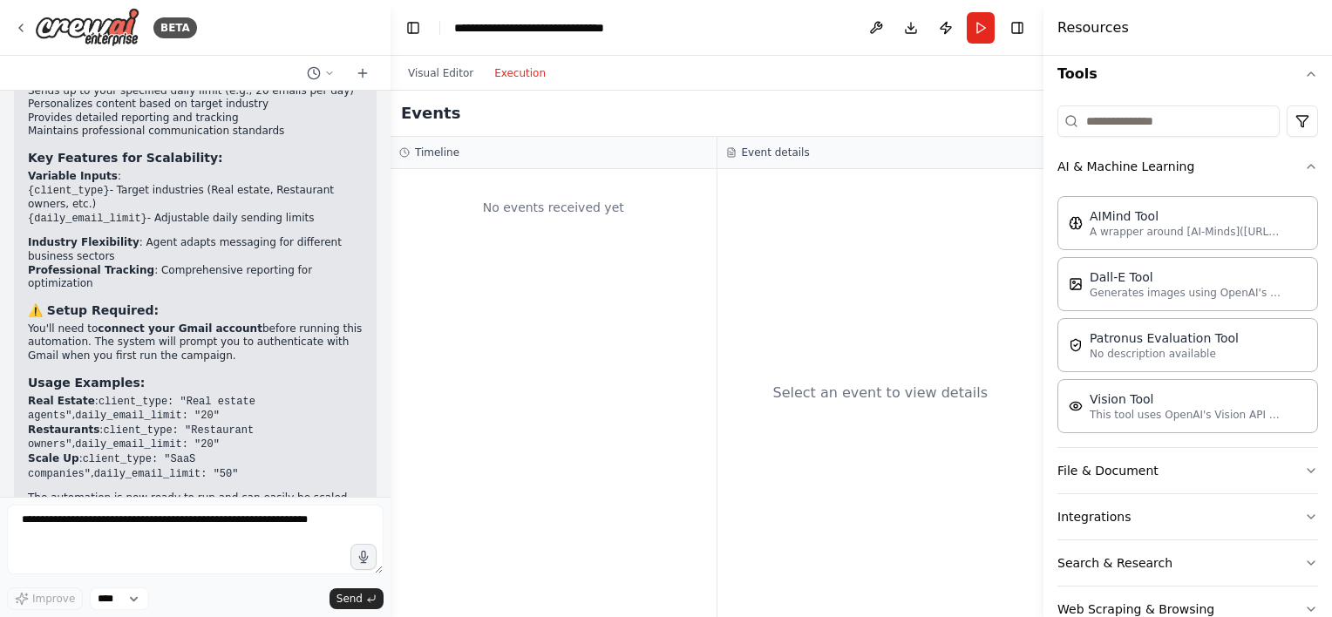
click at [511, 73] on button "Execution" at bounding box center [520, 73] width 72 height 21
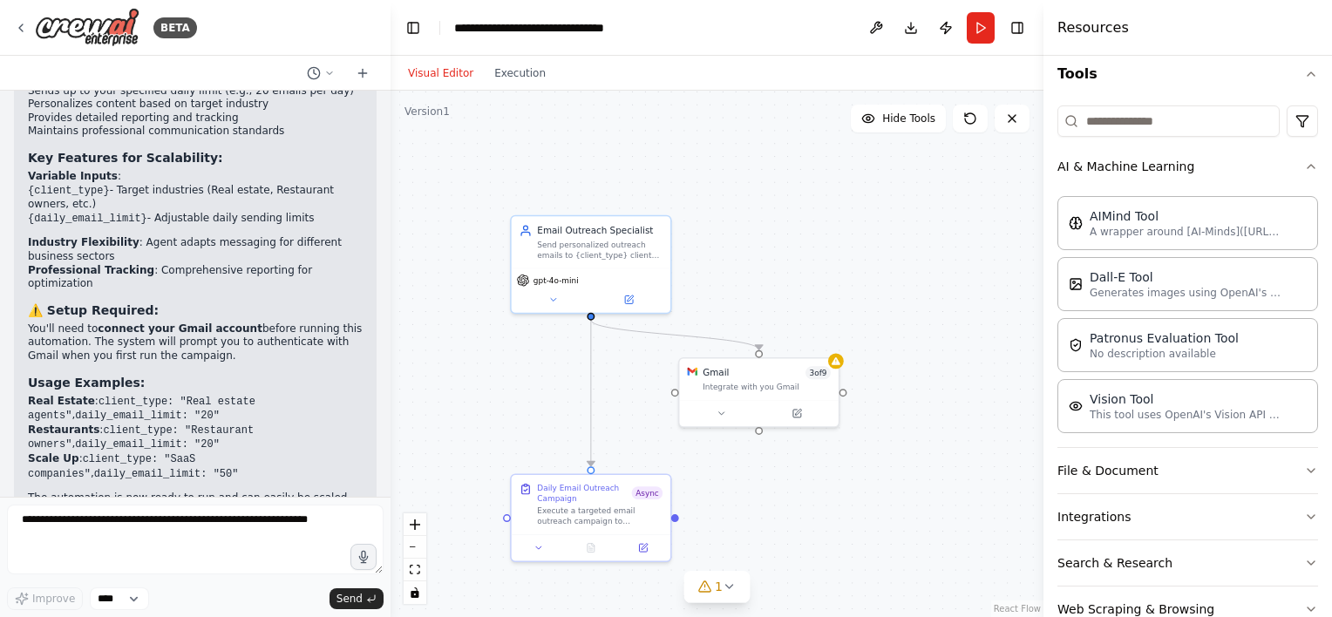
click at [431, 67] on button "Visual Editor" at bounding box center [441, 73] width 86 height 21
click at [712, 225] on div ".deletable-edge-delete-btn { width: 20px; height: 20px; border: 0px solid #ffff…" at bounding box center [717, 354] width 653 height 527
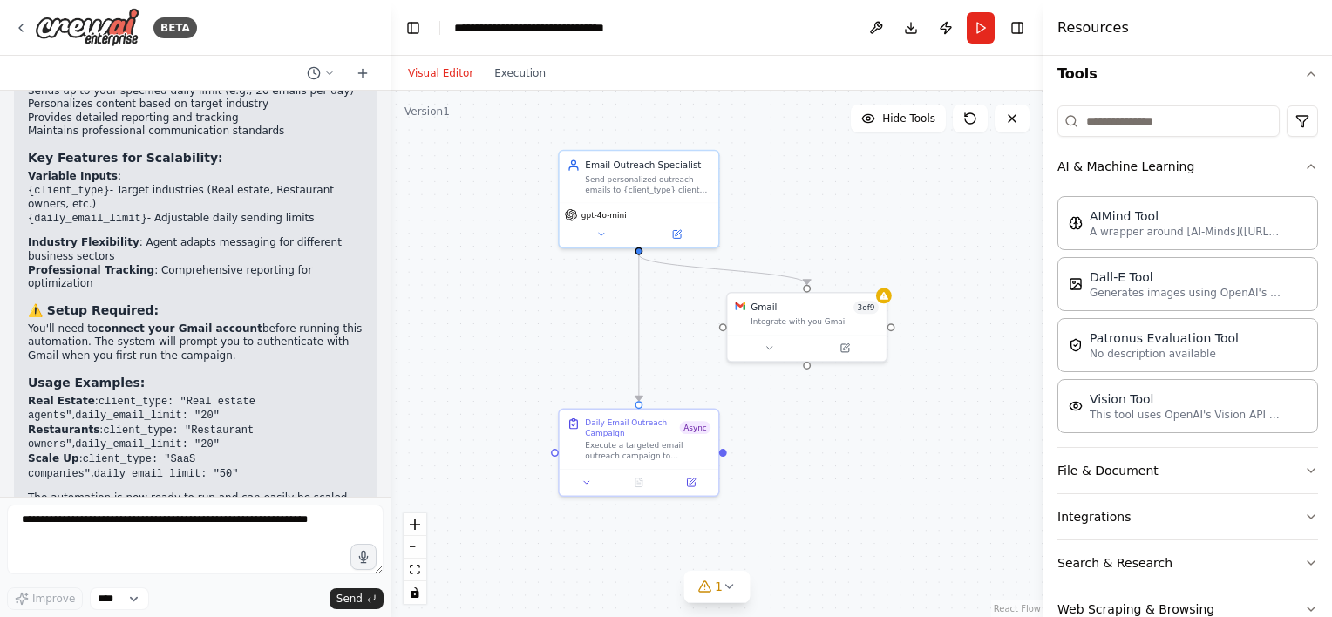
drag, startPoint x: 760, startPoint y: 192, endPoint x: 827, endPoint y: 104, distance: 110.2
click at [827, 104] on div ".deletable-edge-delete-btn { width: 20px; height: 20px; border: 0px solid #ffff…" at bounding box center [717, 354] width 653 height 527
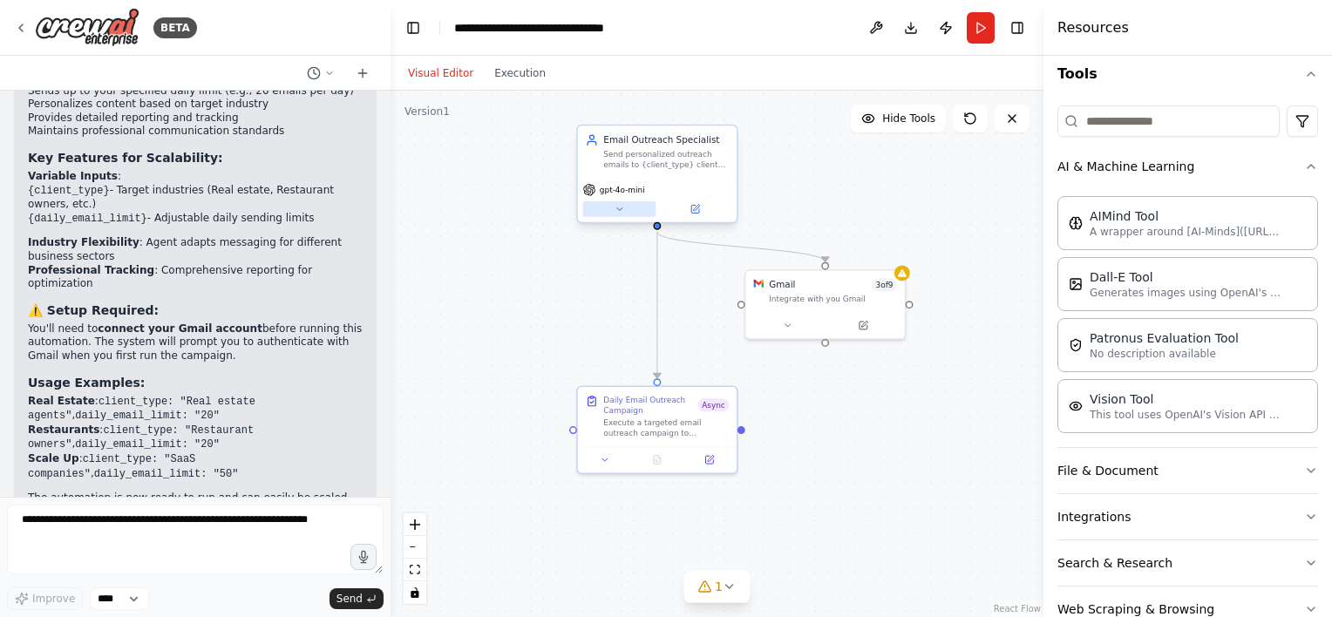
click at [585, 213] on button at bounding box center [619, 209] width 73 height 16
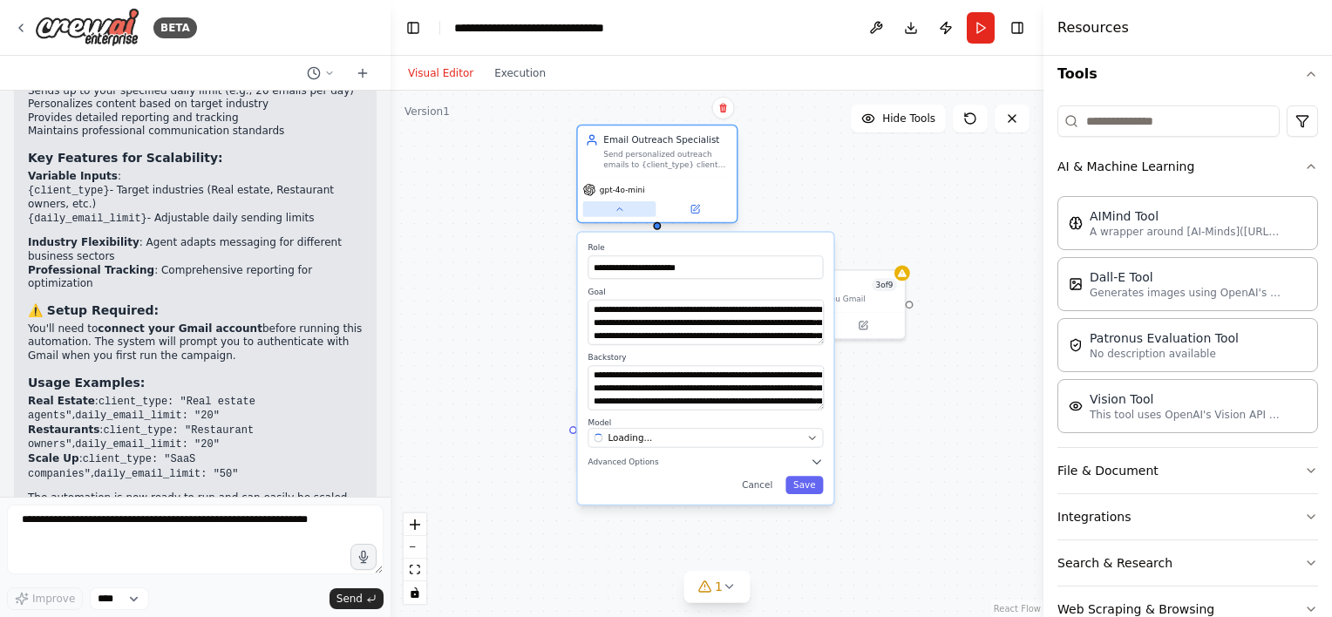
click at [585, 213] on button at bounding box center [619, 209] width 73 height 16
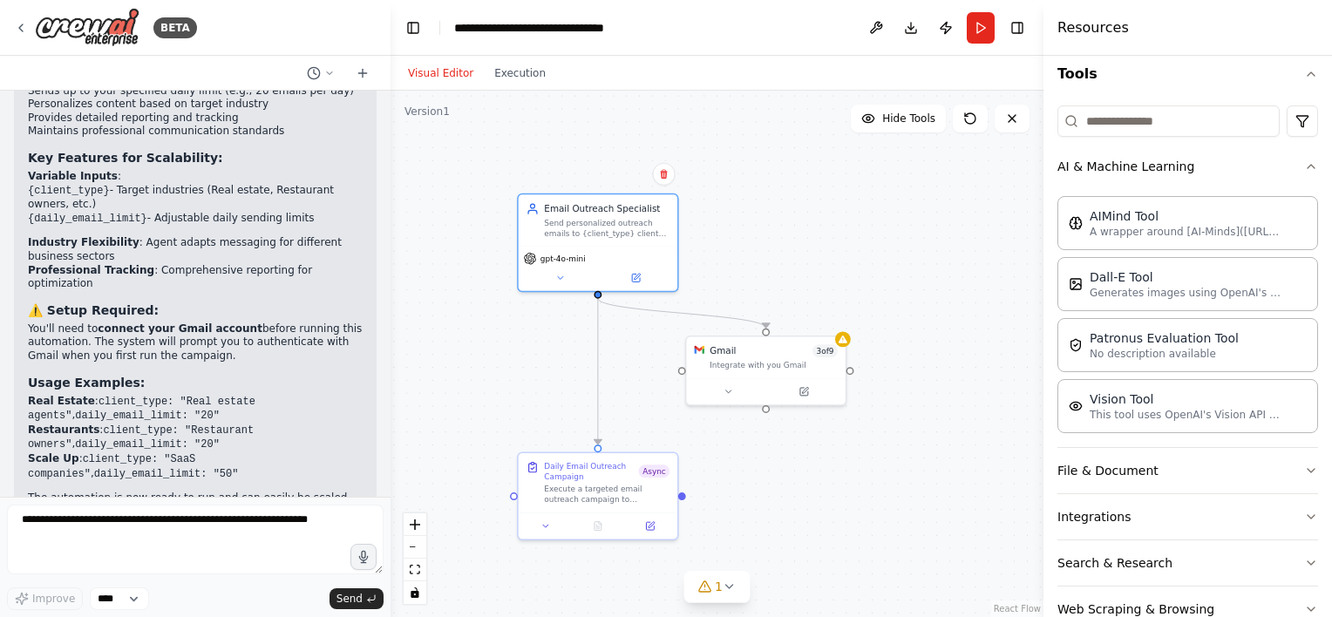
drag, startPoint x: 516, startPoint y: 247, endPoint x: 471, endPoint y: 328, distance: 92.9
click at [471, 328] on div ".deletable-edge-delete-btn { width: 20px; height: 20px; border: 0px solid #ffff…" at bounding box center [717, 354] width 653 height 527
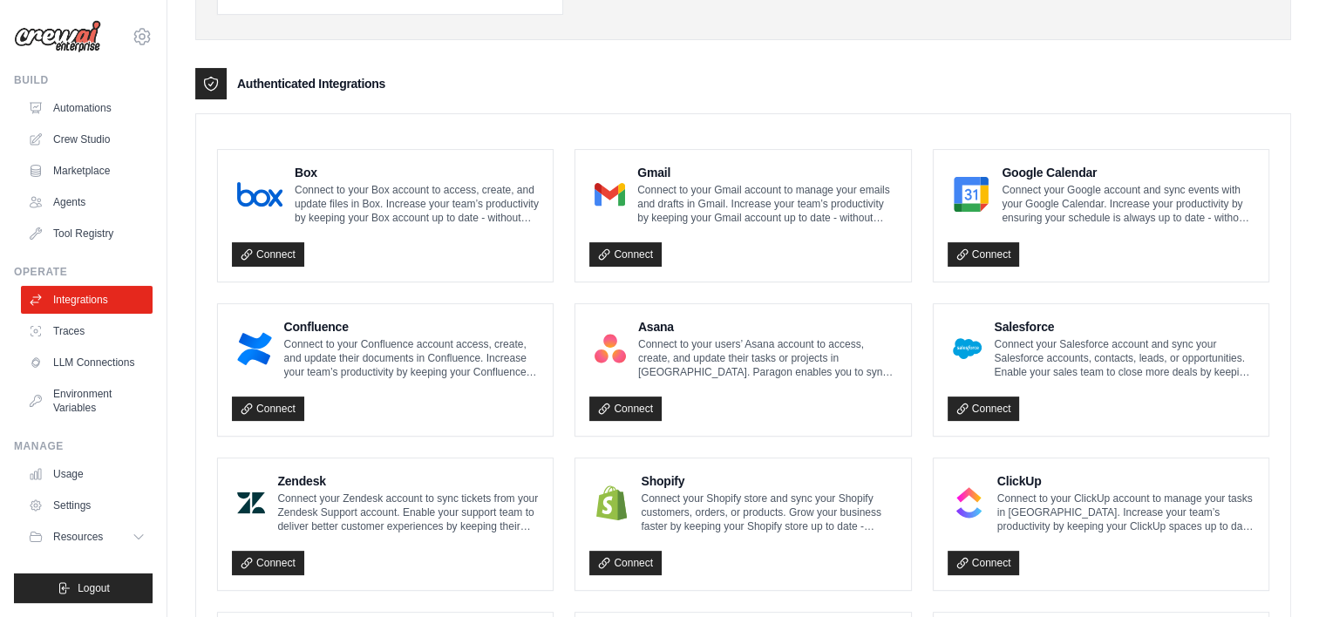
scroll to position [373, 0]
click at [623, 255] on link "Connect" at bounding box center [625, 254] width 72 height 24
click at [603, 252] on icon at bounding box center [604, 255] width 12 height 12
click at [666, 203] on p "Connect to your Gmail account to manage your emails and drafts in Gmail. Increa…" at bounding box center [767, 204] width 260 height 42
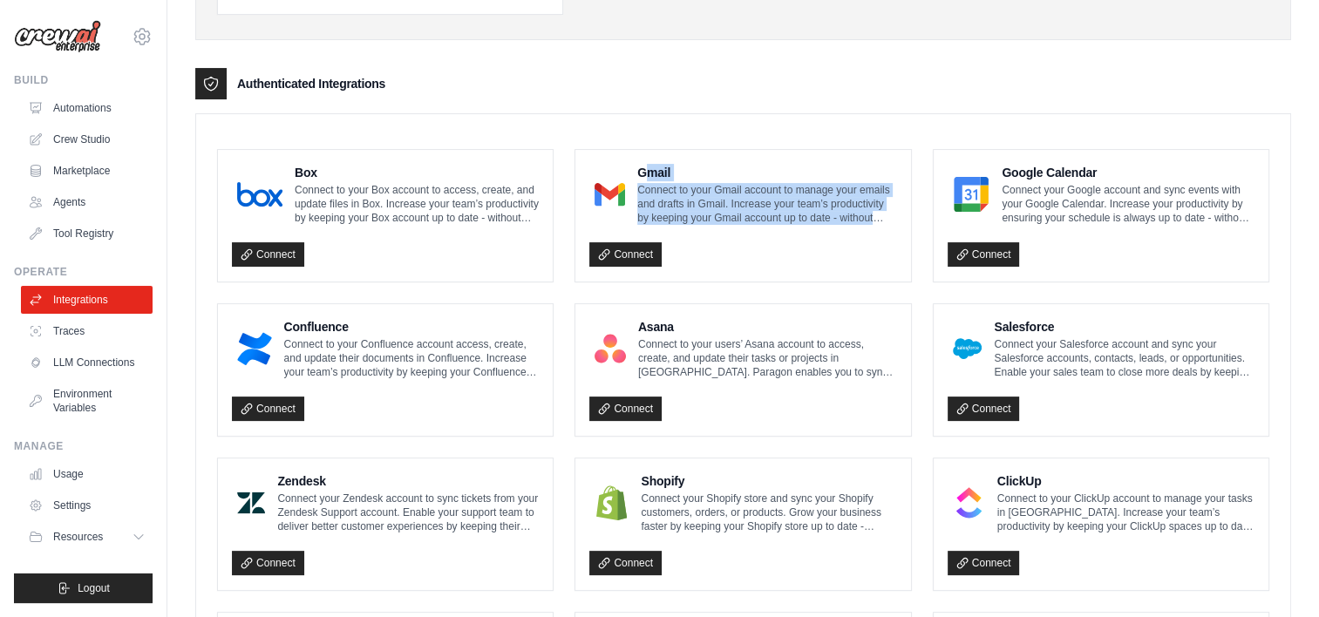
drag, startPoint x: 648, startPoint y: 168, endPoint x: 615, endPoint y: 239, distance: 78.0
click at [615, 239] on div "Gmail Connect to your Gmail account to manage your emails and drafts in Gmail. …" at bounding box center [742, 216] width 307 height 104
click at [615, 239] on div "Connect" at bounding box center [742, 250] width 307 height 36
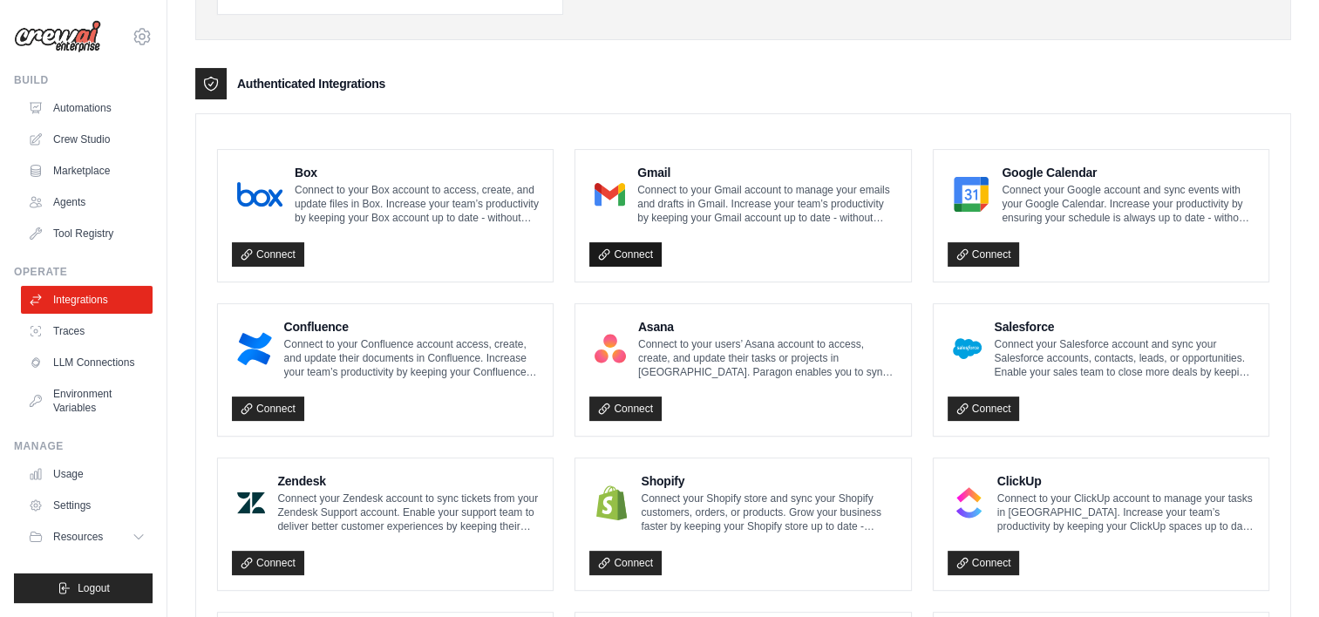
click at [607, 249] on icon at bounding box center [604, 255] width 12 height 12
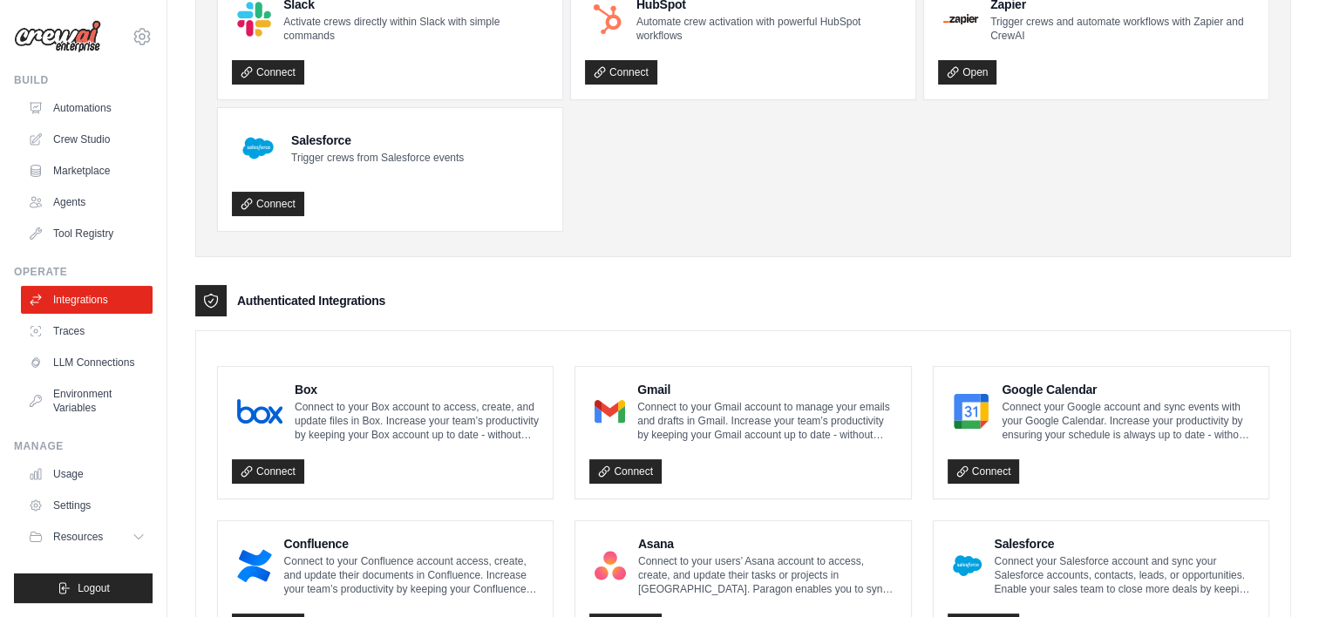
scroll to position [0, 0]
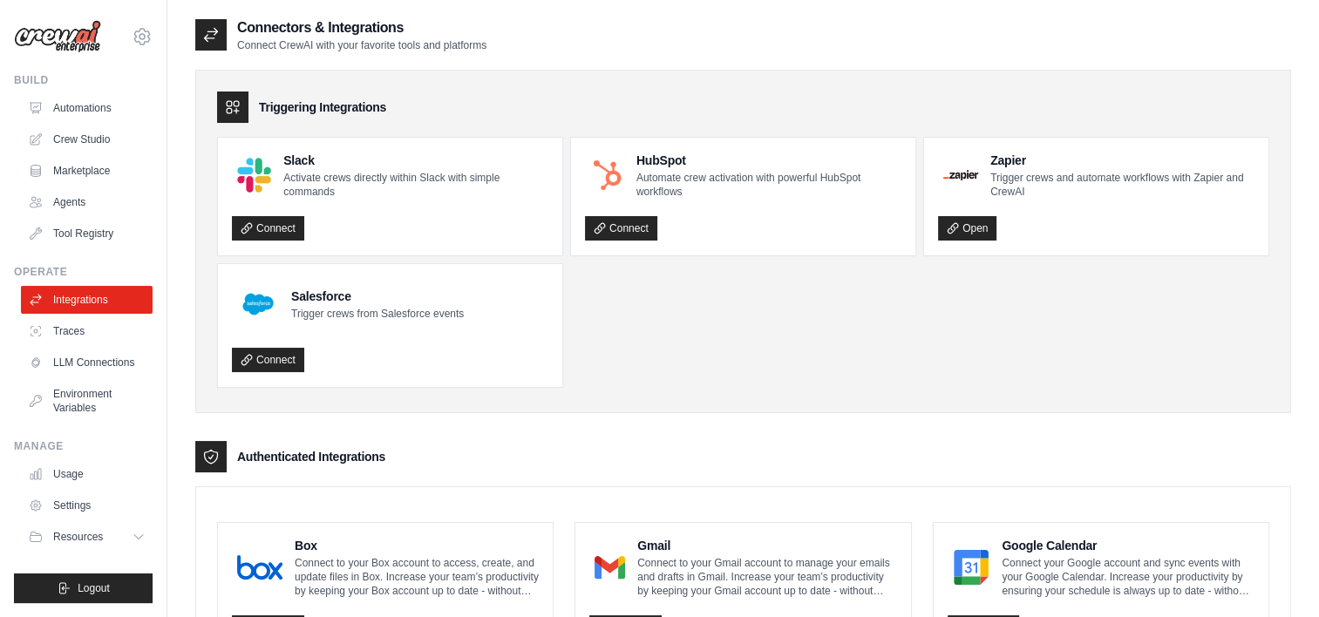
click at [626, 317] on ul "Slack Activate crews directly within Slack with simple commands Connect HubSpot…" at bounding box center [743, 262] width 1052 height 251
click at [89, 327] on link "Traces" at bounding box center [89, 331] width 132 height 28
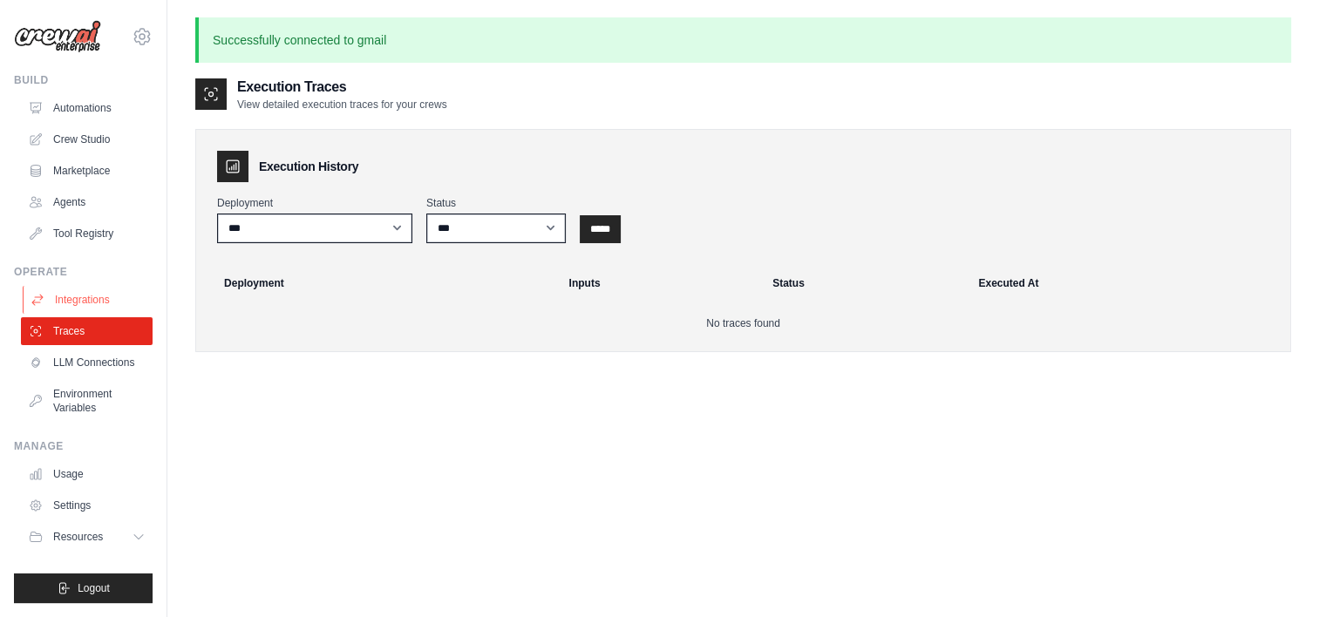
click at [72, 288] on link "Integrations" at bounding box center [89, 300] width 132 height 28
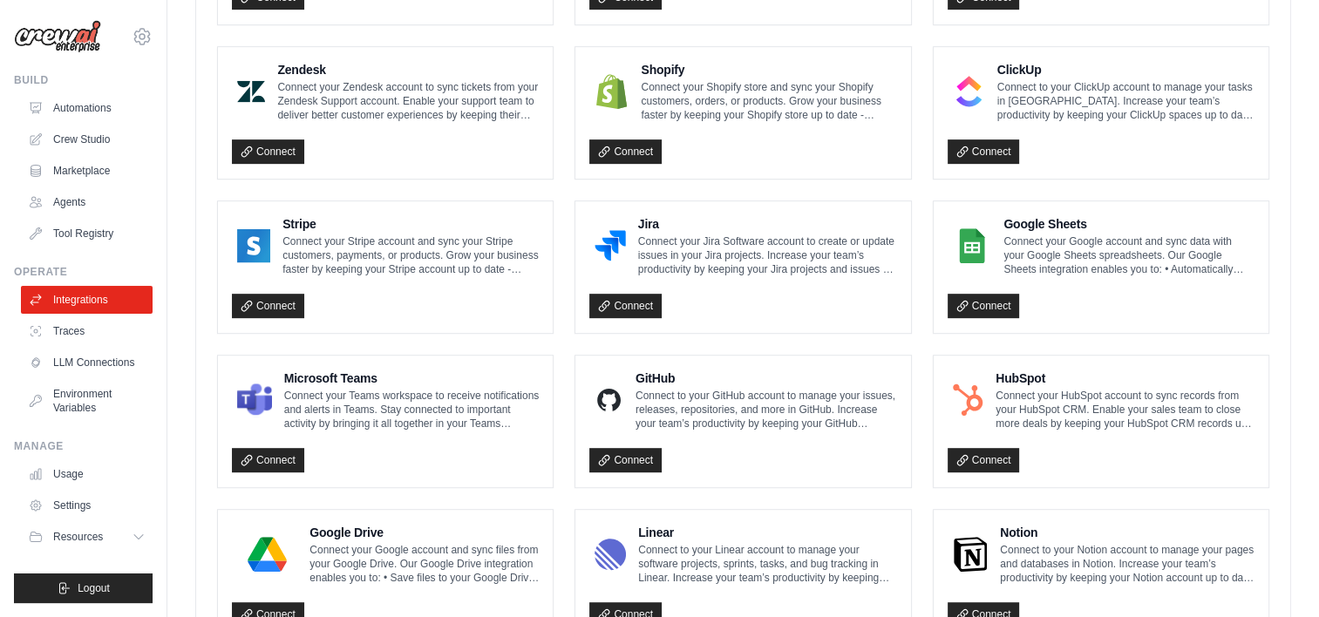
scroll to position [1018, 0]
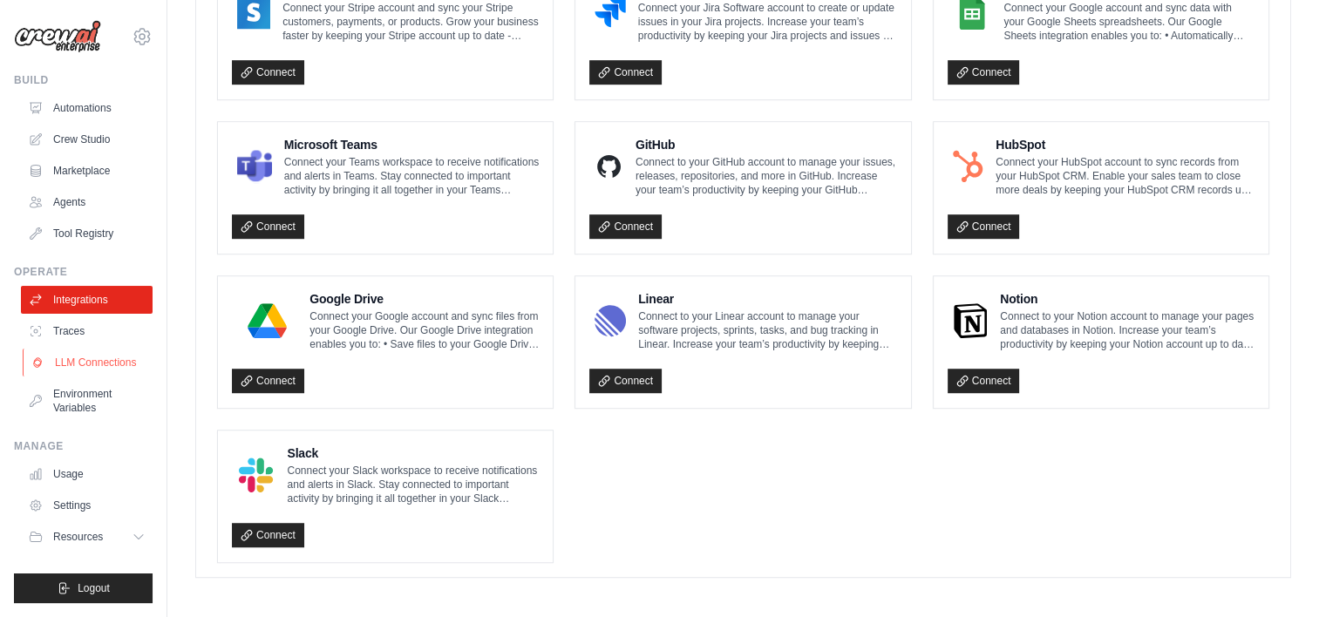
click at [79, 349] on link "LLM Connections" at bounding box center [89, 363] width 132 height 28
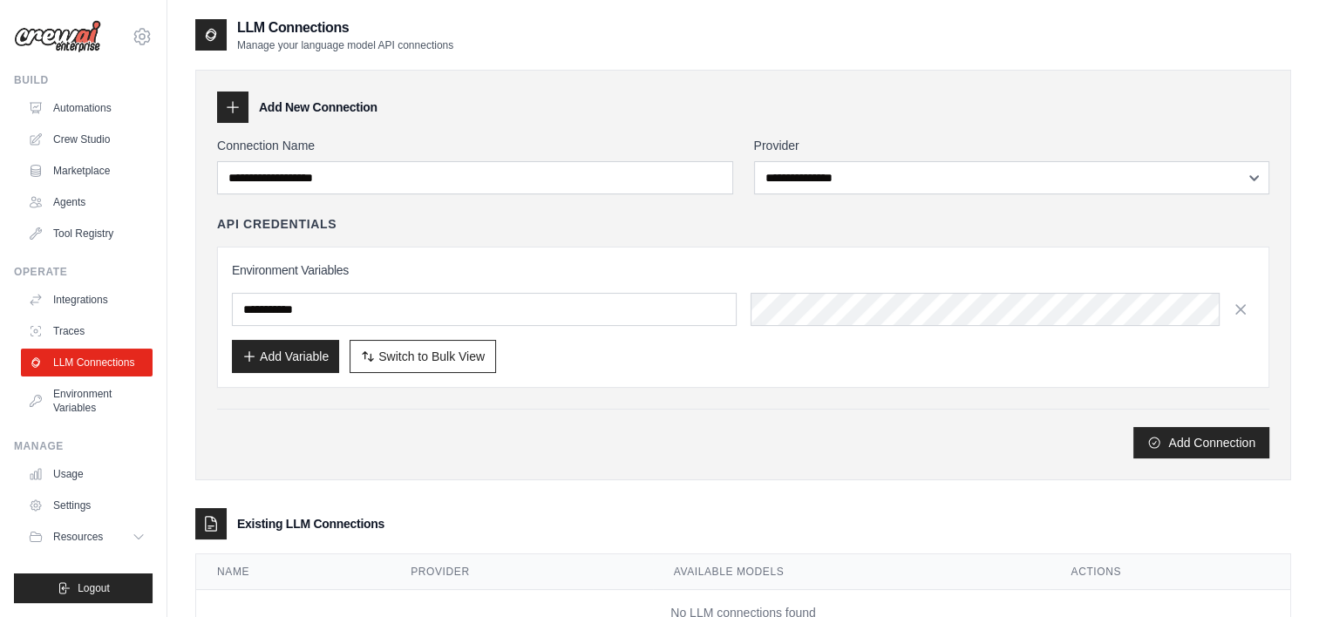
scroll to position [62, 0]
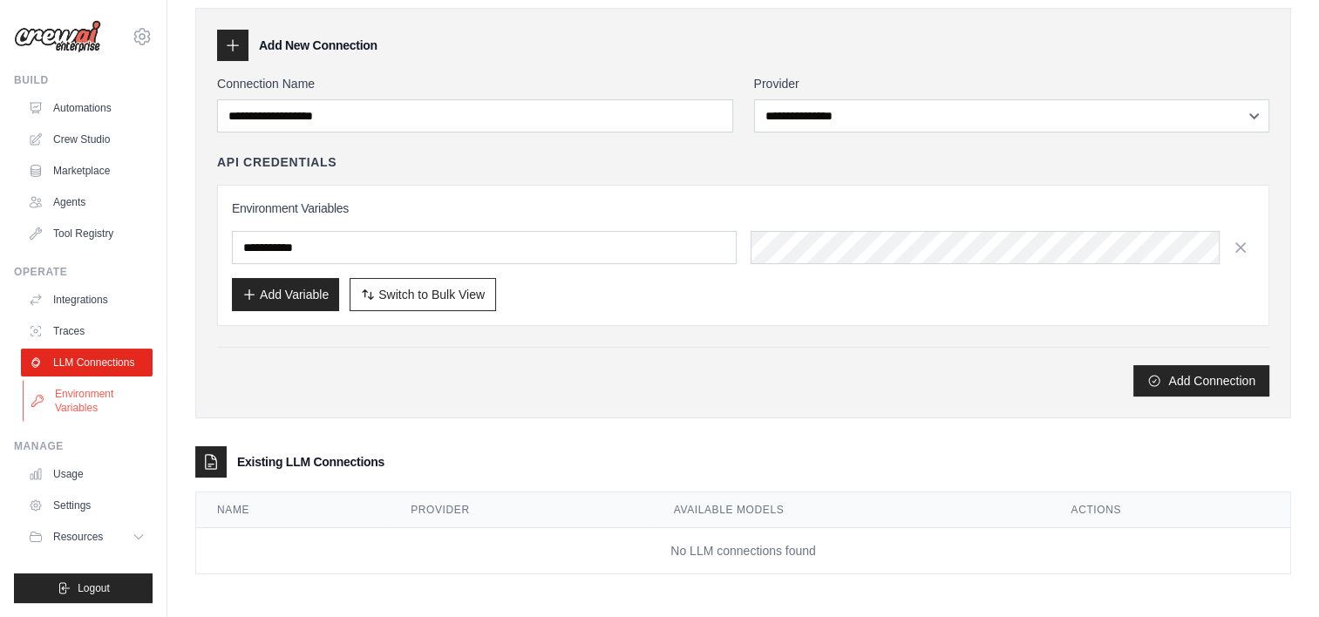
click at [74, 408] on link "Environment Variables" at bounding box center [89, 401] width 132 height 42
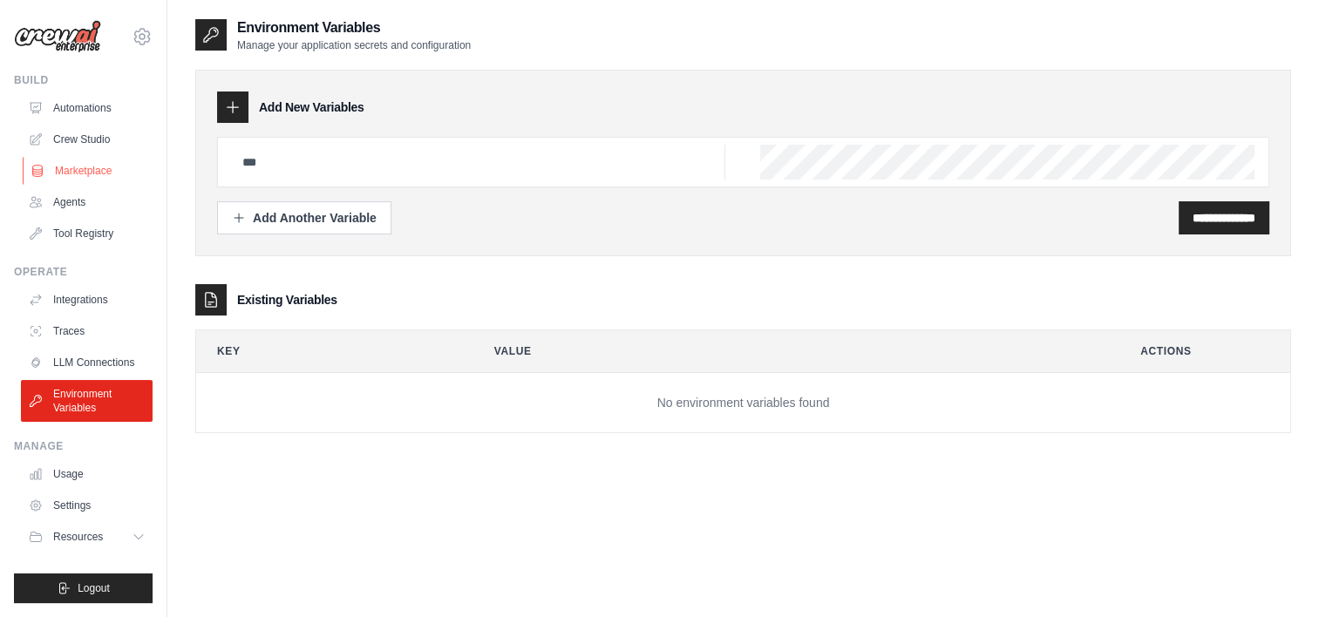
click at [72, 171] on link "Marketplace" at bounding box center [89, 171] width 132 height 28
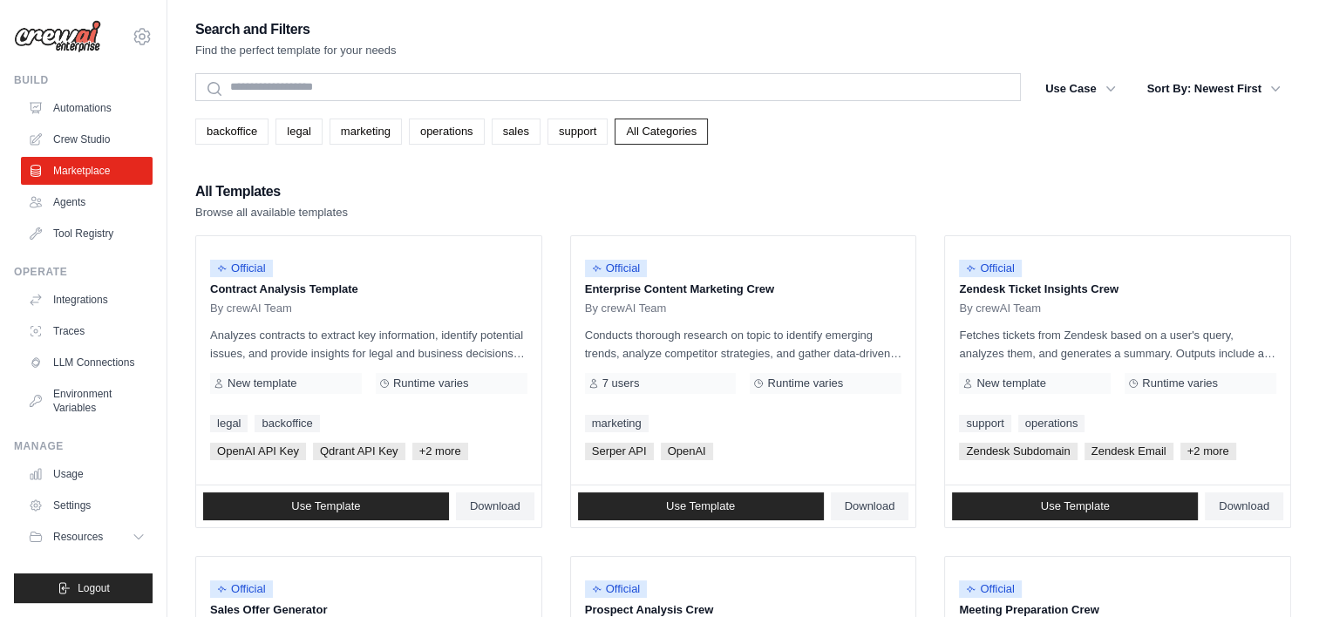
click at [596, 192] on div "All Templates Browse all available templates" at bounding box center [743, 201] width 1096 height 42
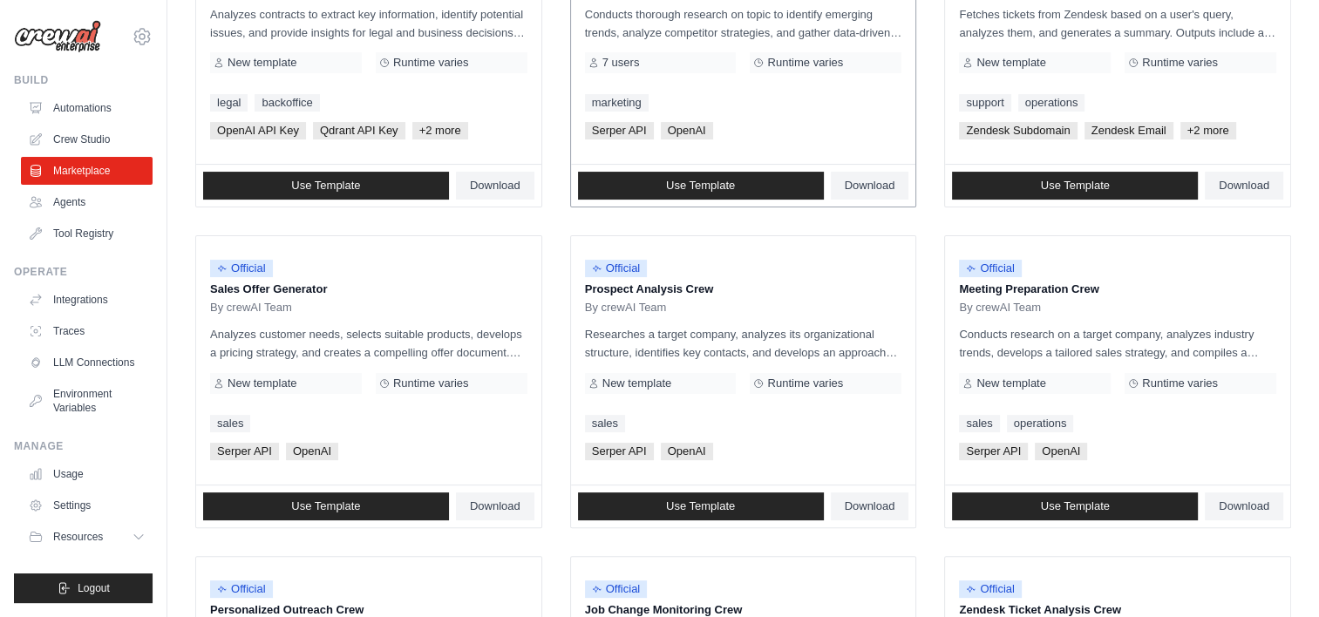
scroll to position [324, 0]
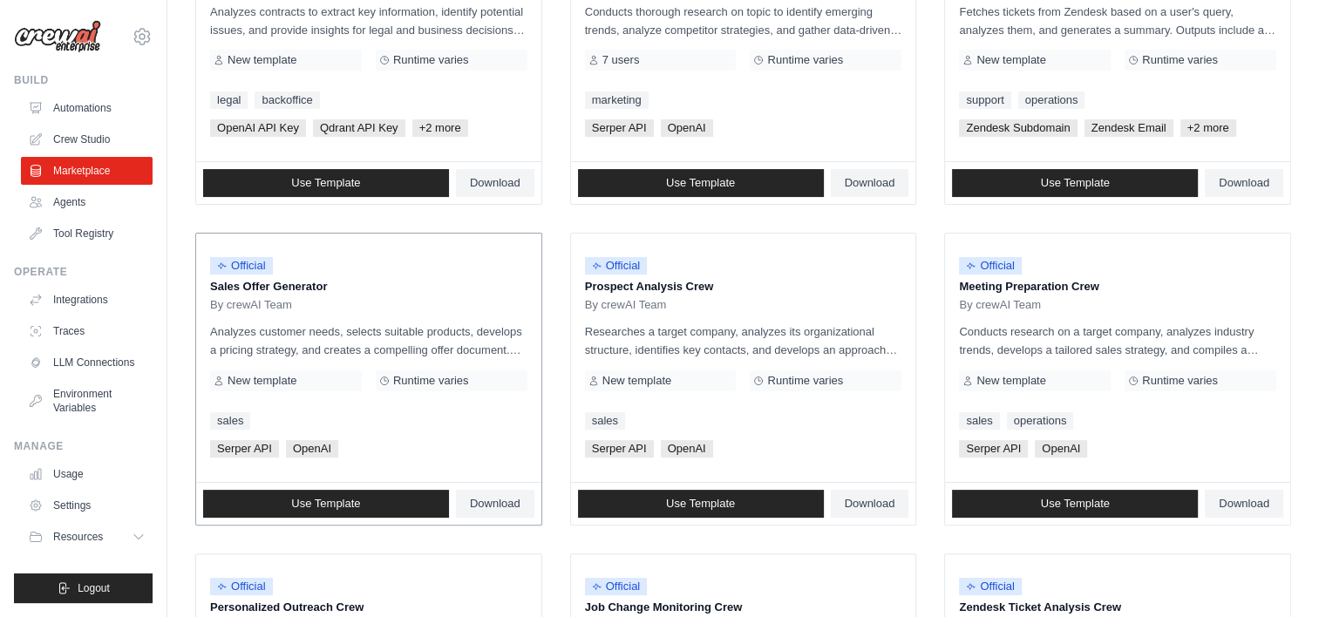
click at [388, 405] on div "Official Sales Offer Generator By crewAI Team Analyzes customer needs, selects …" at bounding box center [368, 358] width 345 height 249
click at [256, 287] on p "Sales Offer Generator" at bounding box center [368, 286] width 317 height 17
